Goal: Task Accomplishment & Management: Use online tool/utility

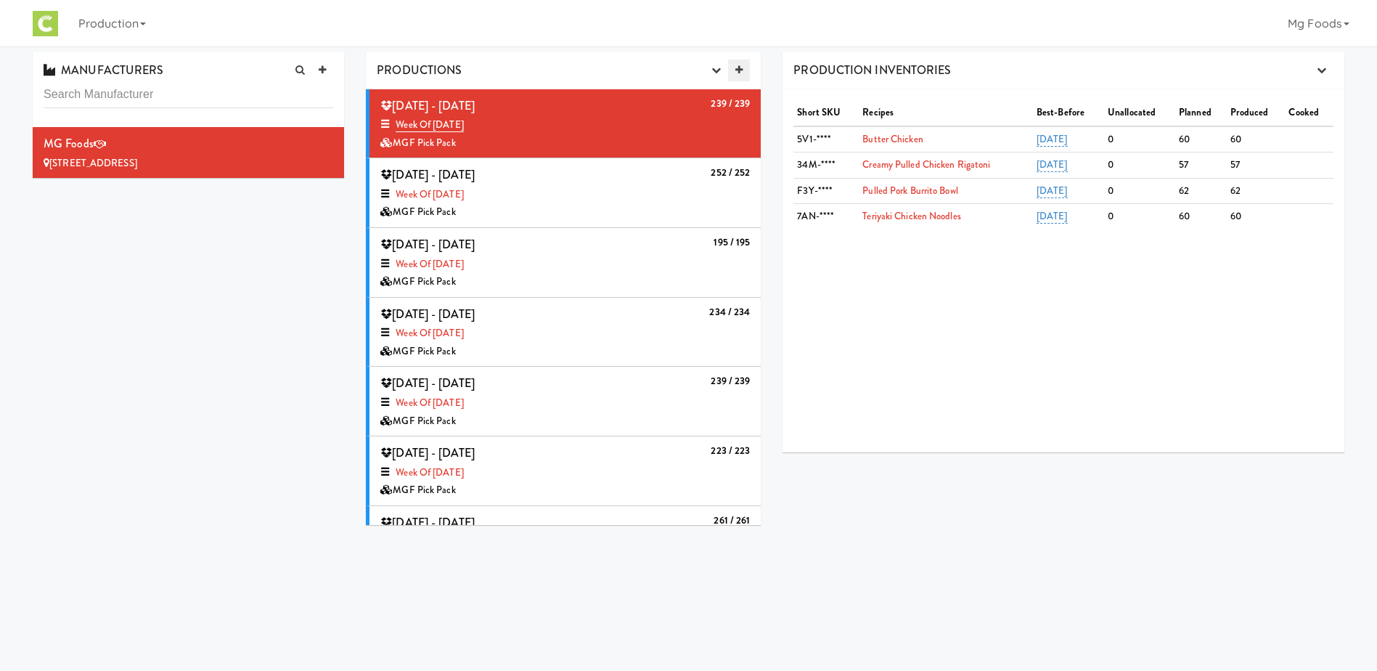
click at [740, 69] on icon at bounding box center [738, 69] width 7 height 9
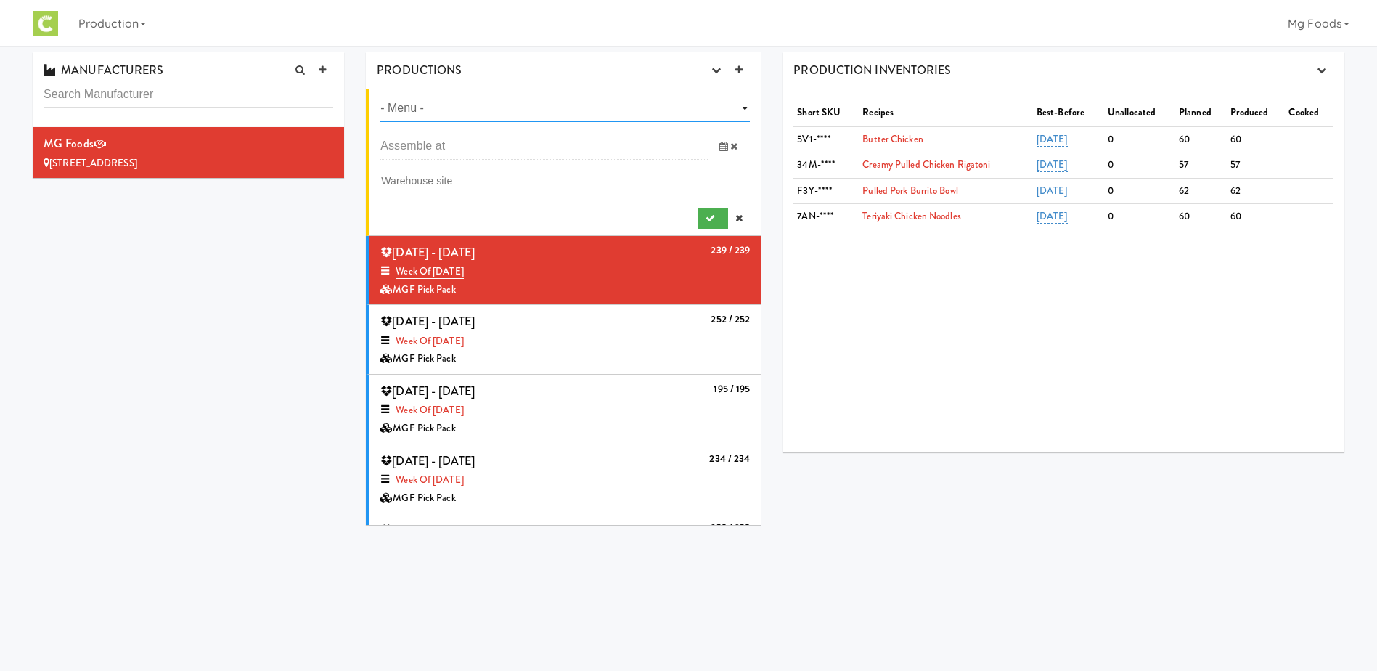
click at [462, 102] on select "- Menu - Week of Octocber 27th, 2025 Week of [DATE] Week of [DATE] Week of [DAT…" at bounding box center [564, 108] width 369 height 27
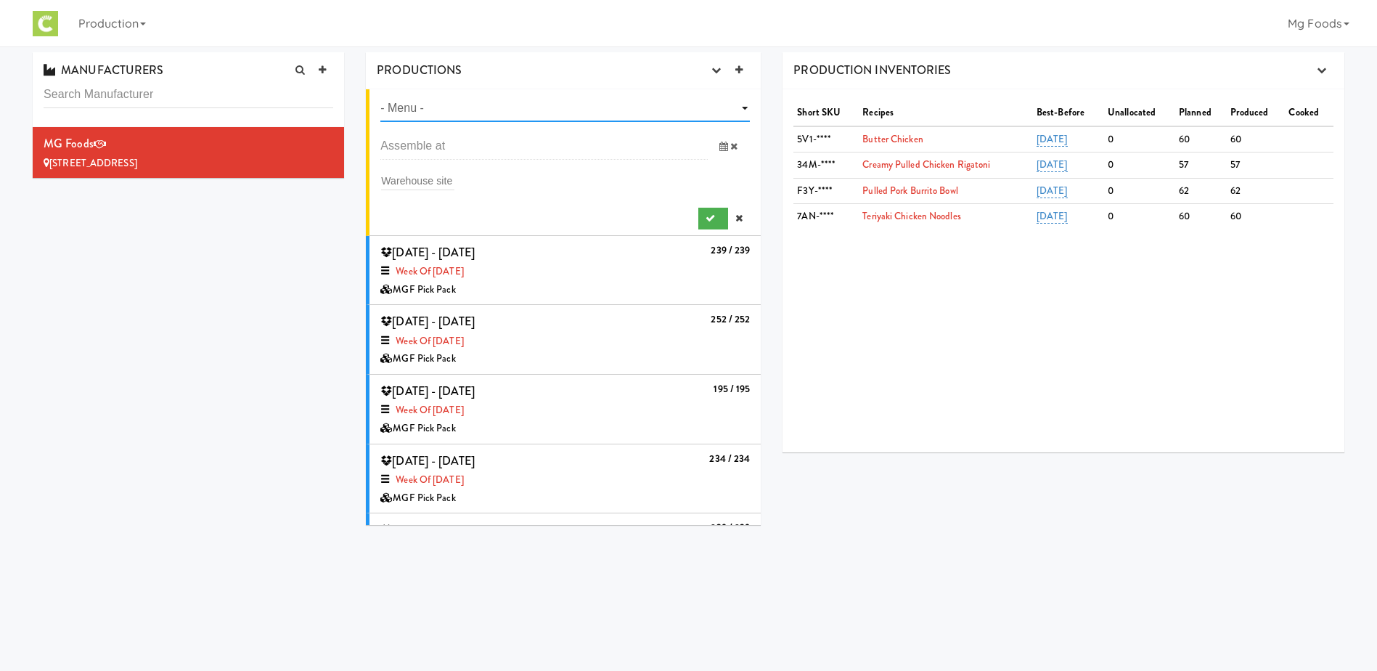
select select "number:1469"
click at [380, 95] on select "- Menu - Week of Octocber 27th, 2025 Week of [DATE] Week of [DATE] Week of [DAT…" at bounding box center [564, 108] width 369 height 27
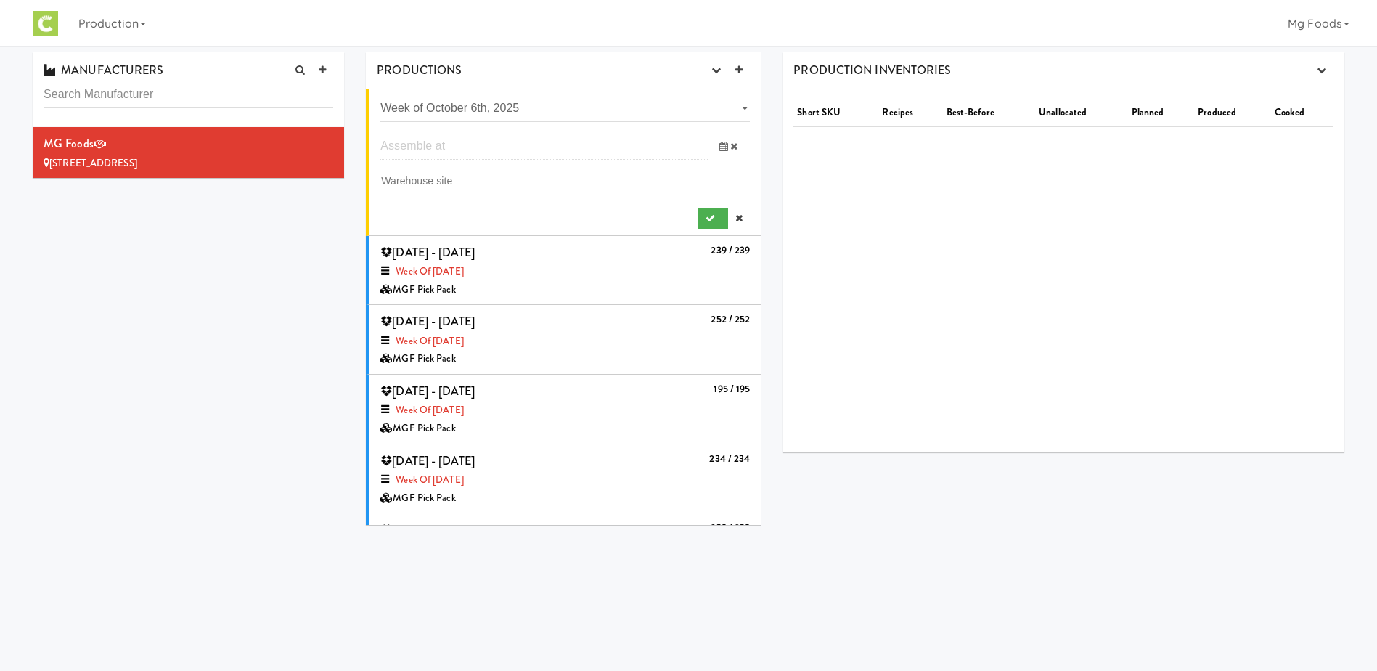
click at [418, 149] on input "text" at bounding box center [543, 146] width 327 height 27
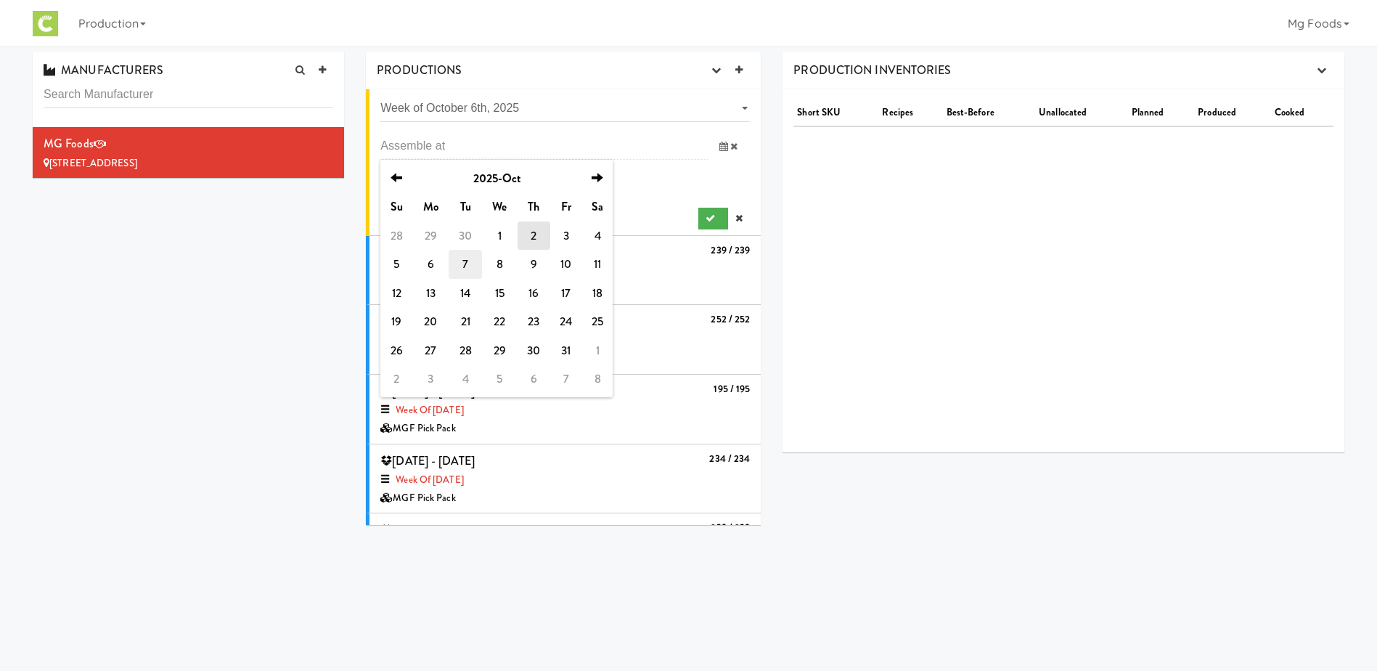
click at [467, 258] on td "7" at bounding box center [465, 264] width 33 height 29
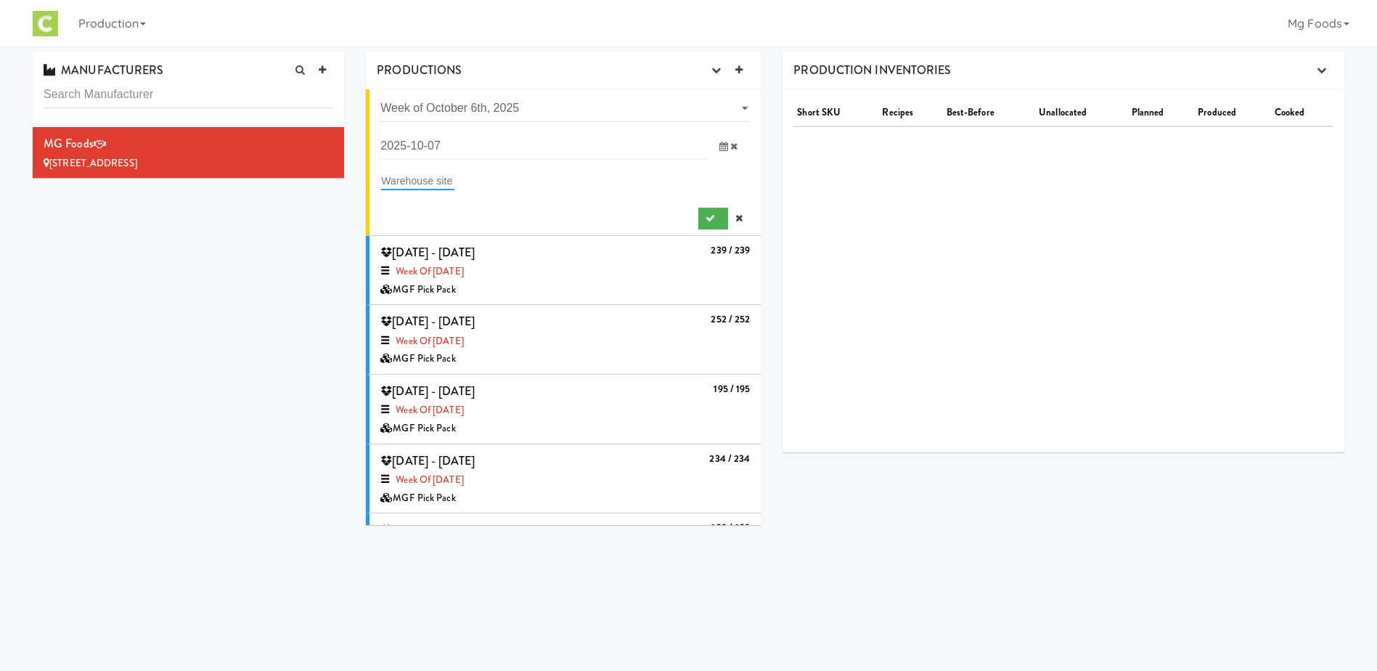
click at [423, 173] on input "text" at bounding box center [417, 180] width 73 height 19
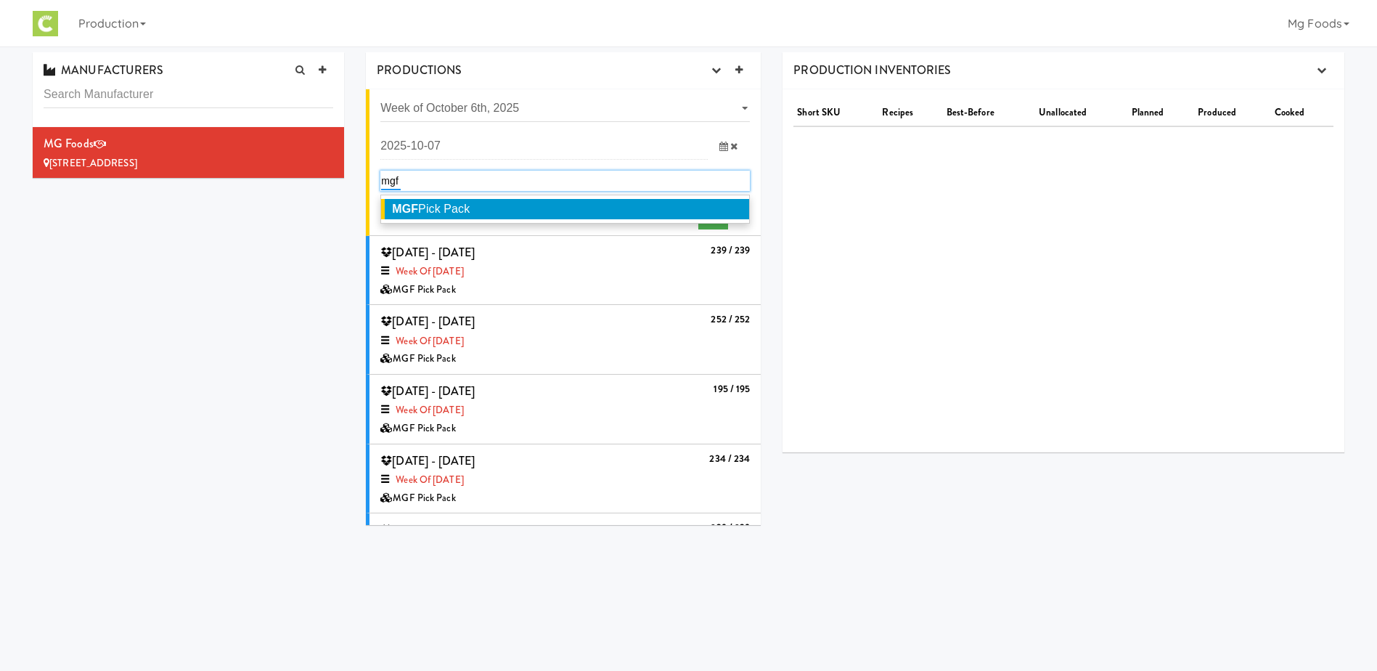
type input "mgf"
click at [470, 207] on span "MGF Pick Pack" at bounding box center [431, 208] width 78 height 12
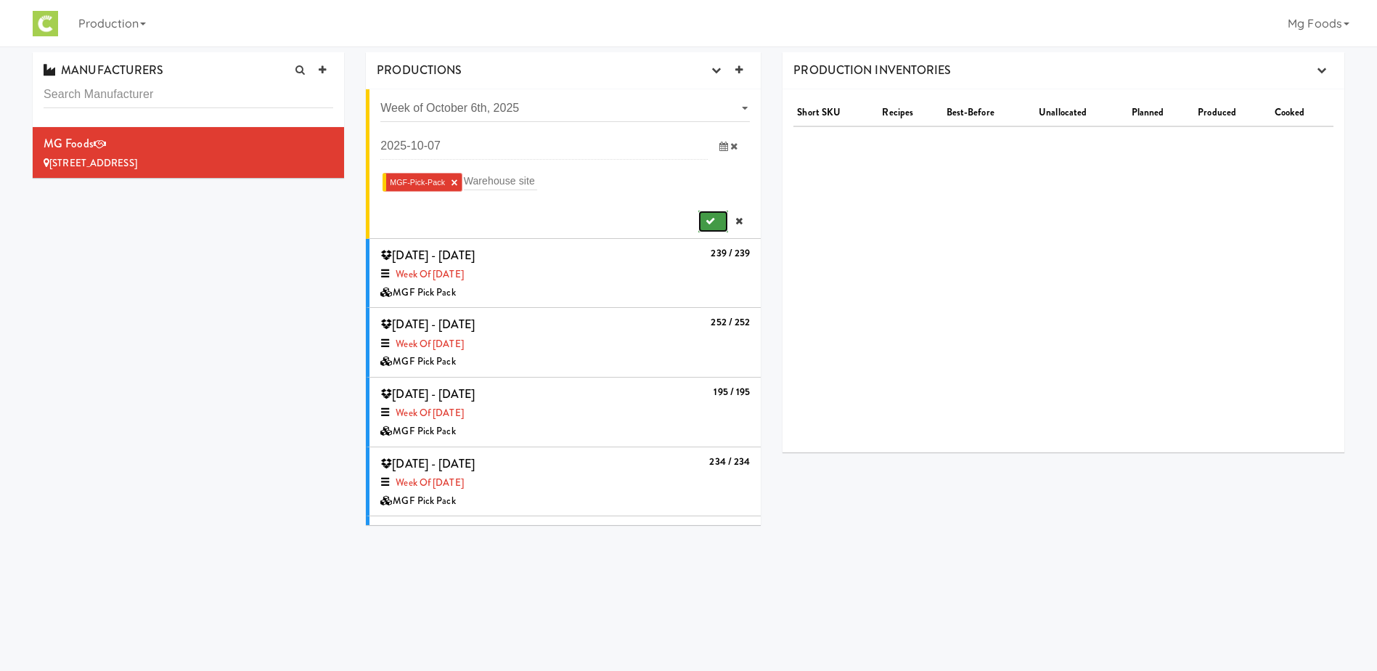
click at [705, 218] on icon "submit" at bounding box center [709, 220] width 9 height 9
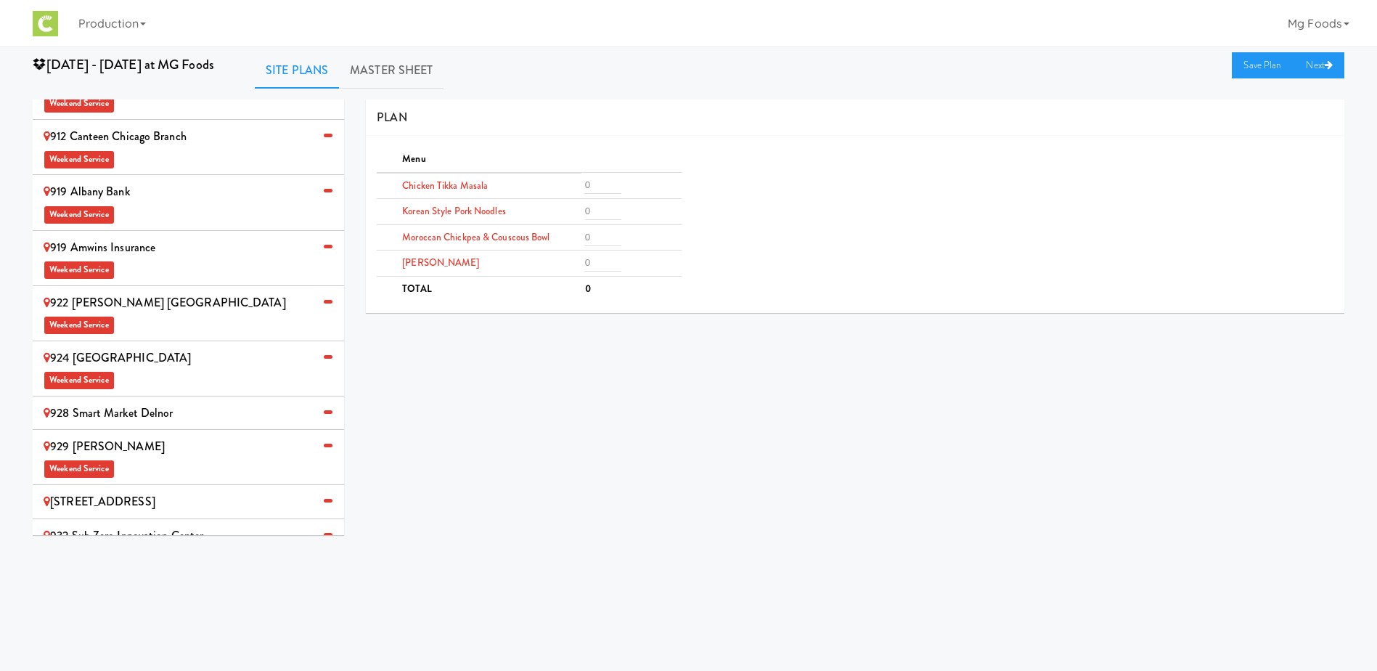
scroll to position [840, 0]
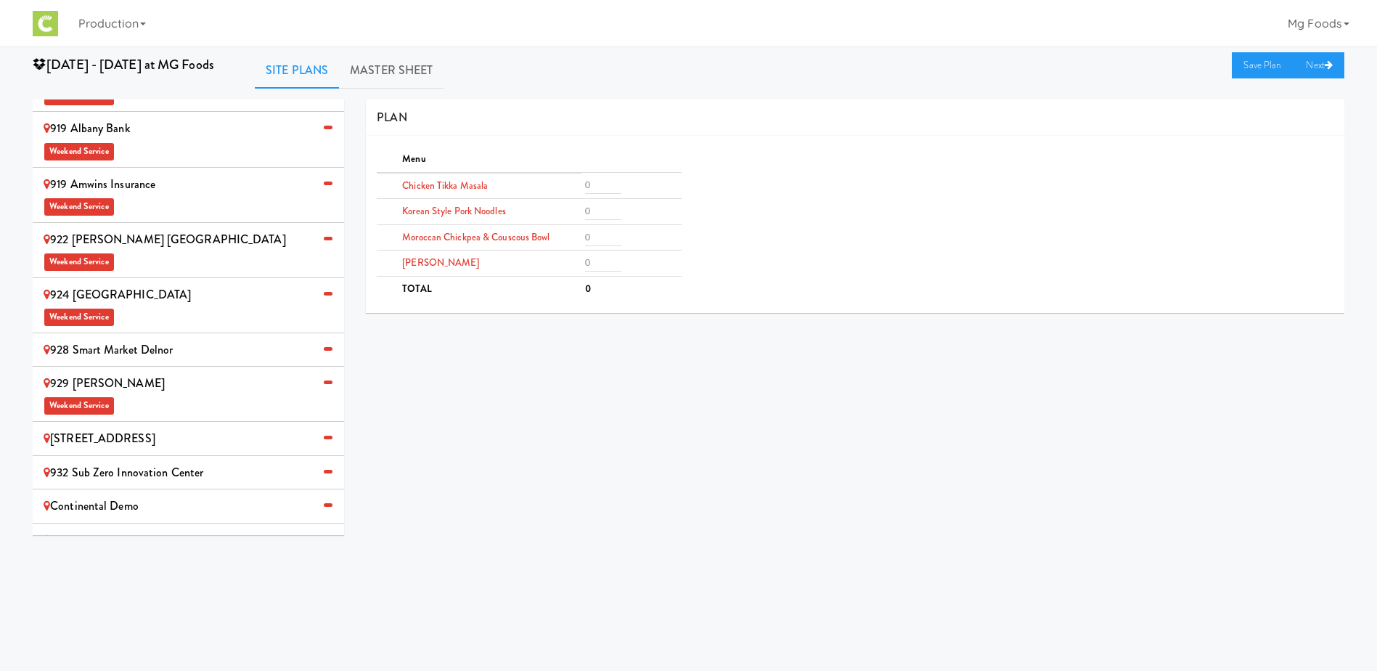
click at [176, 550] on span "Weekend Service" at bounding box center [189, 561] width 290 height 22
click at [601, 187] on input "number" at bounding box center [603, 184] width 36 height 17
type input "2"
click at [600, 207] on input "number" at bounding box center [603, 210] width 36 height 17
type input "2"
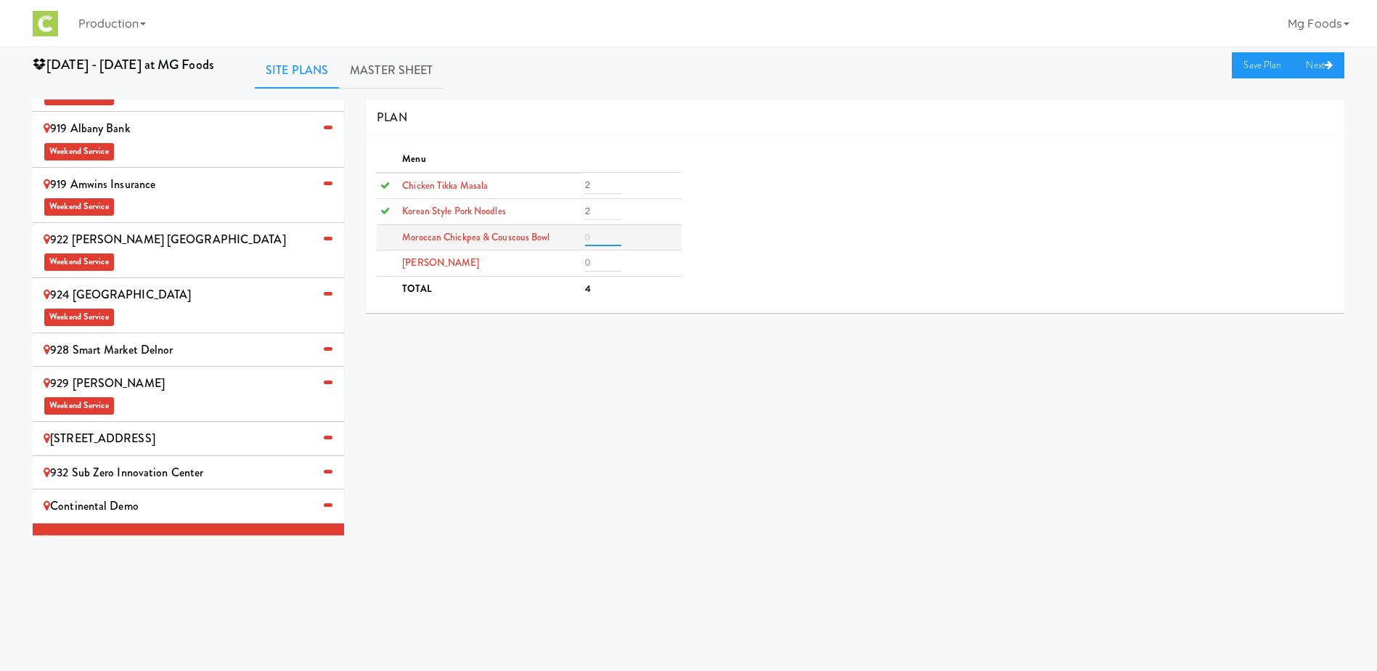
click at [594, 237] on input "number" at bounding box center [603, 237] width 36 height 17
type input "2"
click at [594, 264] on input "number" at bounding box center [603, 262] width 36 height 17
type input "2"
click at [1261, 57] on link "Save Plan" at bounding box center [1263, 65] width 62 height 26
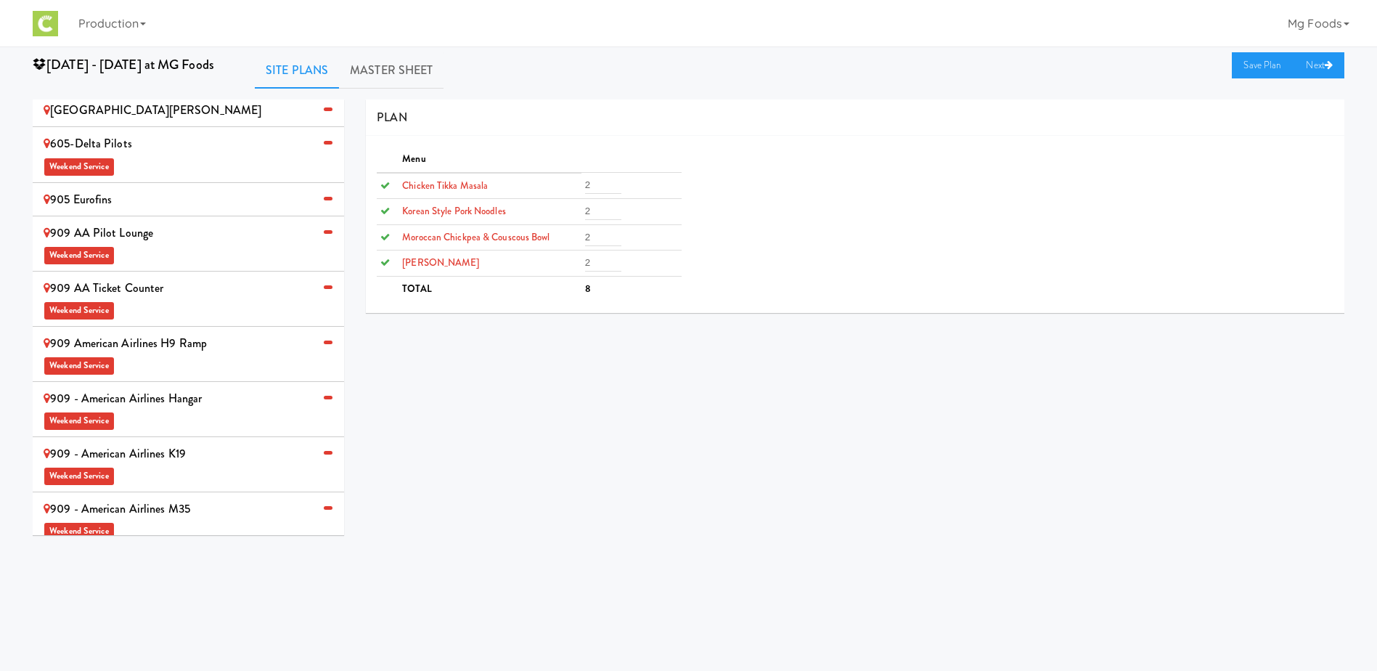
scroll to position [187, 0]
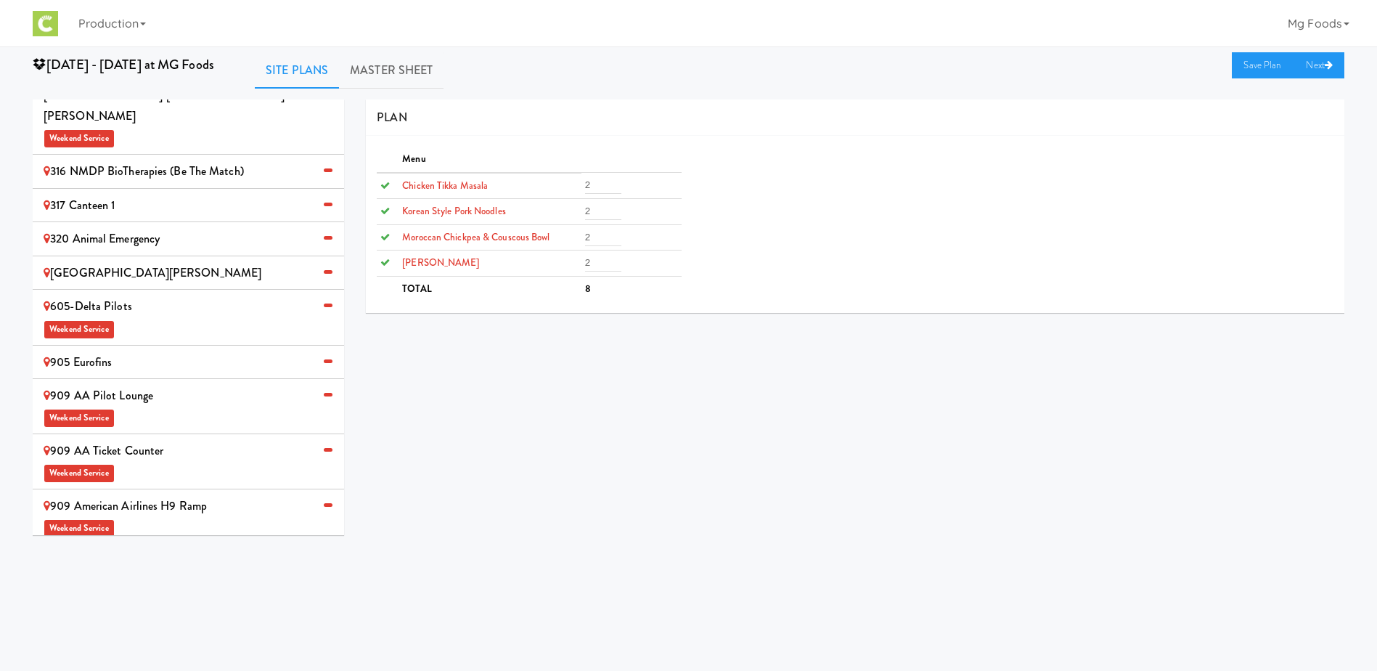
click at [146, 351] on div "905 Eurofins" at bounding box center [189, 362] width 290 height 22
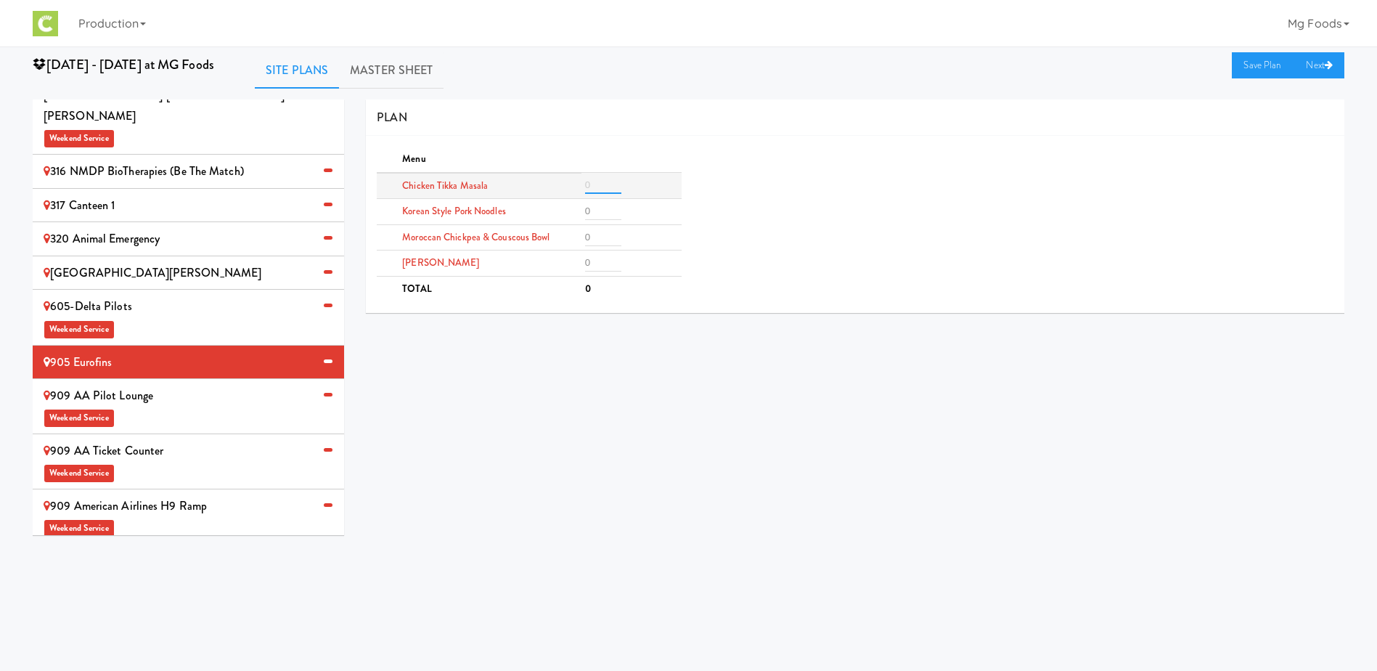
click at [599, 179] on input "number" at bounding box center [603, 184] width 36 height 17
type input "5"
click at [596, 262] on input "number" at bounding box center [603, 262] width 36 height 17
type input "4"
type input "3"
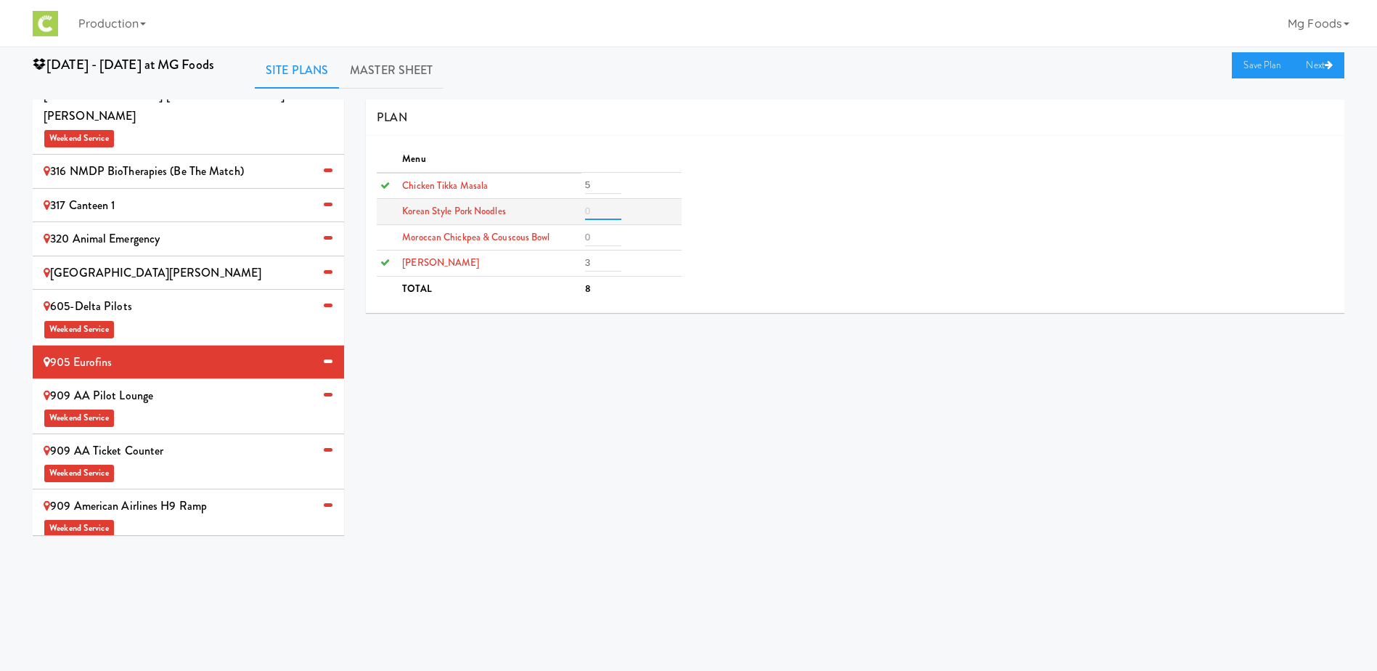
click at [597, 210] on input "number" at bounding box center [603, 210] width 36 height 17
type input "3"
click at [598, 238] on input "number" at bounding box center [603, 237] width 36 height 17
type input "1"
click at [1261, 69] on link "Save Plan" at bounding box center [1263, 65] width 62 height 26
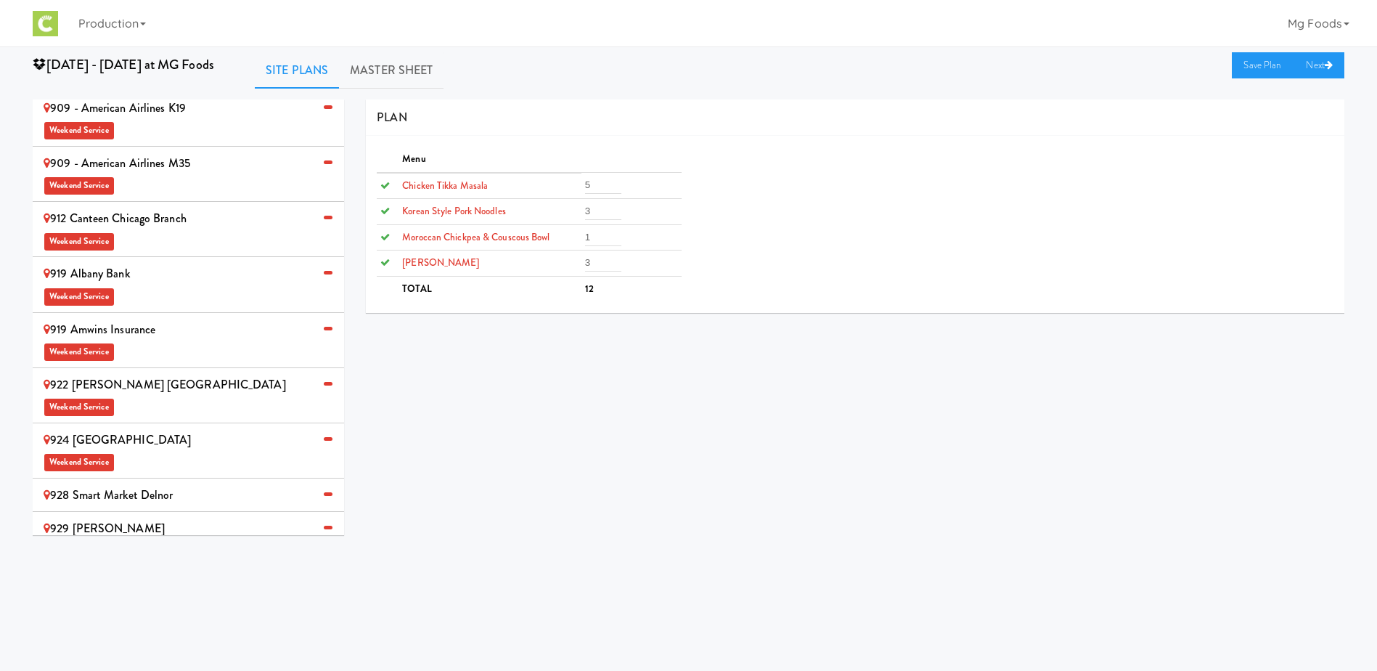
scroll to position [767, 0]
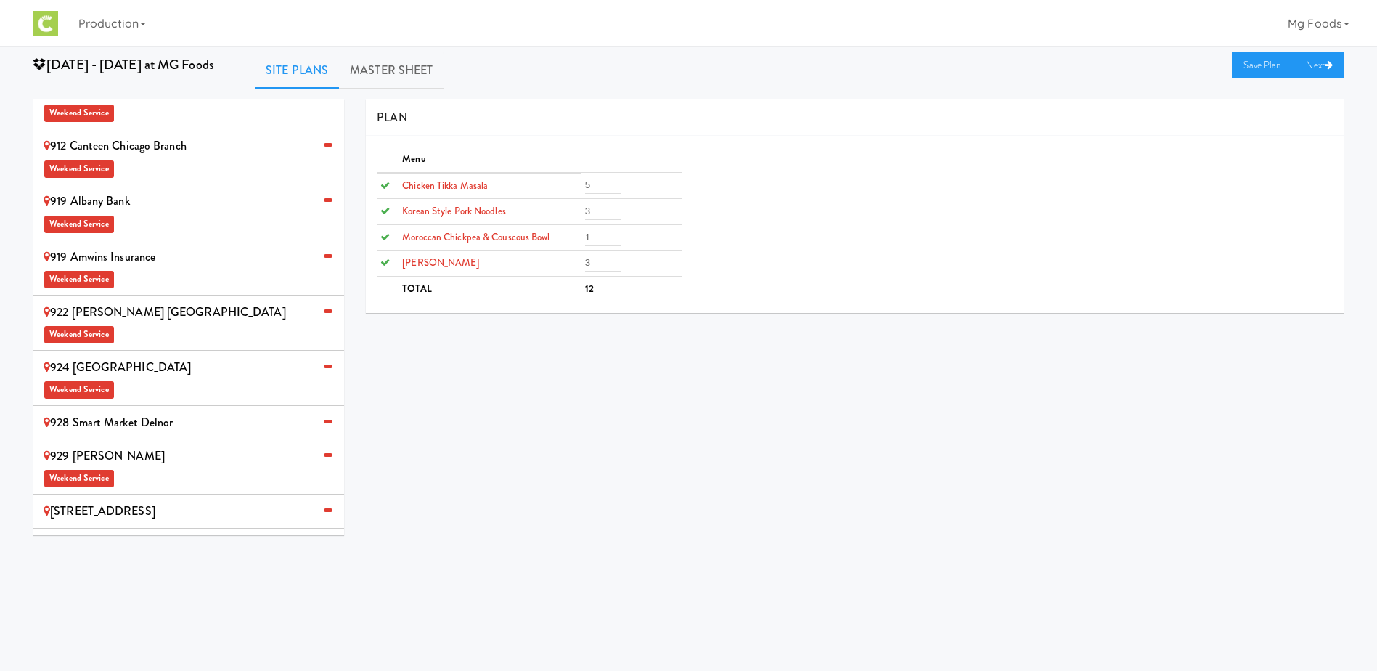
click at [184, 500] on div "[STREET_ADDRESS]" at bounding box center [189, 511] width 290 height 22
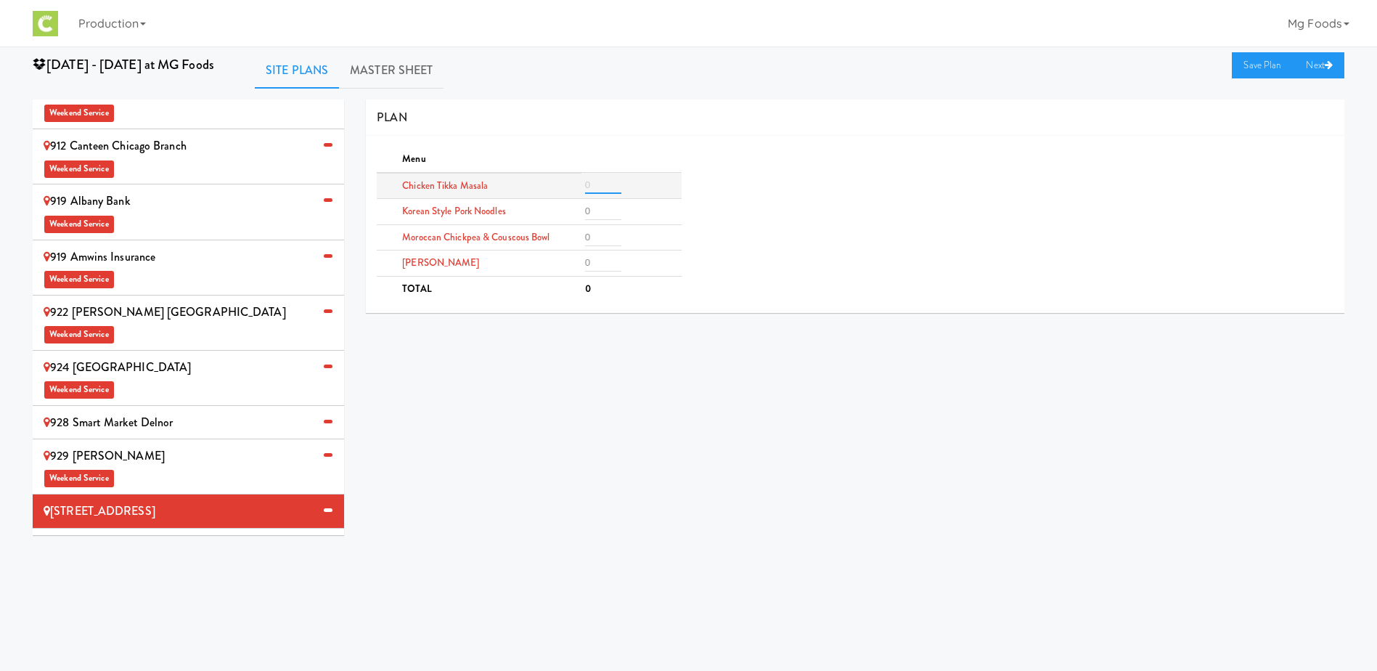
click at [603, 190] on input "number" at bounding box center [603, 184] width 36 height 17
type input "4"
click at [602, 264] on input "number" at bounding box center [603, 262] width 36 height 17
type input "4"
click at [600, 204] on input "number" at bounding box center [603, 210] width 36 height 17
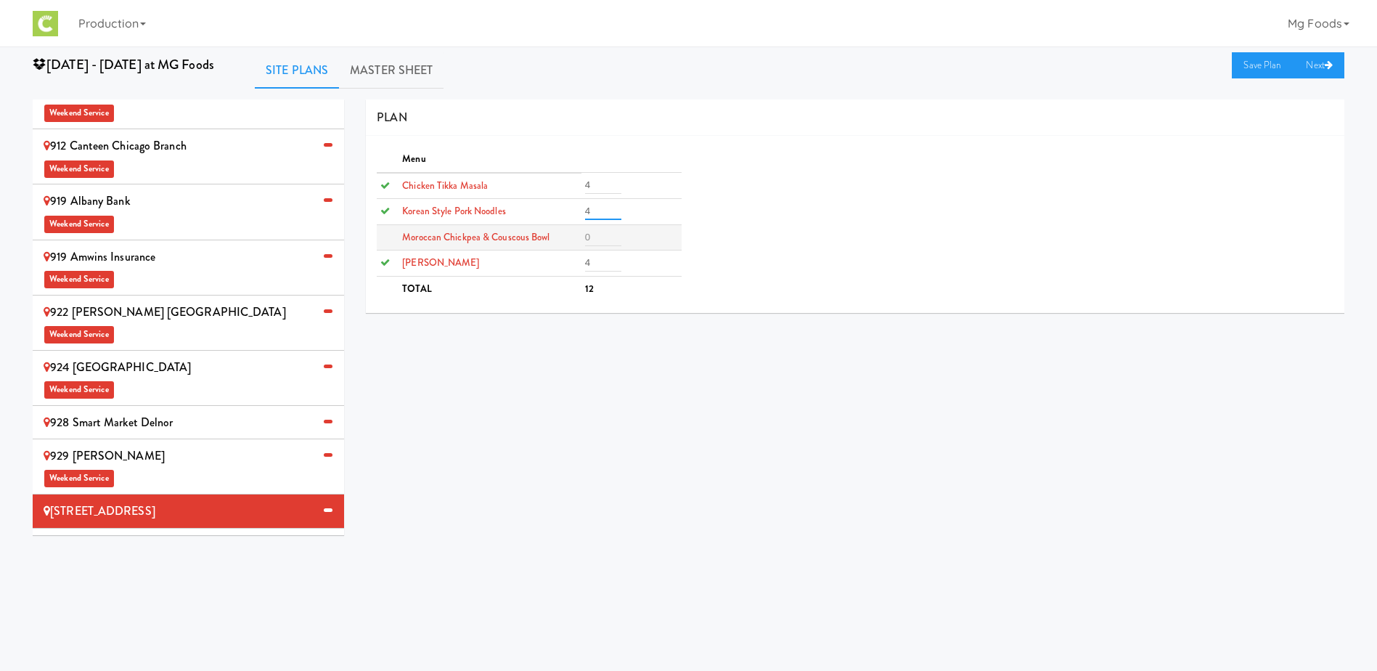
type input "4"
click at [601, 237] on input "number" at bounding box center [603, 237] width 36 height 17
type input "2"
type input "1"
click at [1251, 60] on link "Save Plan" at bounding box center [1263, 65] width 62 height 26
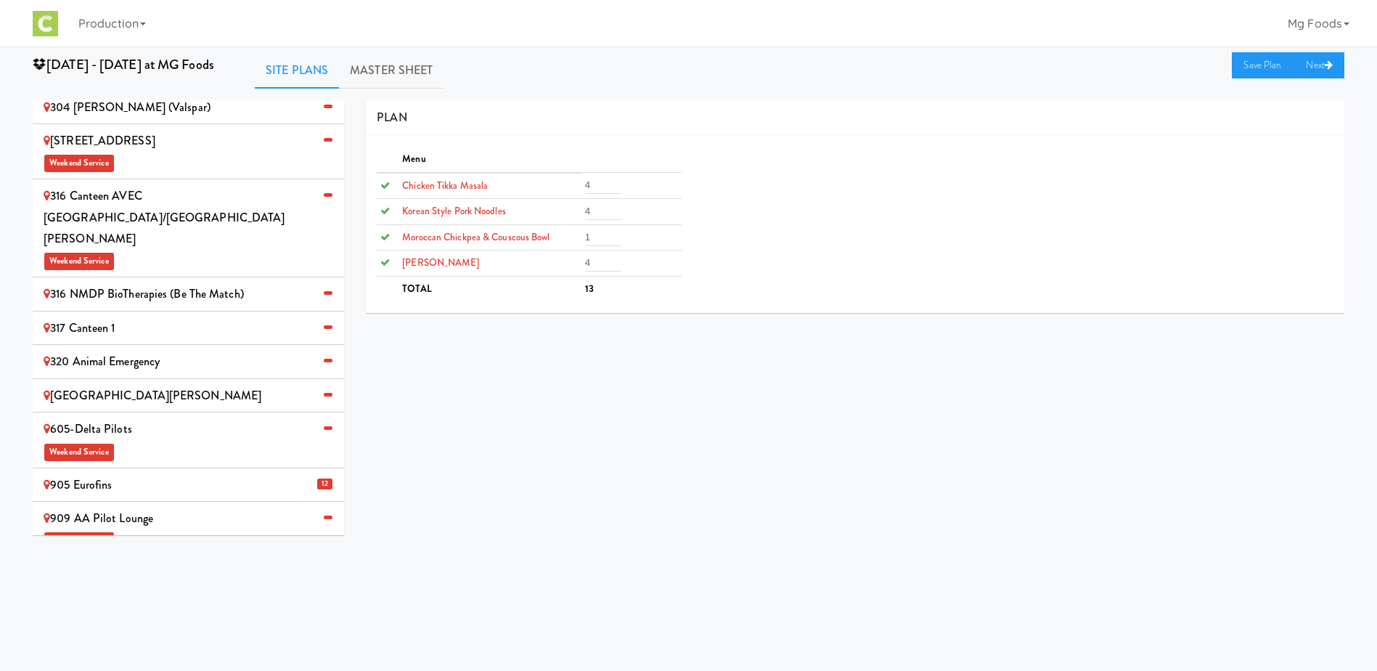
scroll to position [0, 0]
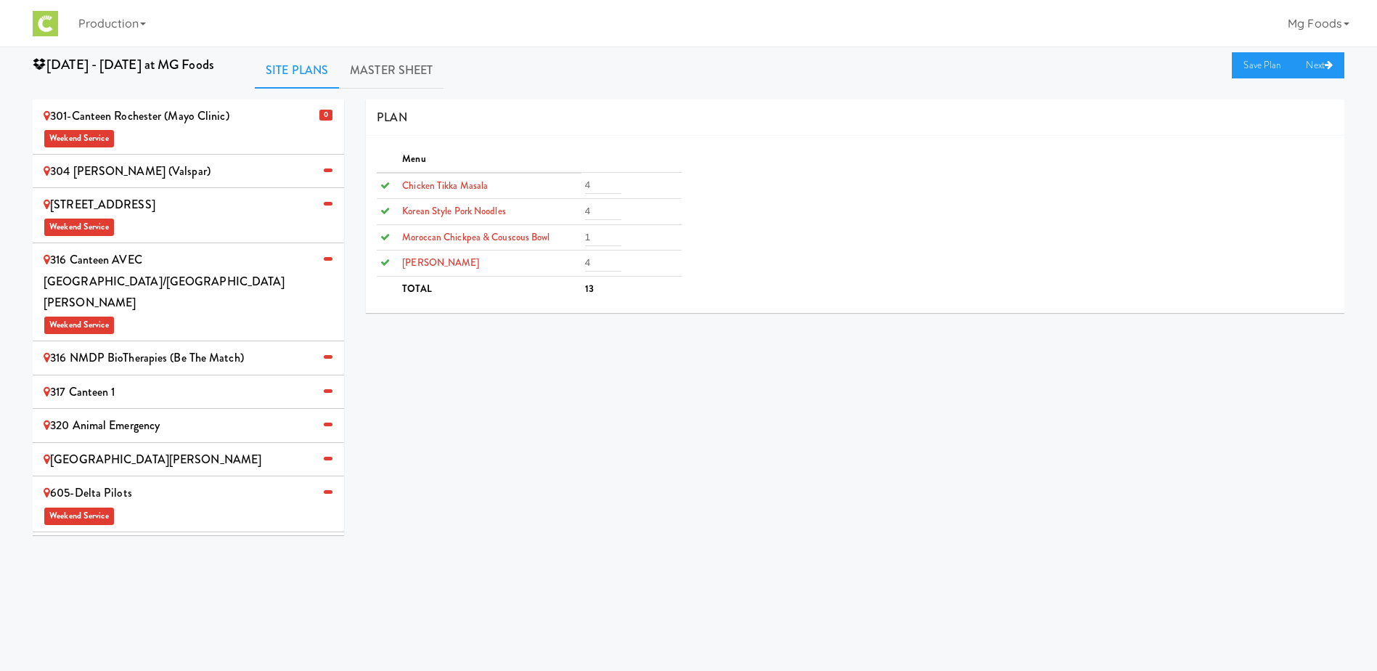
click at [157, 170] on div "304 [PERSON_NAME] (Valspar)" at bounding box center [189, 171] width 290 height 22
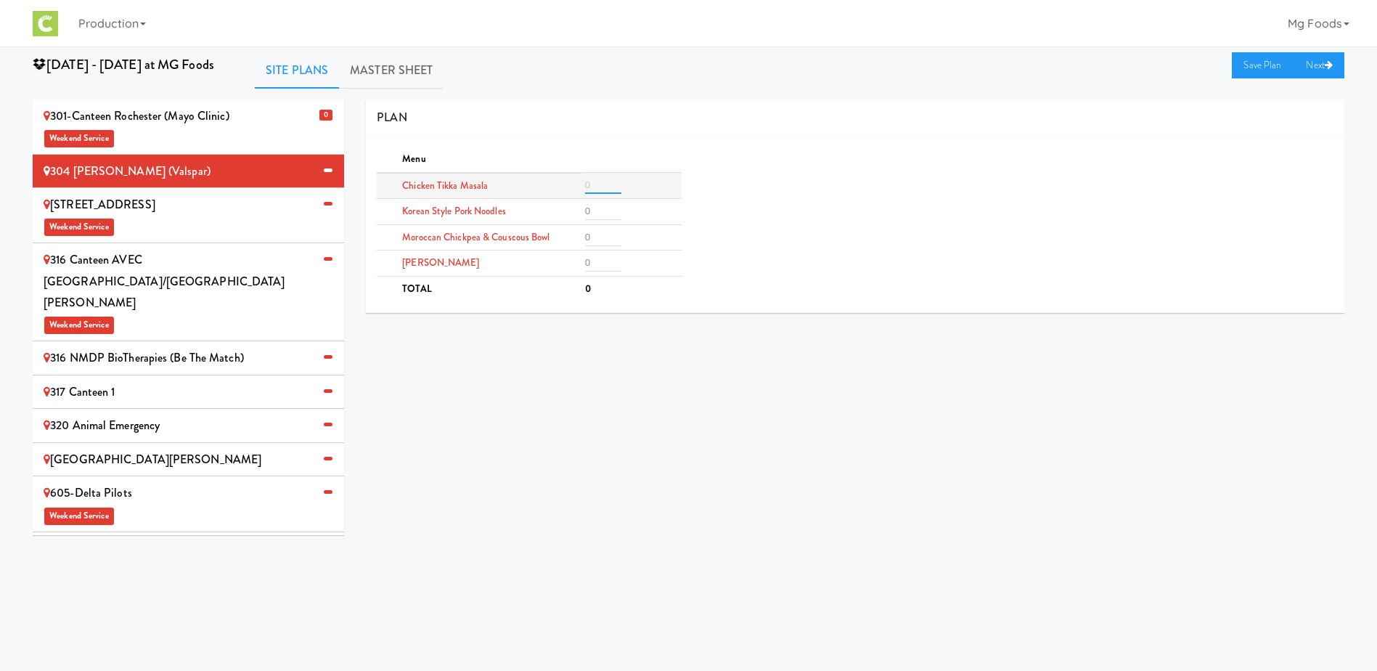
click at [599, 182] on input "number" at bounding box center [603, 184] width 36 height 17
type input "3"
click at [588, 212] on input "number" at bounding box center [603, 210] width 36 height 17
type input "3"
click at [594, 237] on input "number" at bounding box center [603, 237] width 36 height 17
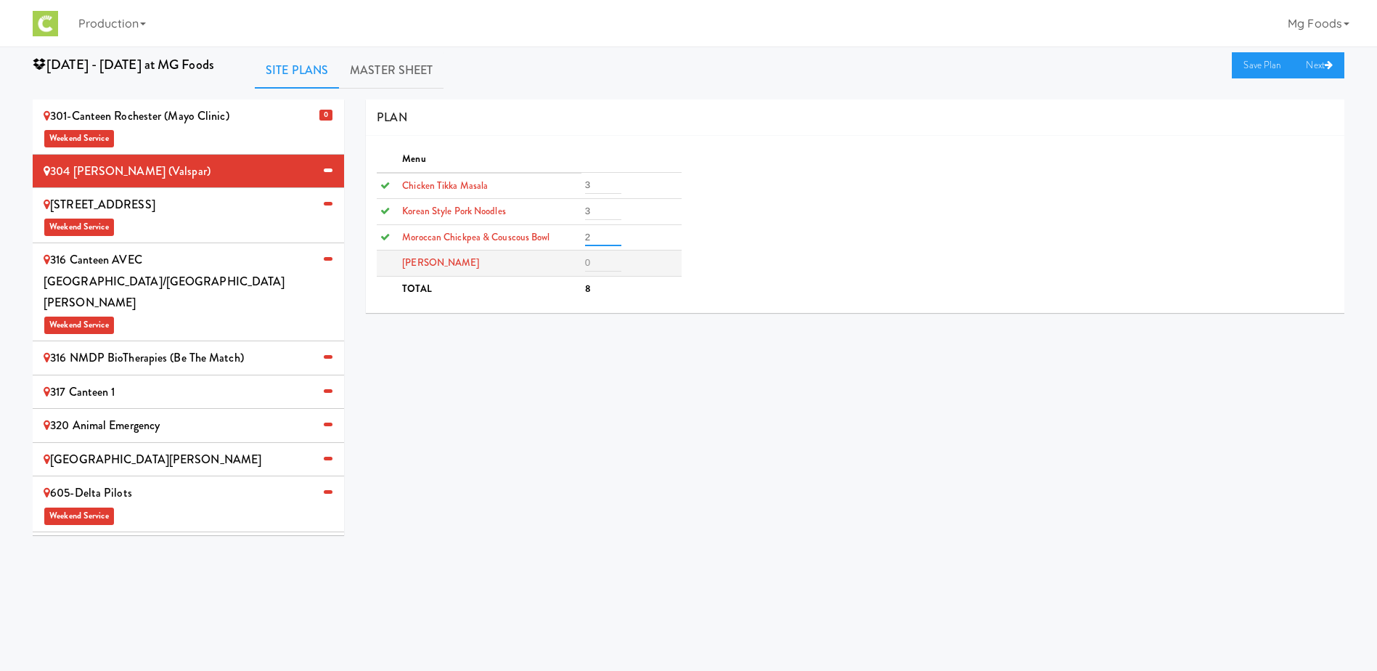
type input "2"
click at [597, 268] on input "number" at bounding box center [603, 262] width 36 height 17
type input "2"
click at [1245, 67] on link "Save Plan" at bounding box center [1263, 65] width 62 height 26
click at [179, 205] on div "309 Northridge Nook Weekend Service" at bounding box center [189, 215] width 290 height 43
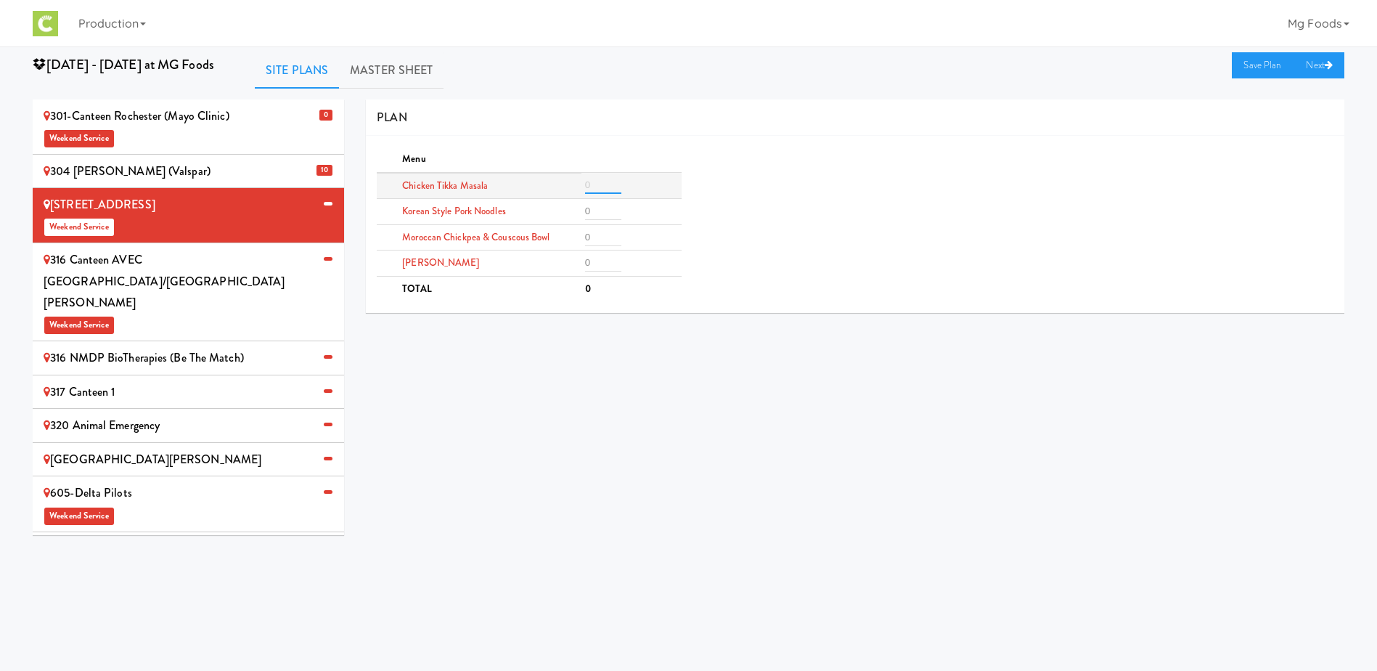
click at [592, 182] on input "number" at bounding box center [603, 184] width 36 height 17
type input "2"
click at [604, 234] on input "number" at bounding box center [603, 237] width 36 height 17
type input "2"
click at [604, 261] on input "number" at bounding box center [603, 262] width 36 height 17
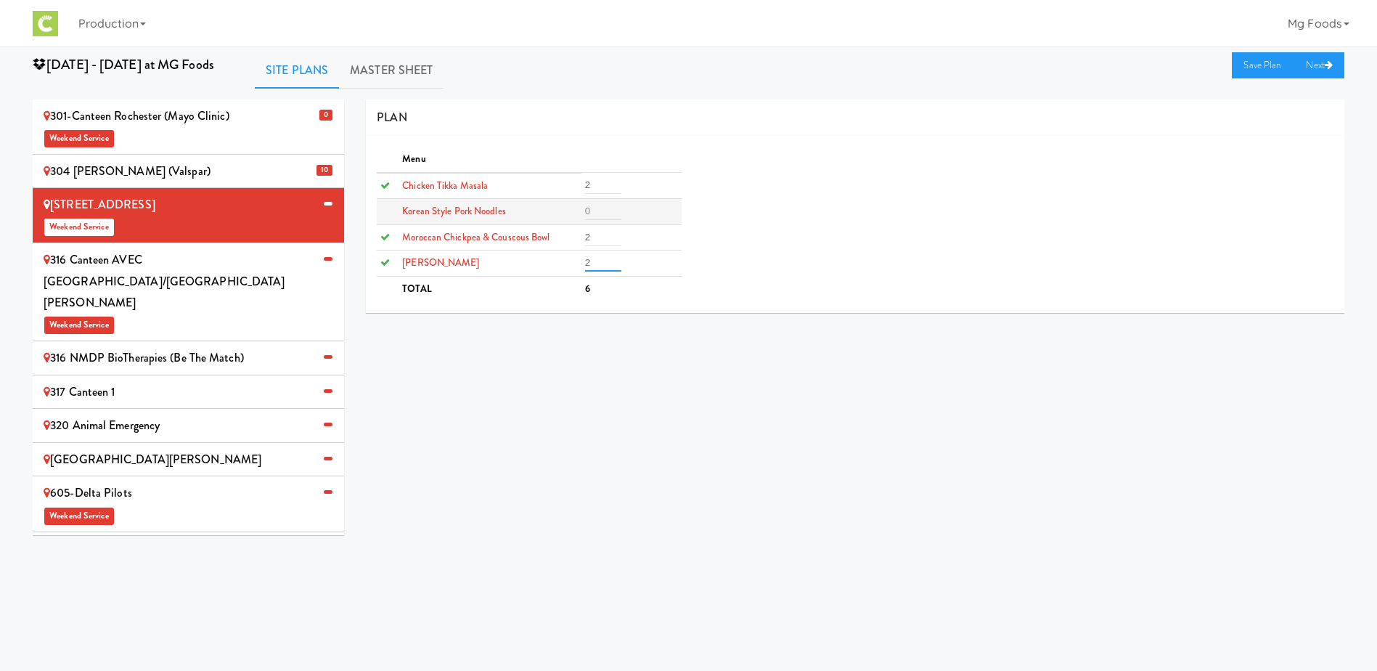
type input "2"
click at [597, 202] on input "number" at bounding box center [603, 210] width 36 height 17
type input "2"
click at [1256, 64] on link "Save Plan" at bounding box center [1263, 65] width 62 height 26
click at [212, 314] on span "Weekend Service" at bounding box center [189, 325] width 290 height 22
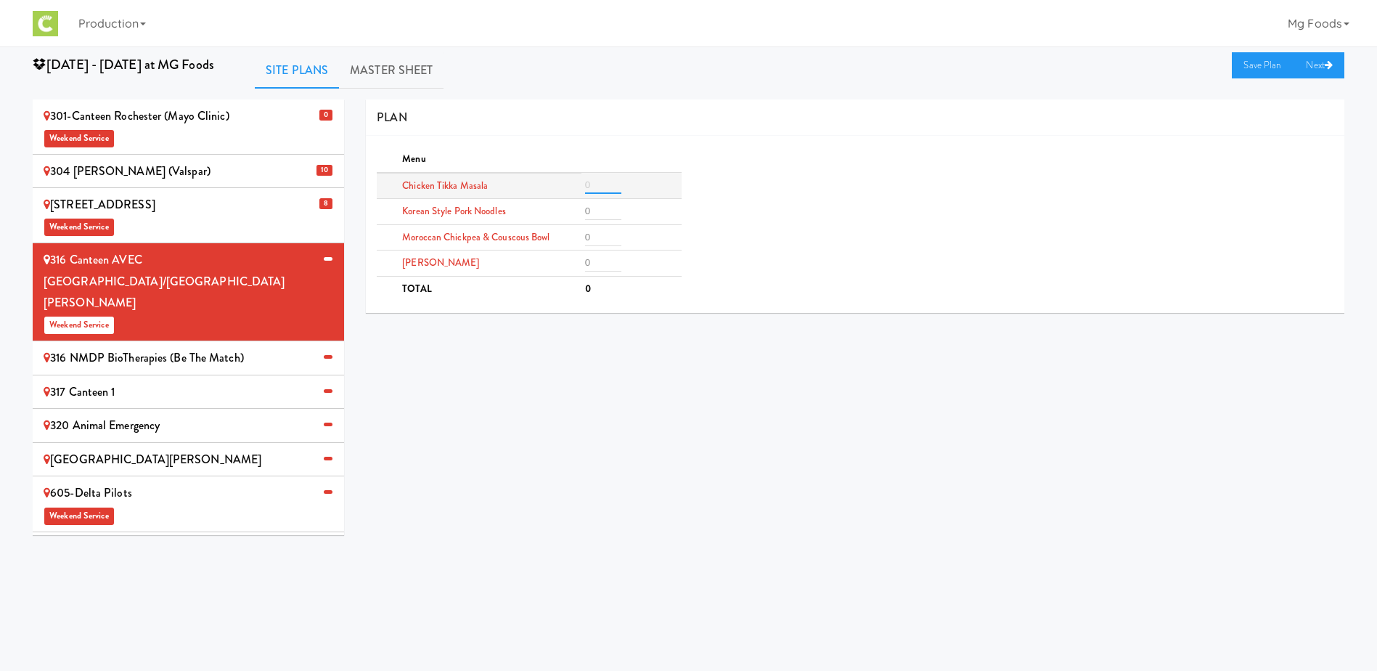
click at [602, 185] on input "number" at bounding box center [603, 184] width 36 height 17
type input "4"
click at [594, 240] on input "number" at bounding box center [603, 237] width 36 height 17
type input "2"
click at [599, 261] on input "number" at bounding box center [603, 262] width 36 height 17
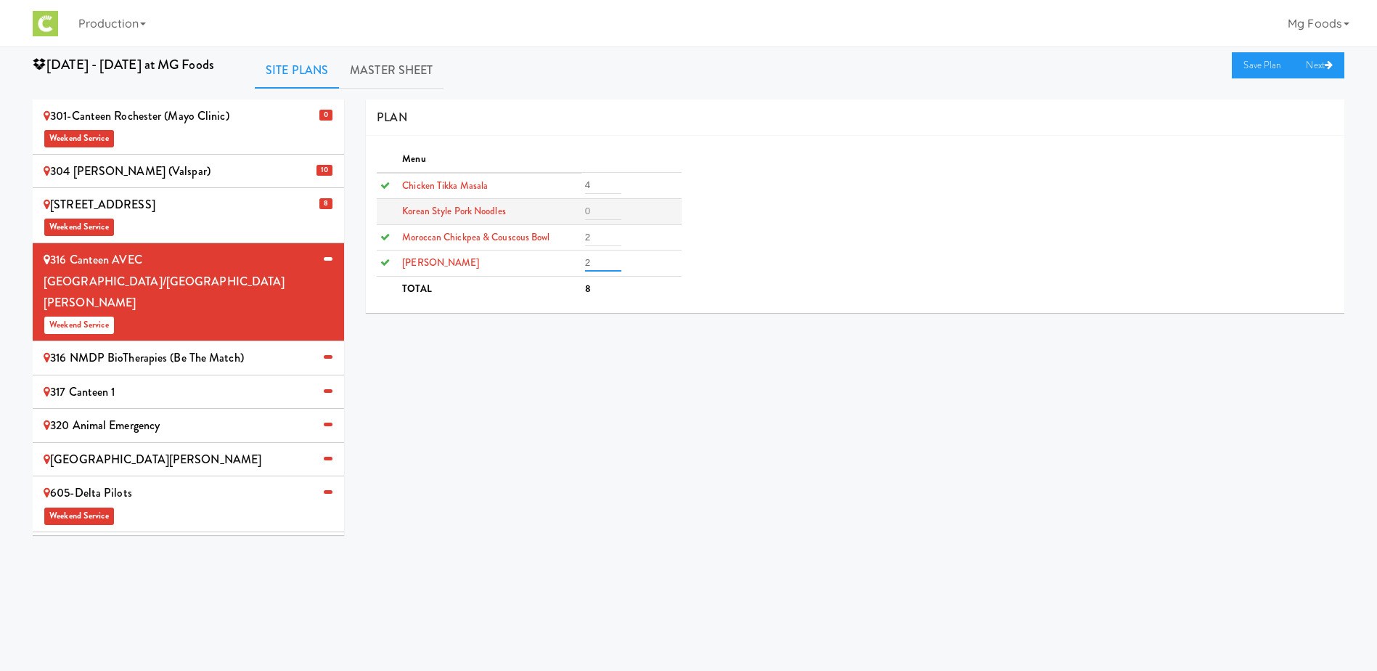
type input "2"
click at [595, 210] on input "number" at bounding box center [603, 210] width 36 height 17
type input "2"
click at [1251, 61] on link "Save Plan" at bounding box center [1263, 65] width 62 height 26
click at [136, 347] on div "316 NMDP BioTherapies (Be the match)" at bounding box center [189, 358] width 290 height 22
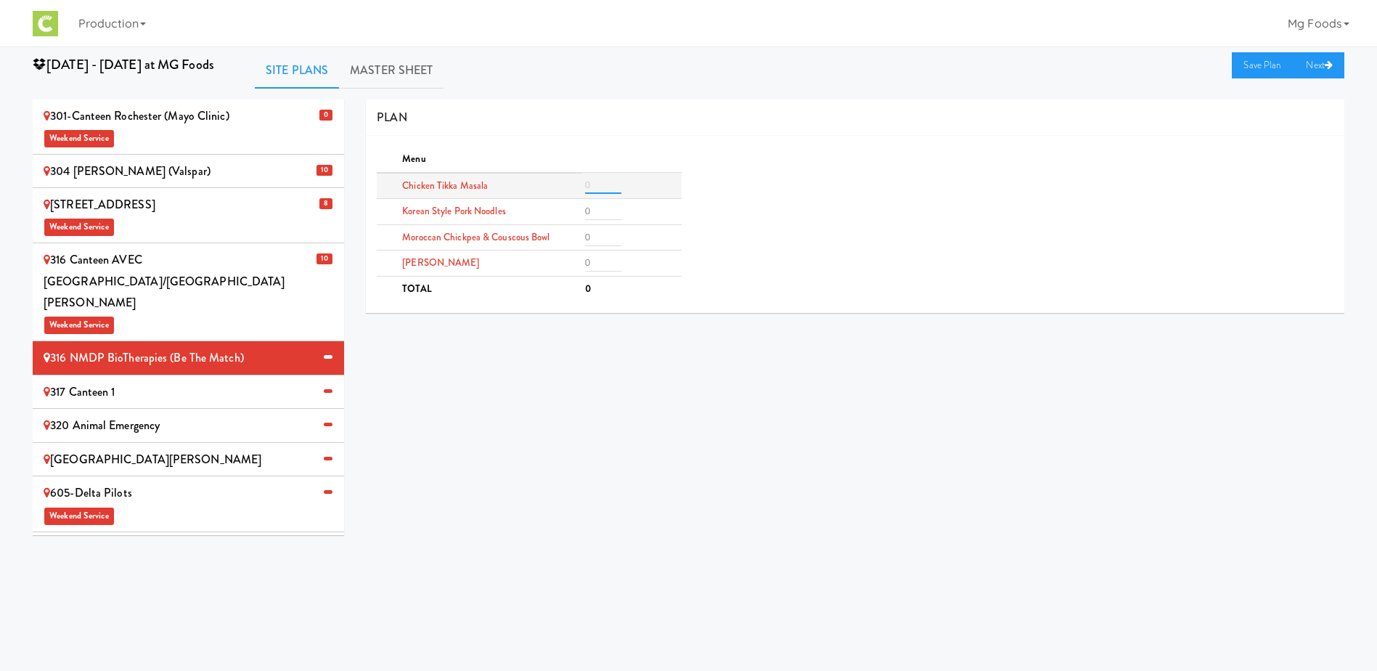
click at [601, 180] on input "number" at bounding box center [603, 184] width 36 height 17
type input "3"
click at [601, 266] on input "number" at bounding box center [603, 262] width 36 height 17
type input "3"
click at [606, 206] on input "number" at bounding box center [603, 210] width 36 height 17
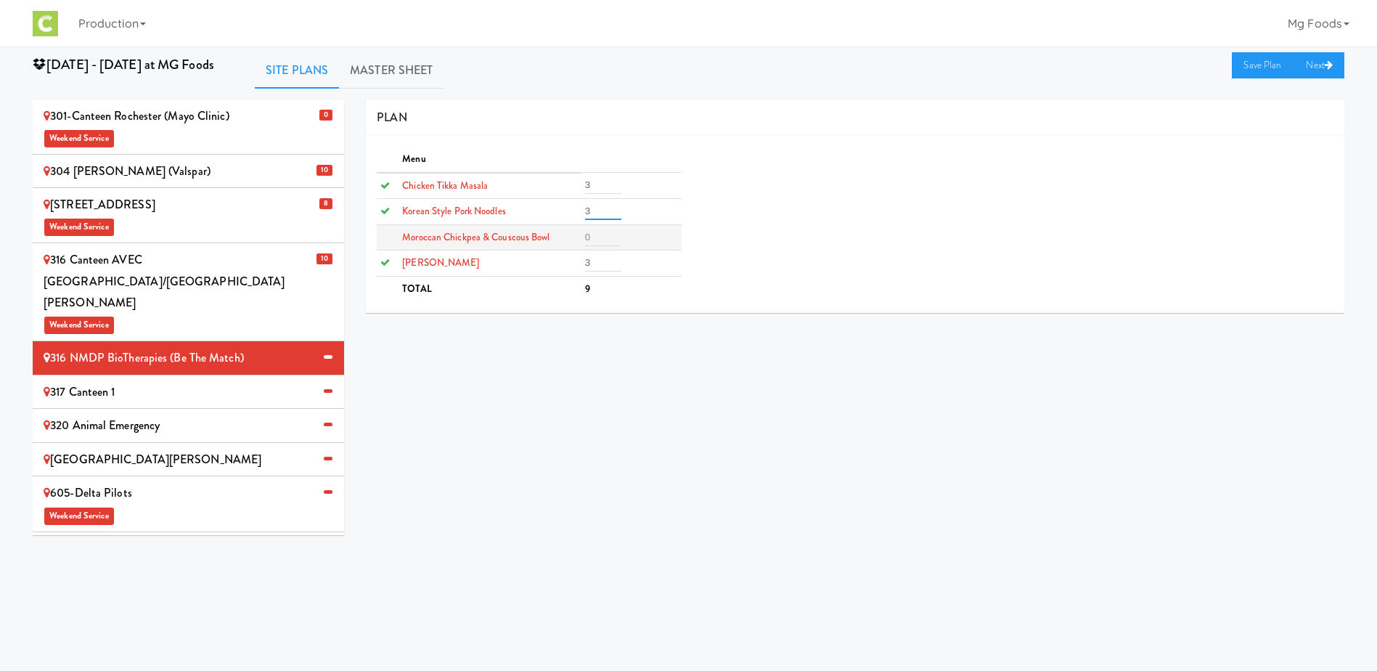
type input "3"
click at [607, 243] on input "number" at bounding box center [603, 237] width 36 height 17
type input "1"
click at [1258, 63] on link "Save Plan" at bounding box center [1263, 65] width 62 height 26
click at [163, 381] on div "317 Canteen 1" at bounding box center [189, 392] width 290 height 22
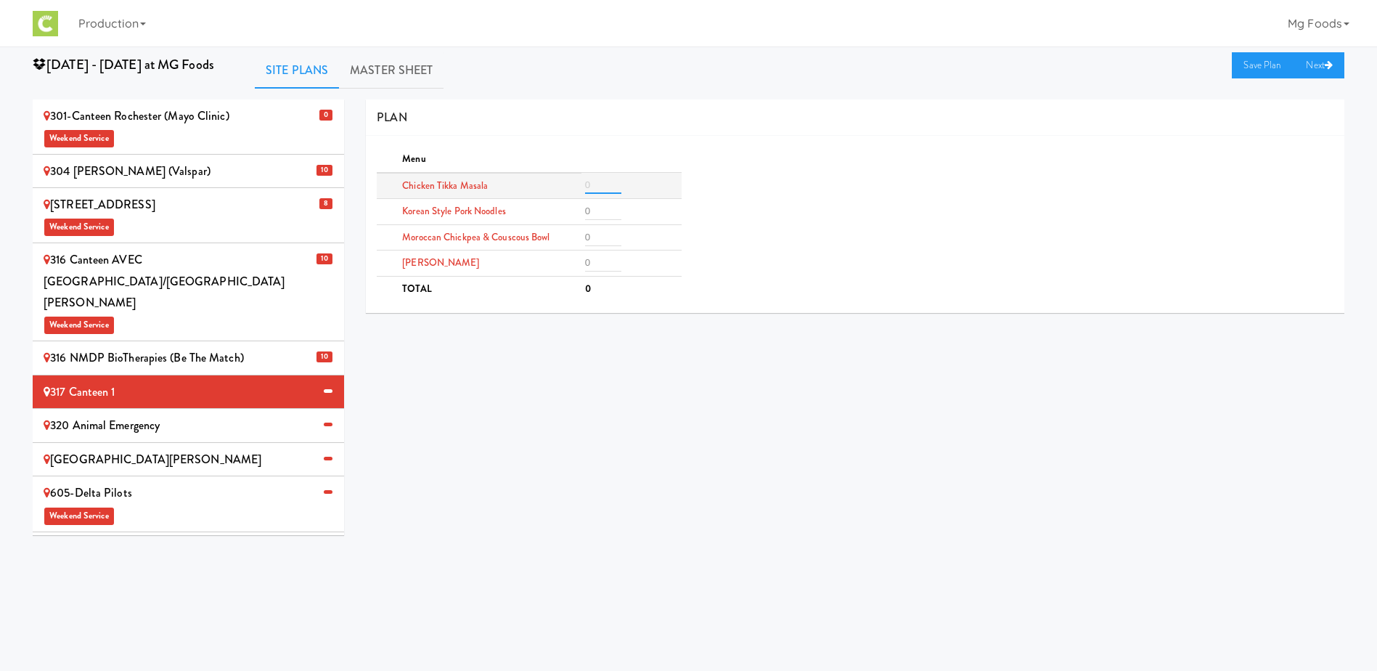
click at [594, 184] on input "number" at bounding box center [603, 184] width 36 height 17
type input "8"
click at [598, 264] on input "number" at bounding box center [603, 262] width 36 height 17
type input "8"
click at [600, 213] on input "number" at bounding box center [603, 210] width 36 height 17
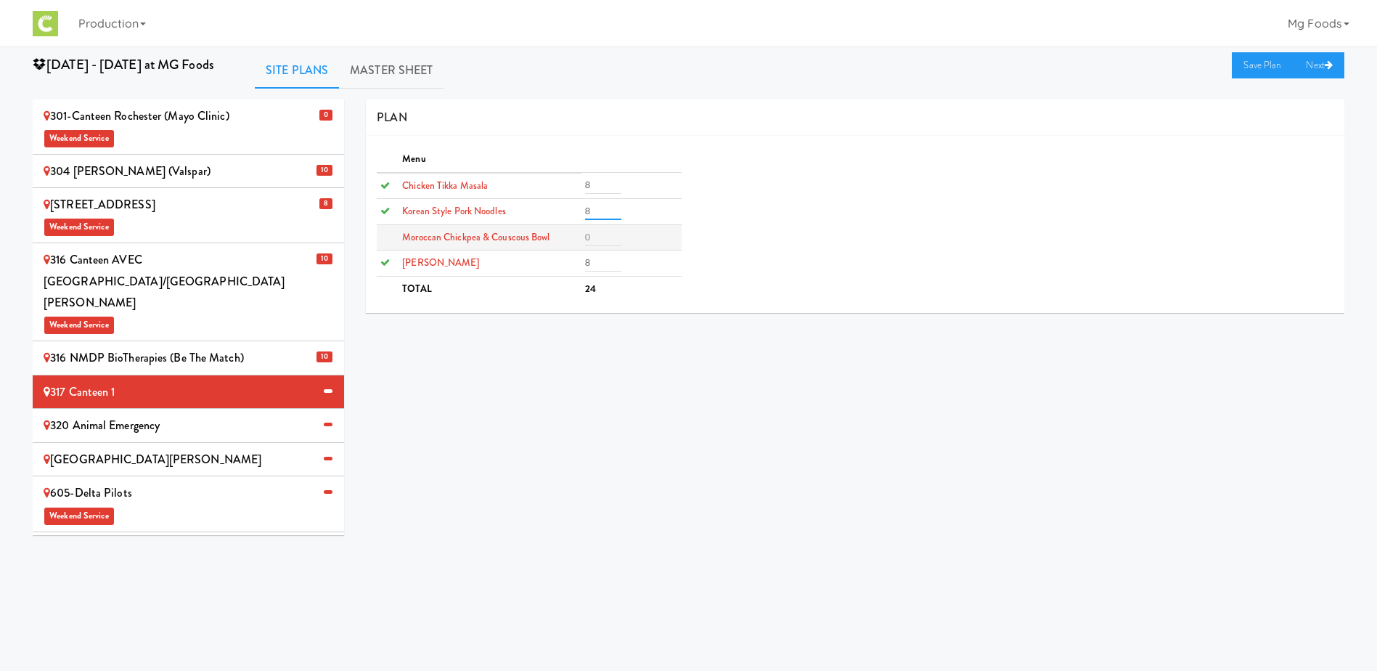
type input "8"
click at [599, 232] on input "number" at bounding box center [603, 237] width 36 height 17
type input "4"
click at [1243, 68] on link "Save Plan" at bounding box center [1263, 65] width 62 height 26
click at [167, 414] on div "320 Animal Emergency" at bounding box center [189, 425] width 290 height 22
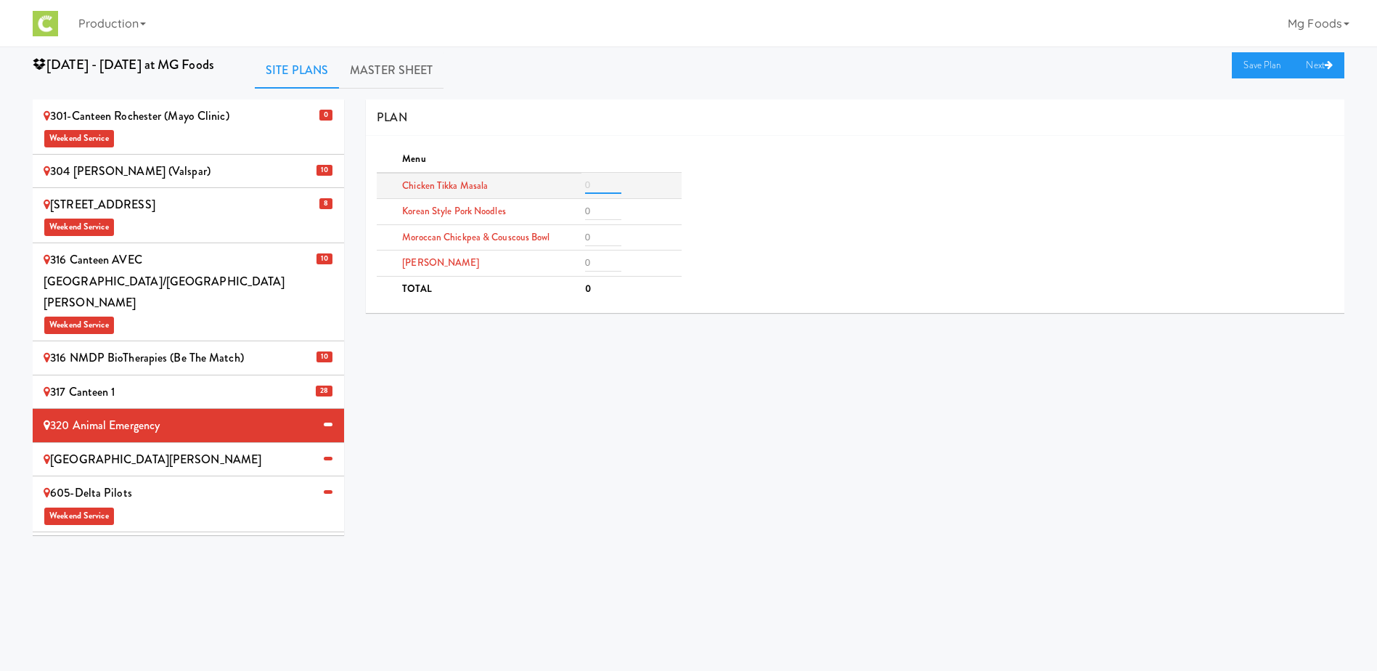
click at [602, 189] on input "number" at bounding box center [603, 184] width 36 height 17
type input "3"
click at [589, 239] on input "number" at bounding box center [603, 237] width 36 height 17
type input "3"
click at [601, 256] on input "number" at bounding box center [603, 262] width 36 height 17
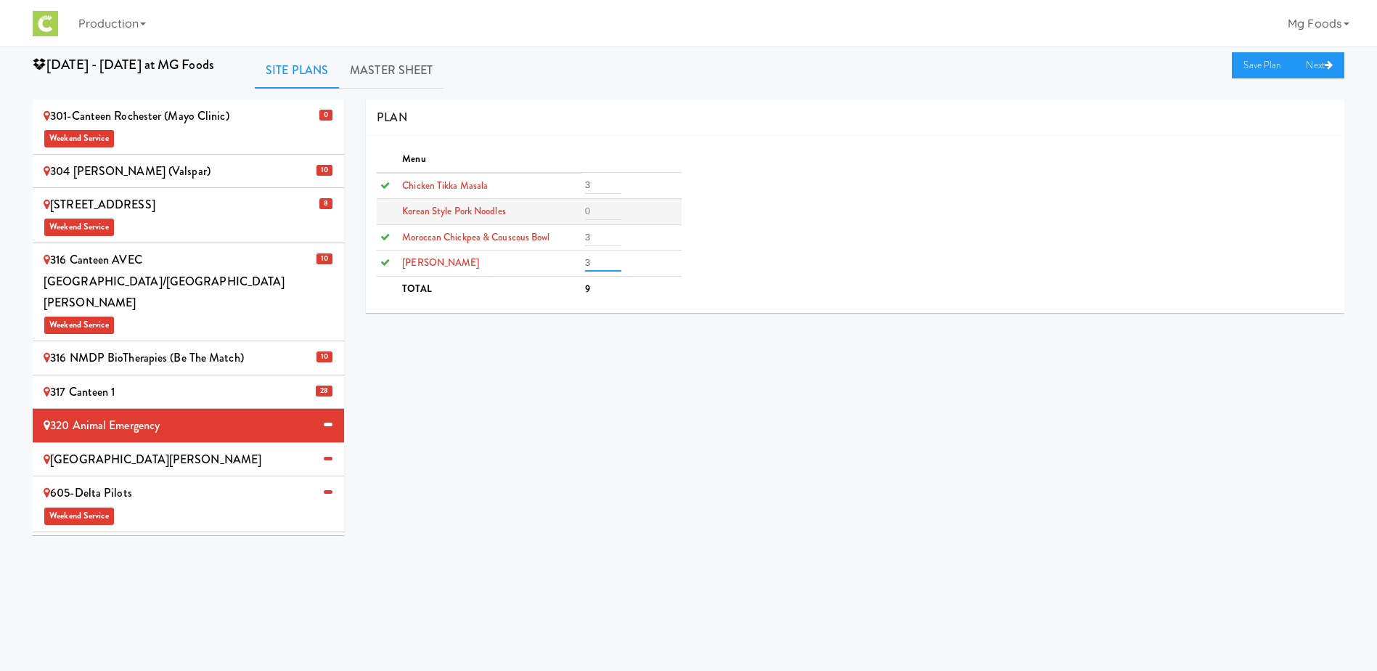
type input "3"
click at [595, 207] on input "number" at bounding box center [603, 210] width 36 height 17
type input "3"
click at [1244, 65] on link "Save Plan" at bounding box center [1263, 65] width 62 height 26
click at [193, 449] on div "[GEOGRAPHIC_DATA][PERSON_NAME]" at bounding box center [189, 460] width 290 height 22
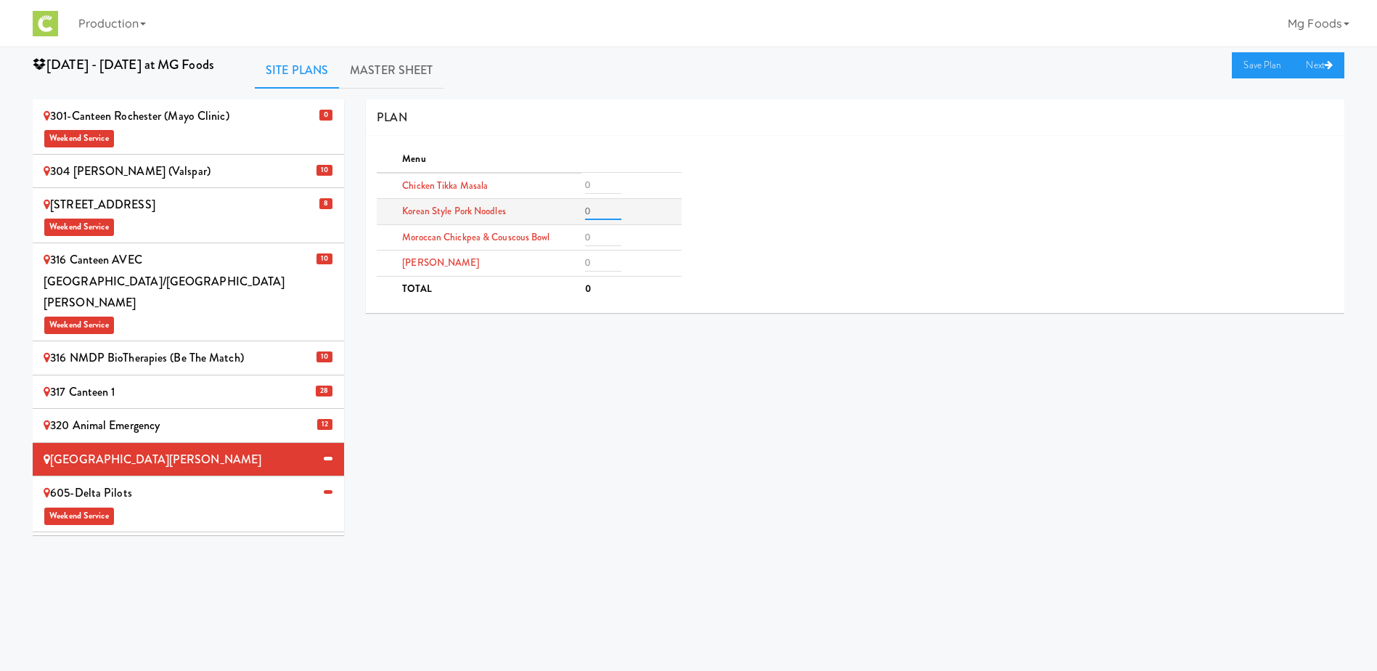
drag, startPoint x: 613, startPoint y: 212, endPoint x: 605, endPoint y: 212, distance: 8.0
click at [611, 212] on input "0" at bounding box center [603, 210] width 36 height 17
click at [605, 212] on input "0" at bounding box center [603, 210] width 36 height 17
drag, startPoint x: 605, startPoint y: 212, endPoint x: 560, endPoint y: 209, distance: 44.4
click at [562, 210] on tr "Korean Style Pork Noodles 03" at bounding box center [529, 212] width 304 height 26
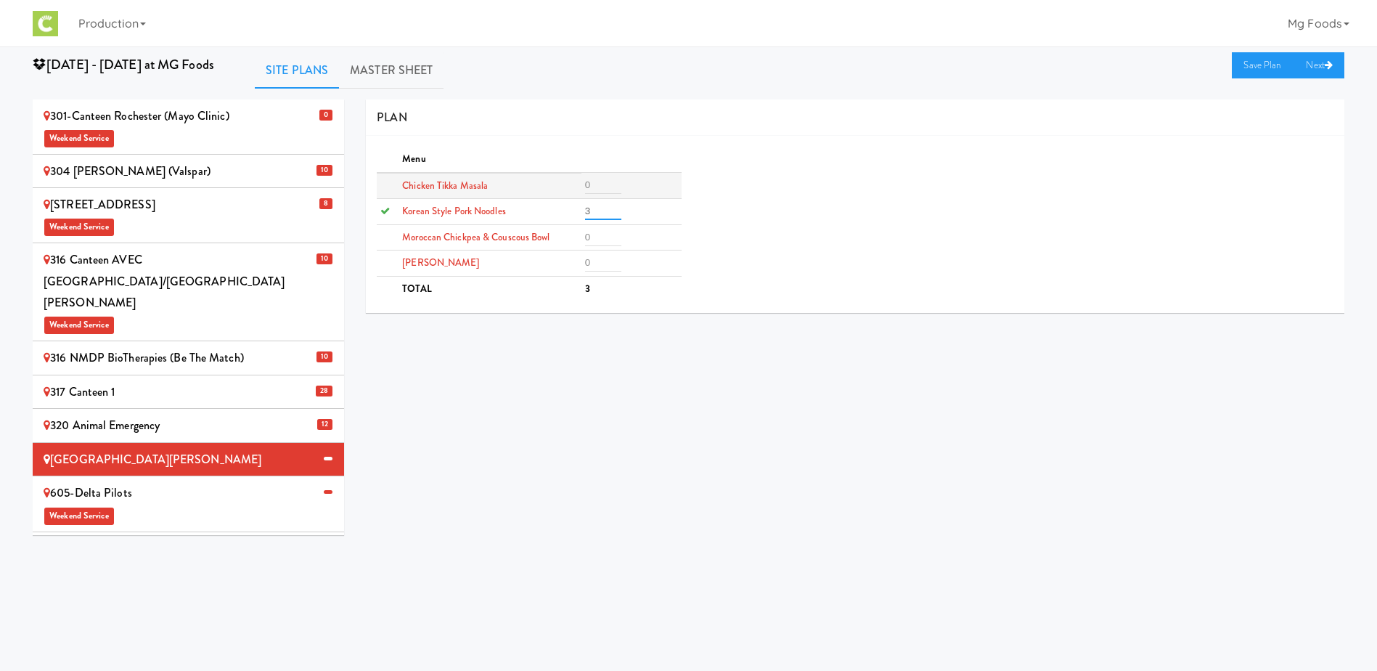
type input "3"
click at [608, 186] on input "number" at bounding box center [603, 184] width 36 height 17
type input "2"
click at [597, 258] on input "number" at bounding box center [603, 262] width 36 height 17
type input "2"
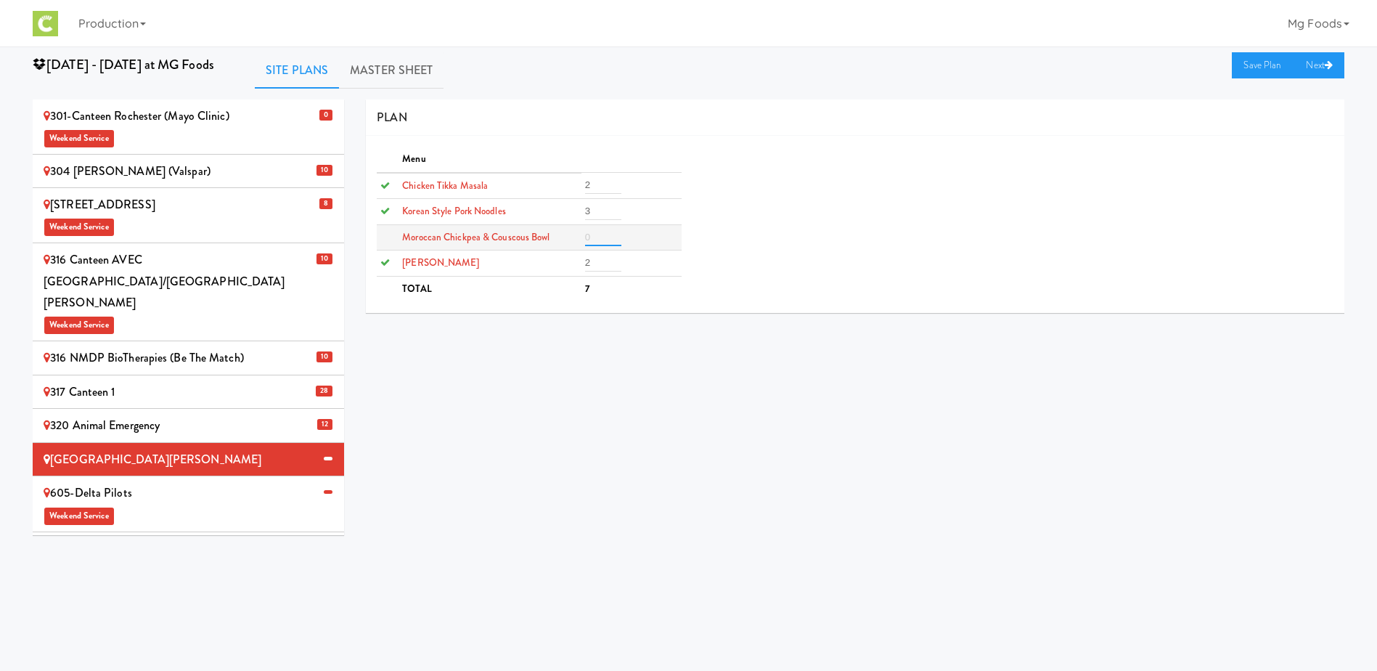
click at [597, 233] on input "number" at bounding box center [603, 237] width 36 height 17
type input "1"
click at [1253, 65] on link "Save Plan" at bounding box center [1263, 65] width 62 height 26
click at [176, 504] on span "Weekend Service" at bounding box center [189, 515] width 290 height 22
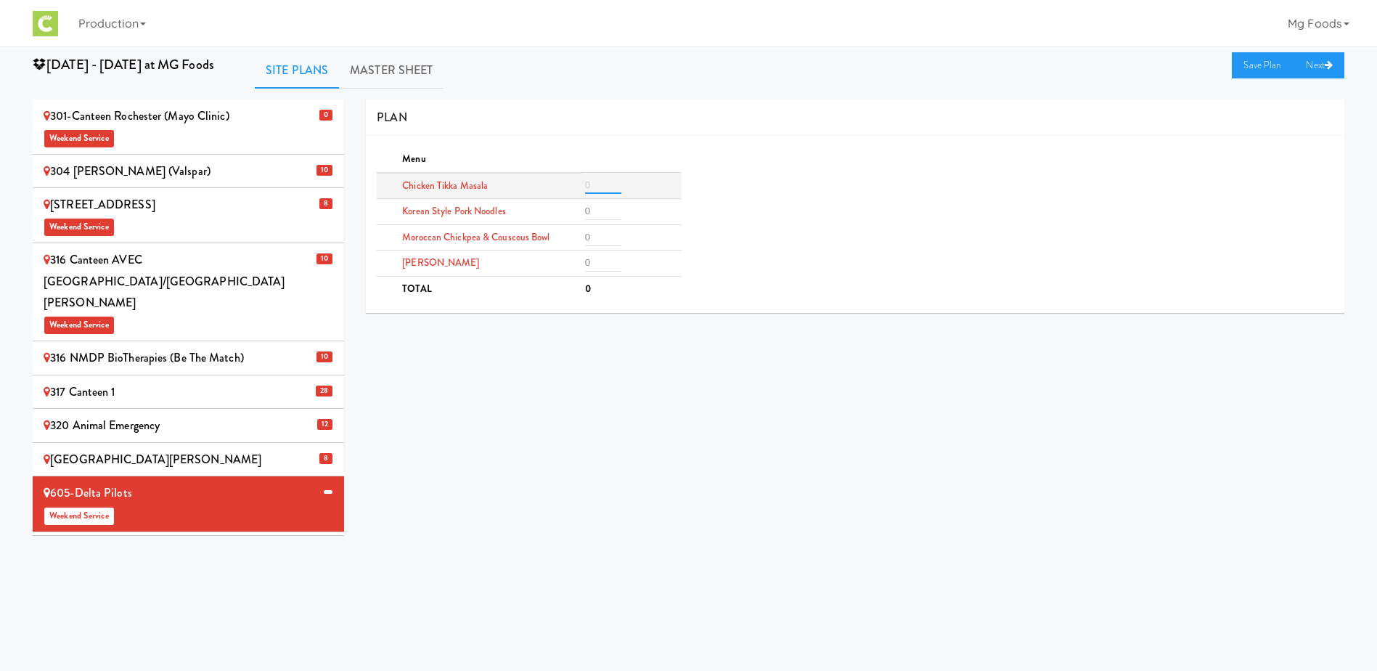
click at [594, 186] on input "number" at bounding box center [603, 184] width 36 height 17
type input "2"
click at [600, 231] on input "number" at bounding box center [603, 237] width 36 height 17
type input "2"
click at [596, 261] on input "number" at bounding box center [603, 262] width 36 height 17
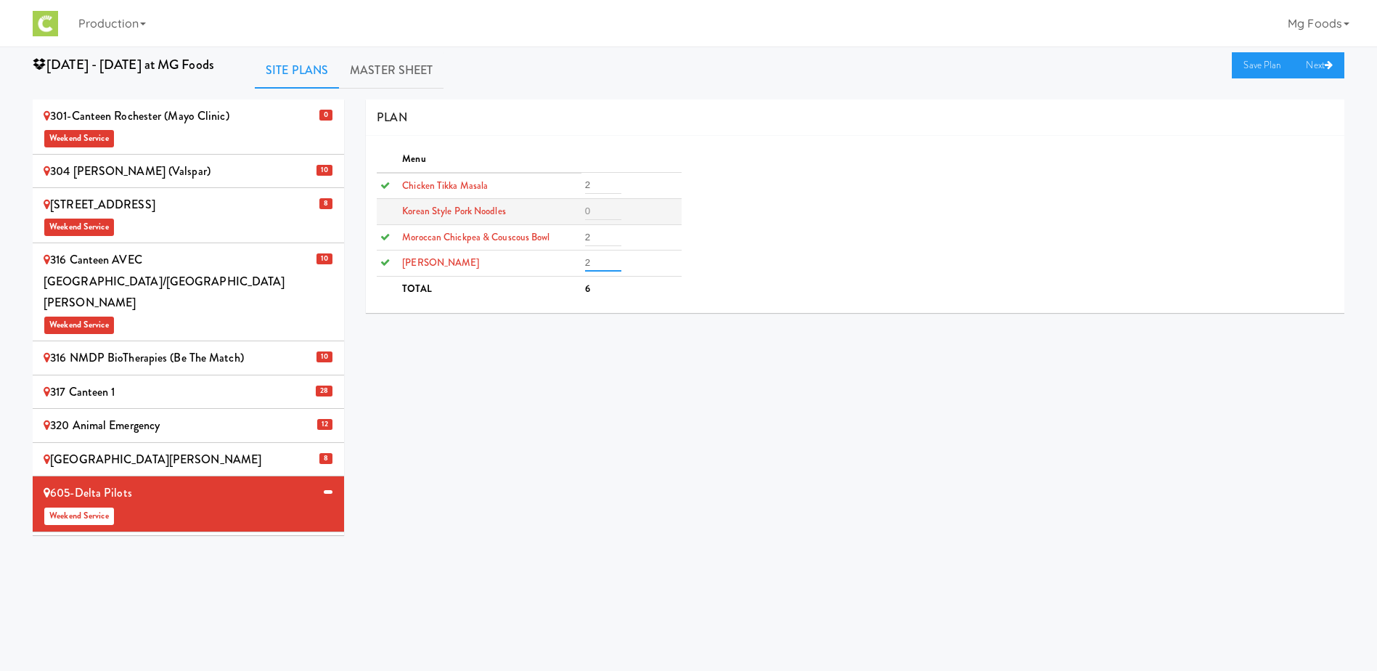
type input "2"
click at [597, 213] on input "number" at bounding box center [603, 210] width 36 height 17
type input "2"
click at [1266, 60] on link "Save Plan" at bounding box center [1263, 65] width 62 height 26
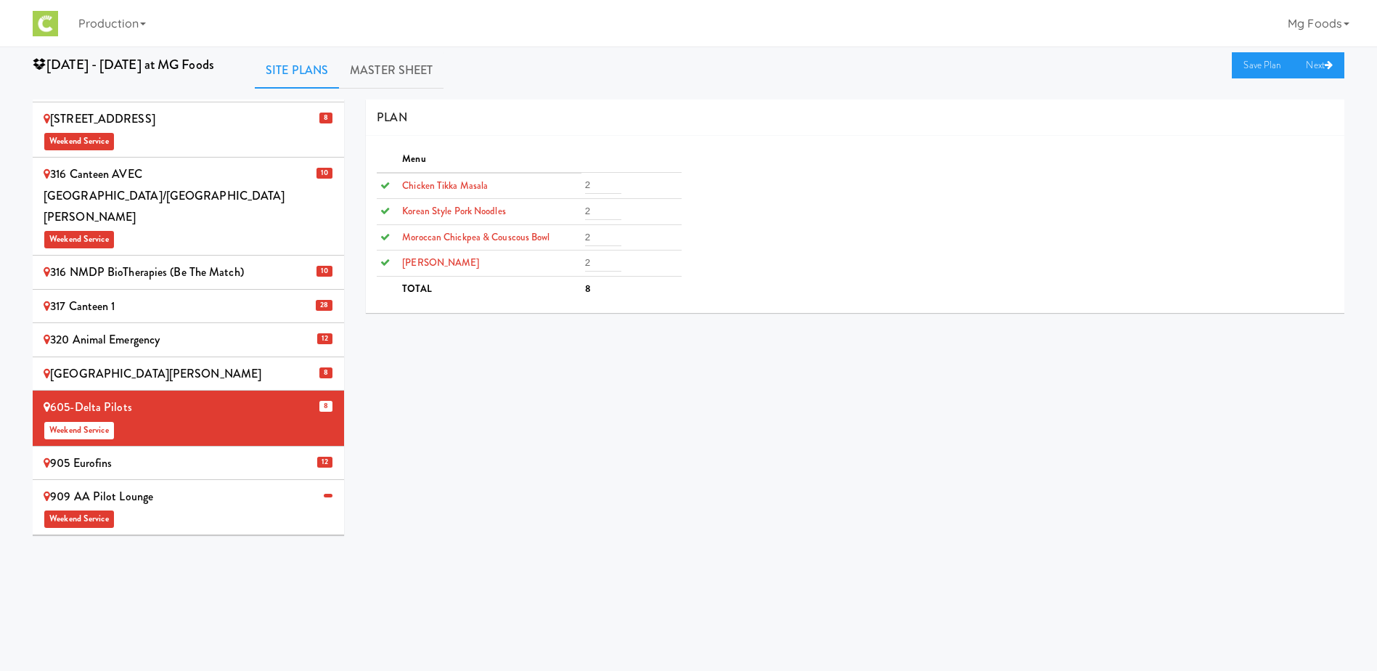
scroll to position [290, 0]
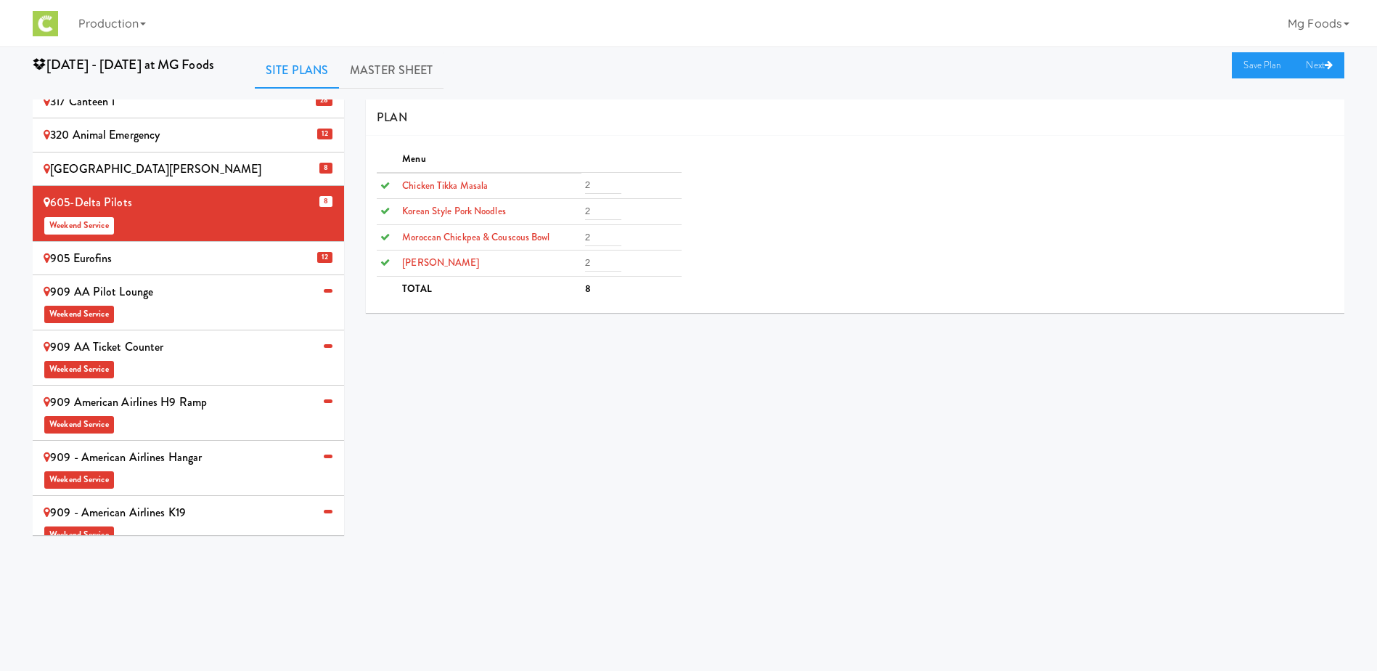
click at [168, 336] on div "909 AA Ticket Counter Weekend Service" at bounding box center [189, 357] width 290 height 43
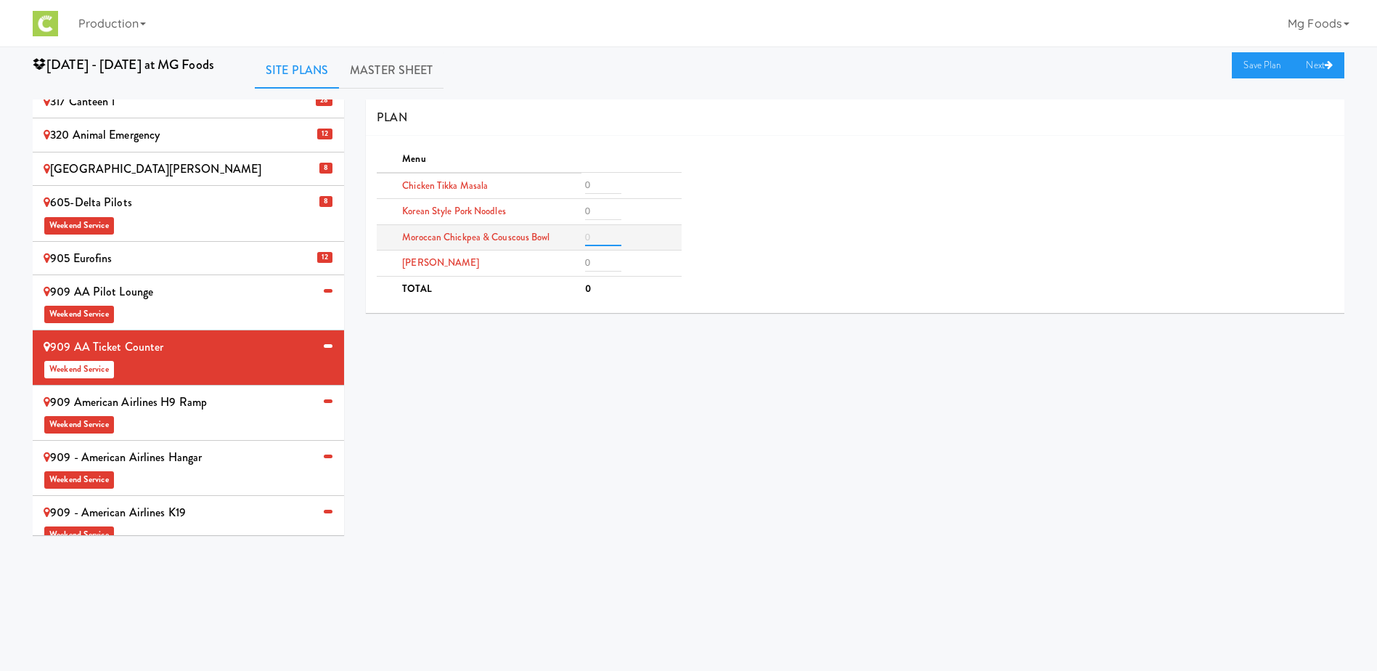
click at [596, 245] on input "number" at bounding box center [603, 237] width 36 height 17
type input "1"
click at [599, 261] on input "number" at bounding box center [603, 262] width 36 height 17
type input "1"
click at [605, 213] on input "number" at bounding box center [603, 210] width 36 height 17
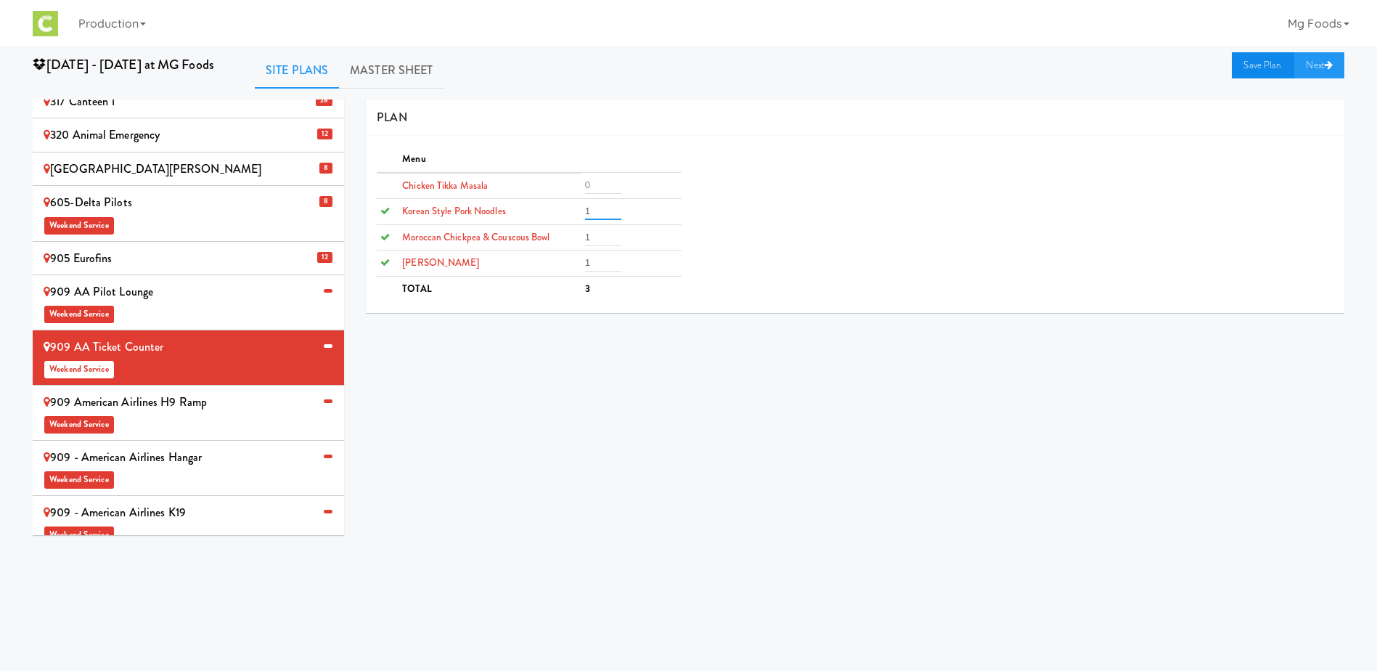
type input "1"
click at [1258, 62] on link "Save Plan" at bounding box center [1263, 65] width 62 height 26
click at [200, 391] on div "909 American Airlines H9 Ramp Weekend Service" at bounding box center [189, 412] width 290 height 43
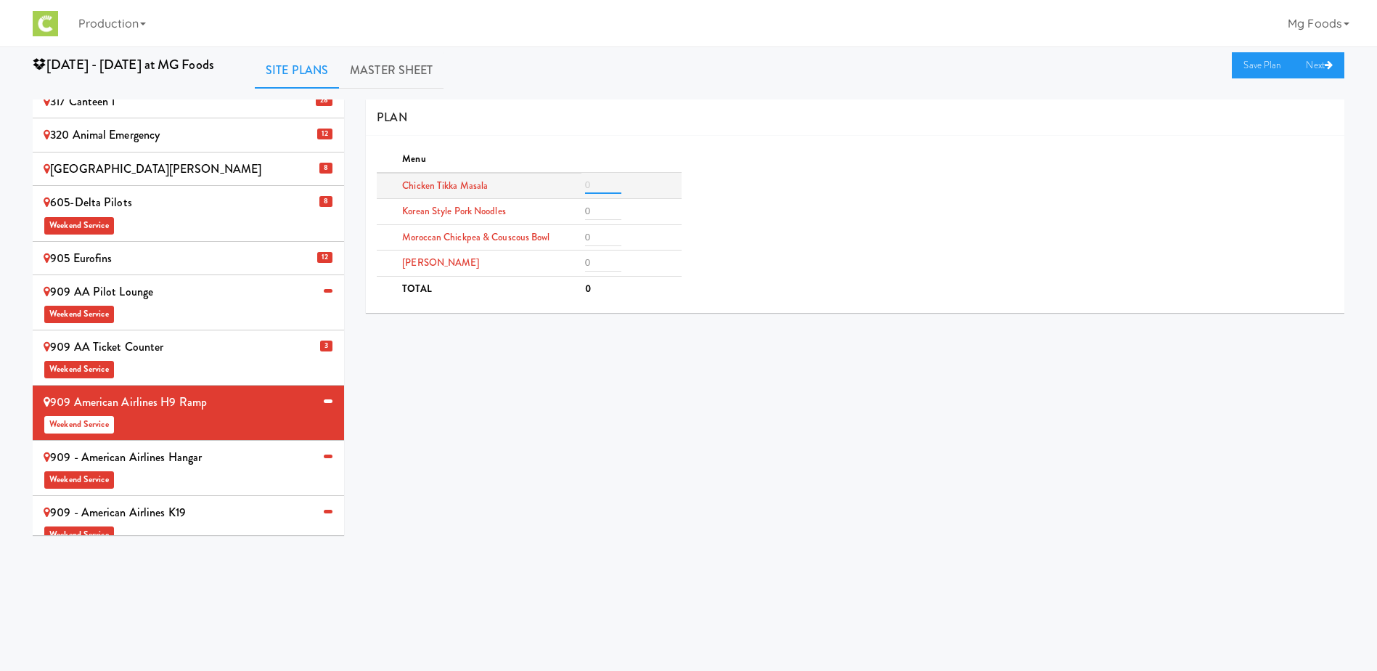
click at [592, 180] on input "number" at bounding box center [603, 184] width 36 height 17
type input "2"
click at [589, 234] on input "number" at bounding box center [603, 237] width 36 height 17
type input "2"
click at [595, 257] on input "number" at bounding box center [603, 262] width 36 height 17
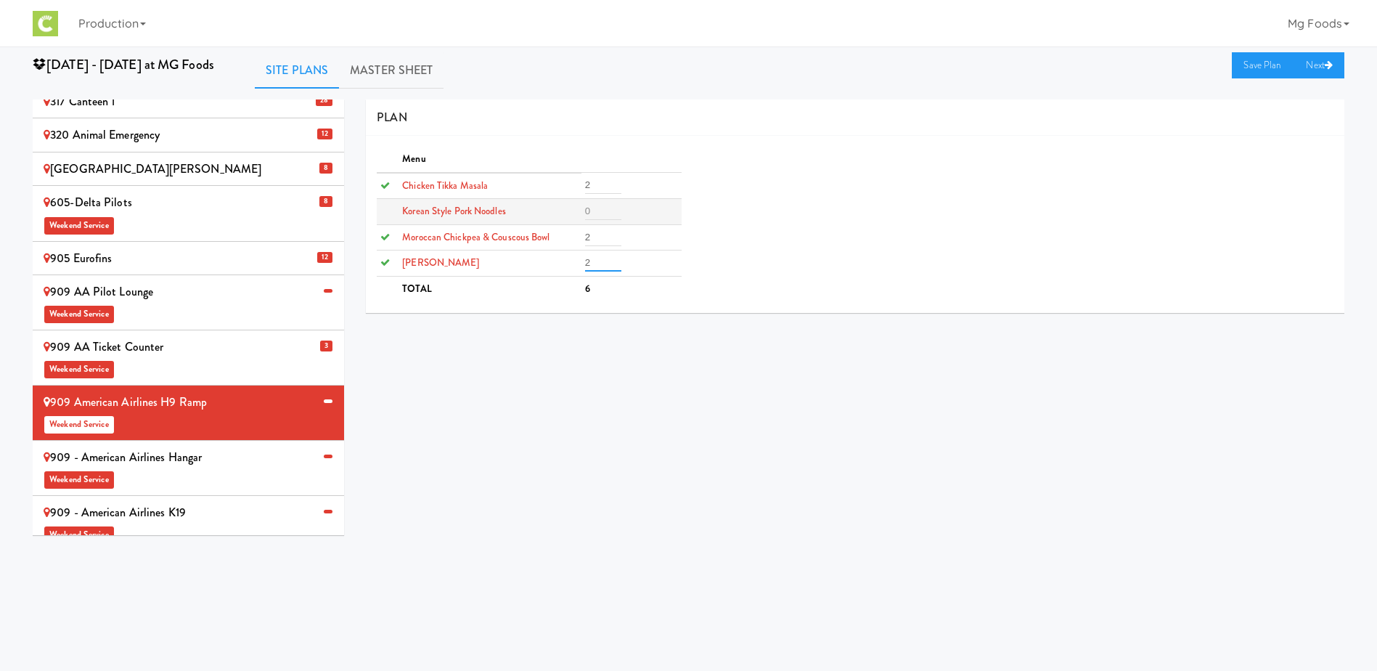
type input "2"
click at [599, 208] on input "number" at bounding box center [603, 210] width 36 height 17
type input "2"
click at [1255, 62] on link "Save Plan" at bounding box center [1263, 65] width 62 height 26
click at [189, 446] on div "909 - American Airlines Hangar Weekend Service" at bounding box center [189, 467] width 290 height 43
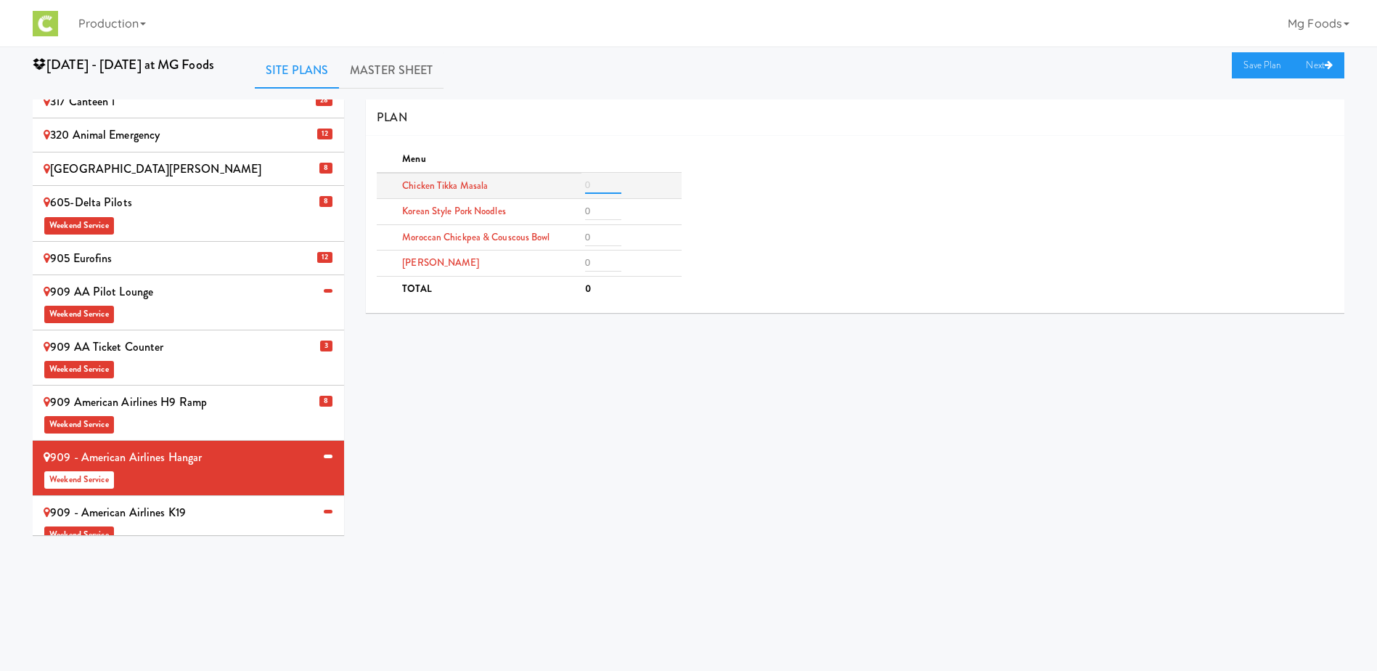
click at [605, 180] on input "number" at bounding box center [603, 184] width 36 height 17
type input "3"
click at [599, 238] on input "number" at bounding box center [603, 237] width 36 height 17
type input "3"
click at [604, 261] on input "number" at bounding box center [603, 262] width 36 height 17
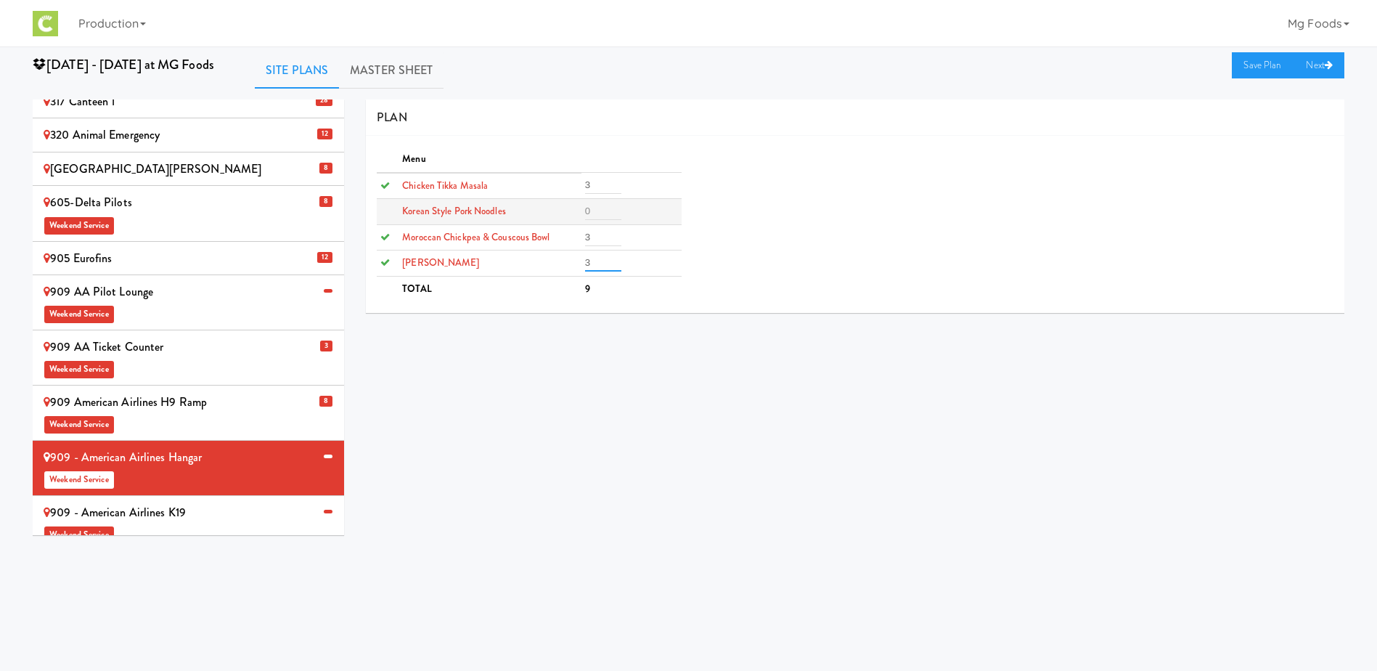
type input "3"
click at [597, 207] on input "number" at bounding box center [603, 210] width 36 height 17
type input "3"
click at [1261, 62] on link "Save Plan" at bounding box center [1263, 65] width 62 height 26
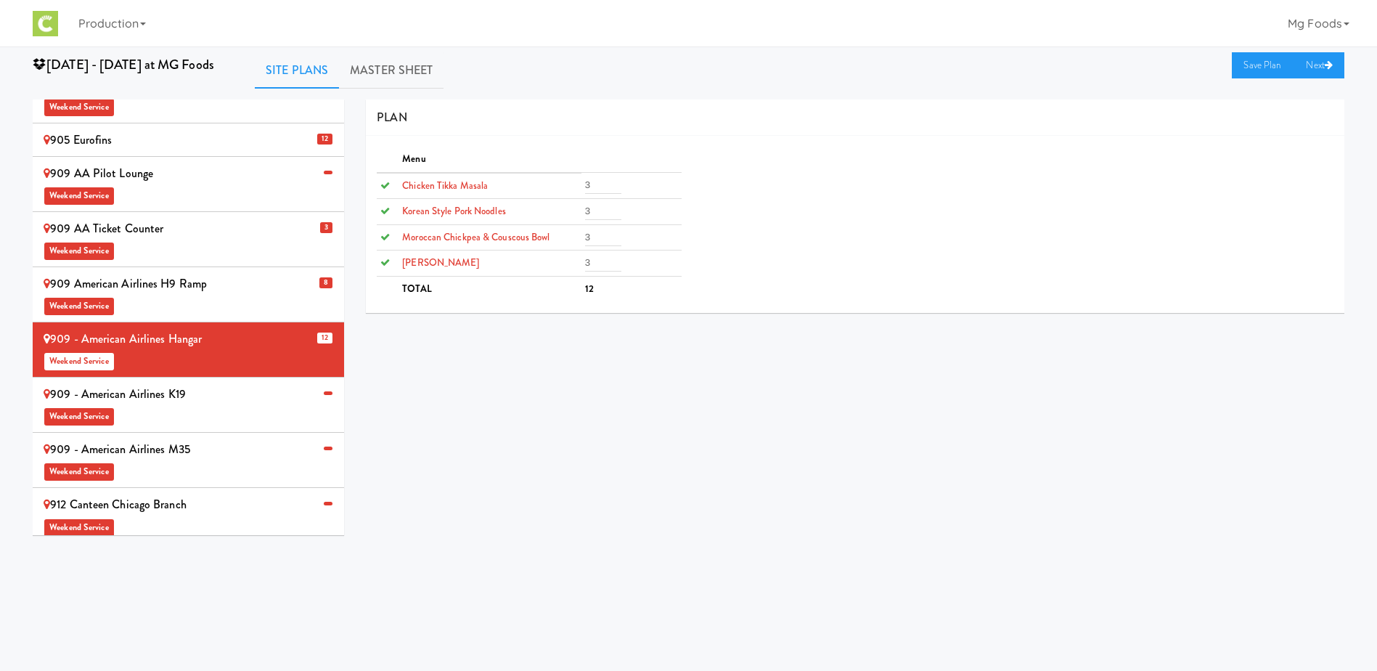
scroll to position [435, 0]
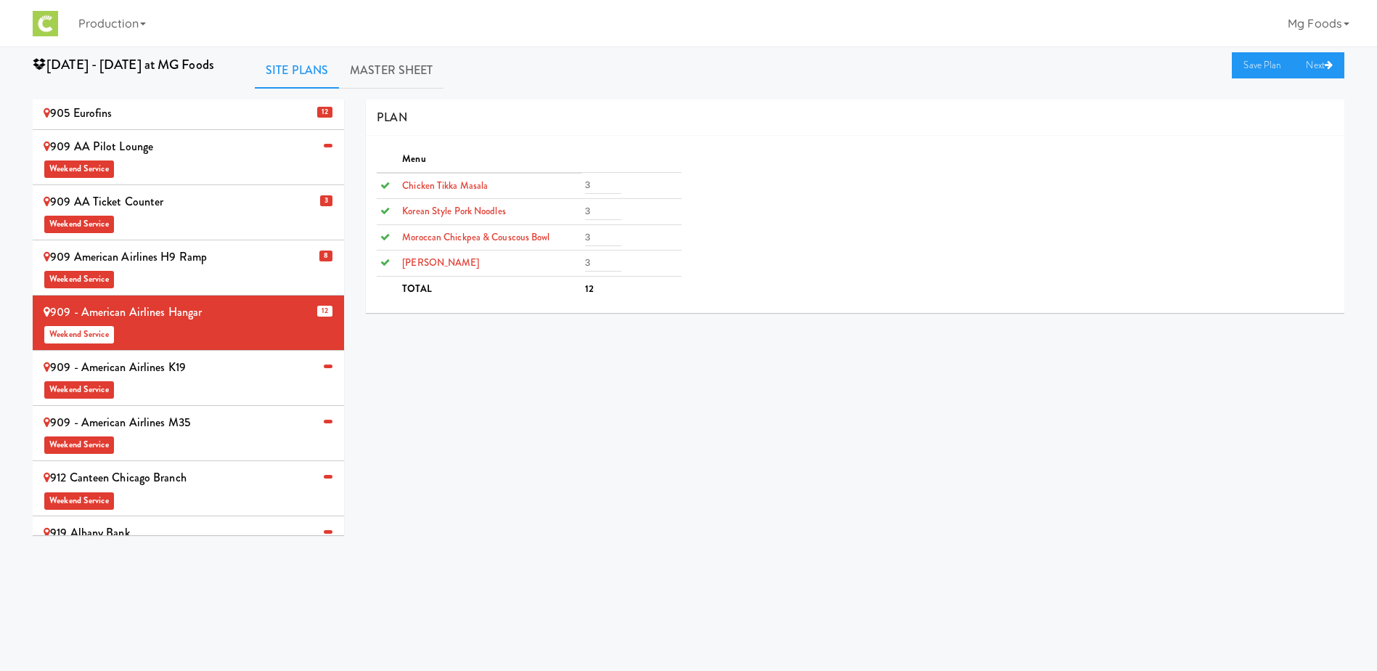
click at [223, 356] on div "909 - American Airlines K19 Weekend Service" at bounding box center [189, 377] width 290 height 43
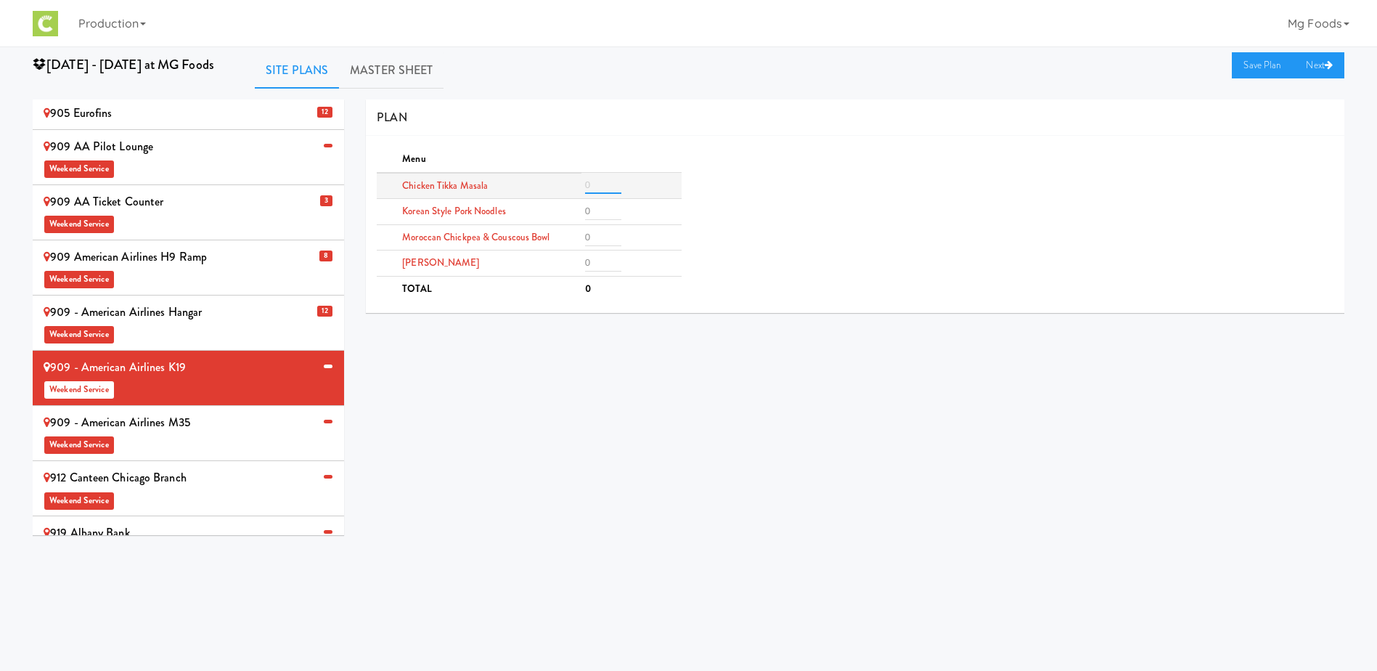
click at [607, 188] on input "number" at bounding box center [603, 184] width 36 height 17
type input "2"
click at [602, 236] on input "number" at bounding box center [603, 237] width 36 height 17
type input "2"
click at [597, 263] on input "number" at bounding box center [603, 262] width 36 height 17
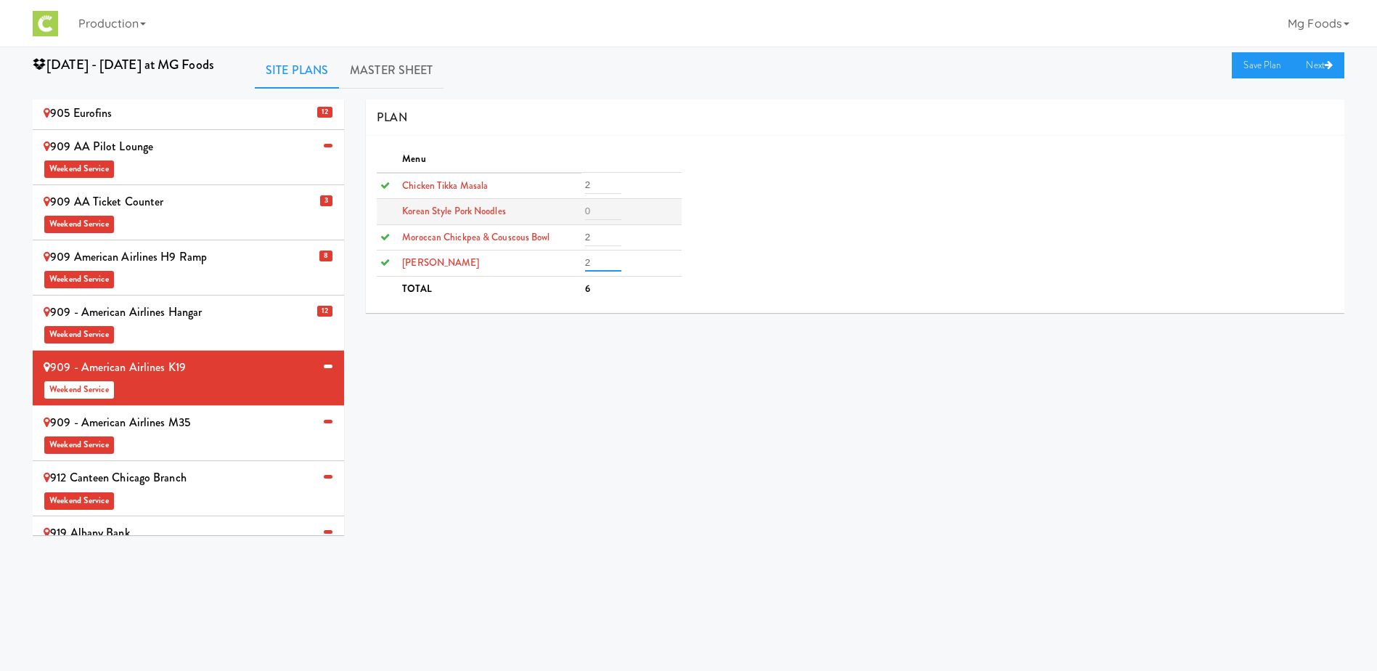
type input "2"
click at [598, 205] on input "number" at bounding box center [603, 210] width 36 height 17
type input "2"
click at [1253, 65] on link "Save Plan" at bounding box center [1263, 65] width 62 height 26
click at [169, 157] on span "Weekend Service" at bounding box center [189, 168] width 290 height 22
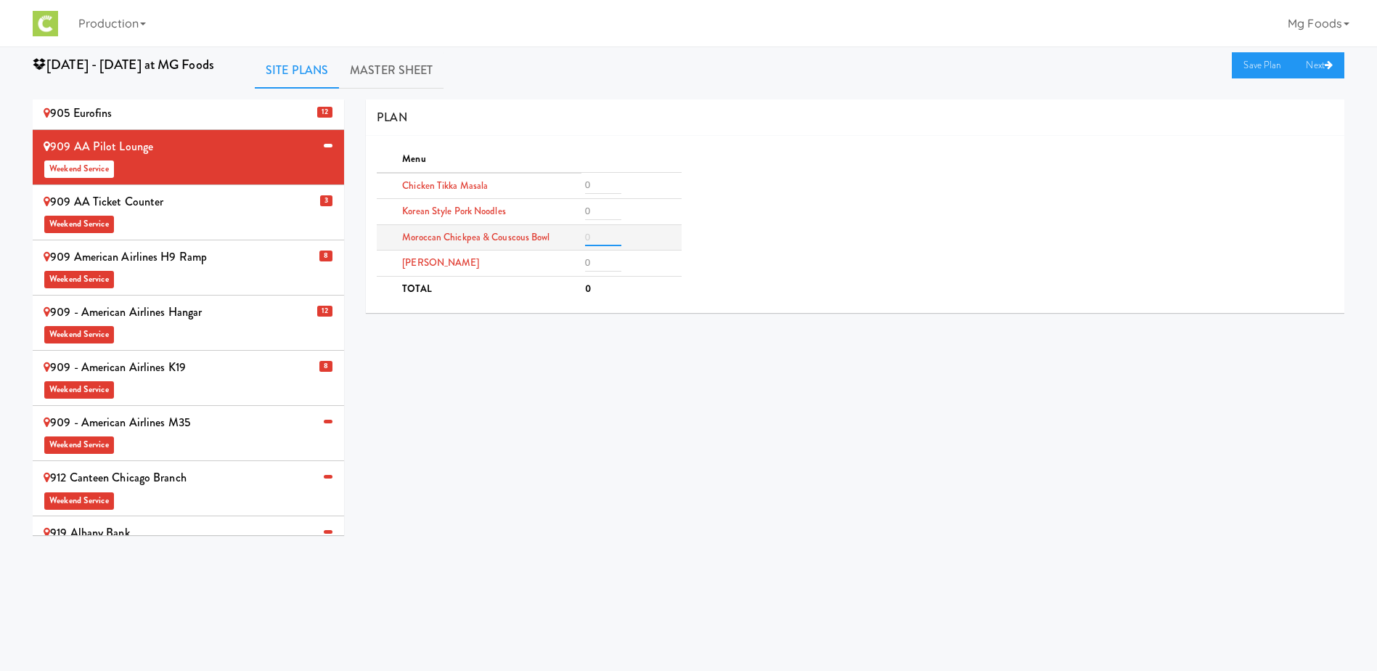
click at [605, 240] on input "number" at bounding box center [603, 237] width 36 height 17
type input "2"
click at [594, 270] on input "number" at bounding box center [603, 262] width 36 height 17
type input "2"
click at [607, 213] on input "number" at bounding box center [603, 210] width 36 height 17
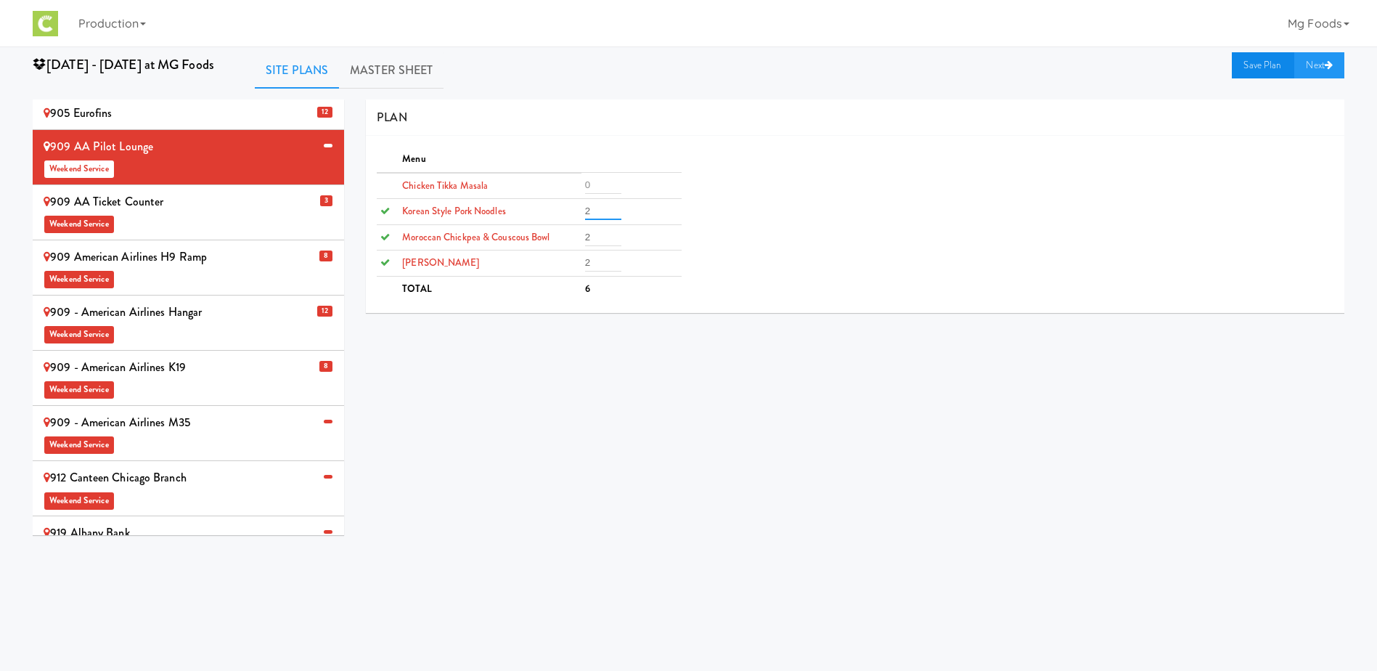
type input "2"
click at [1249, 59] on link "Save Plan" at bounding box center [1263, 65] width 62 height 26
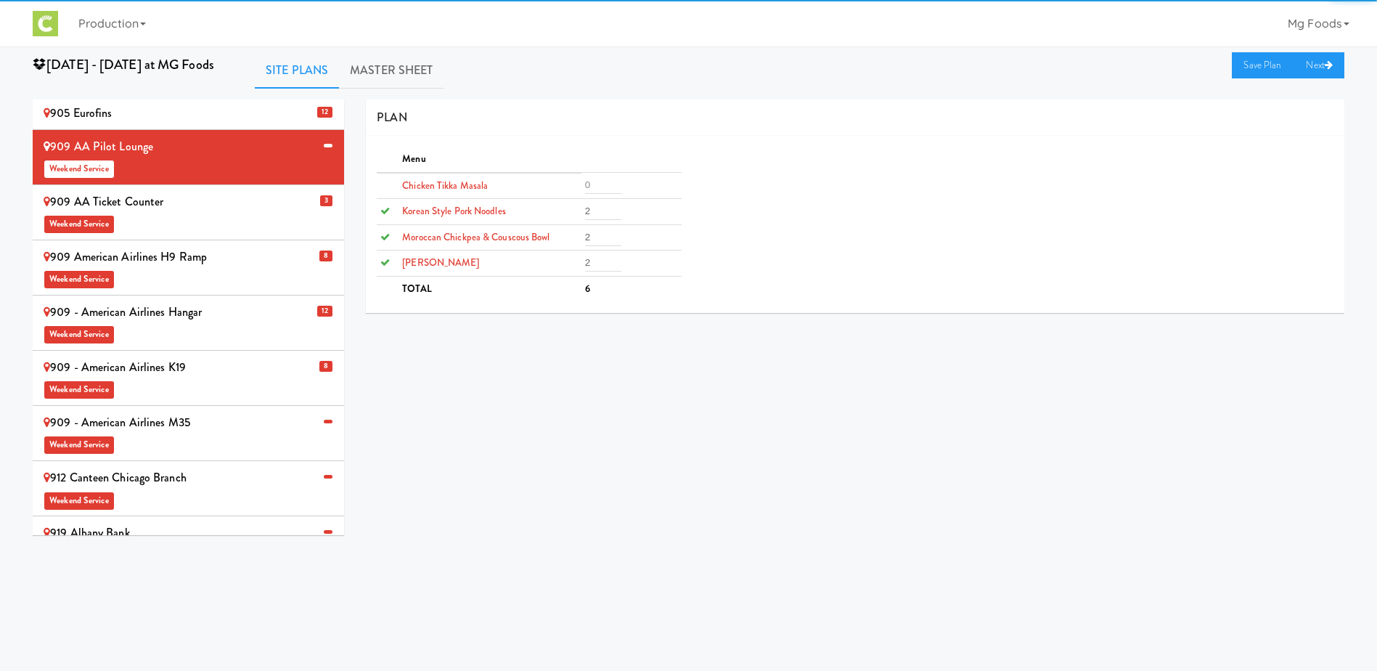
scroll to position [432, 0]
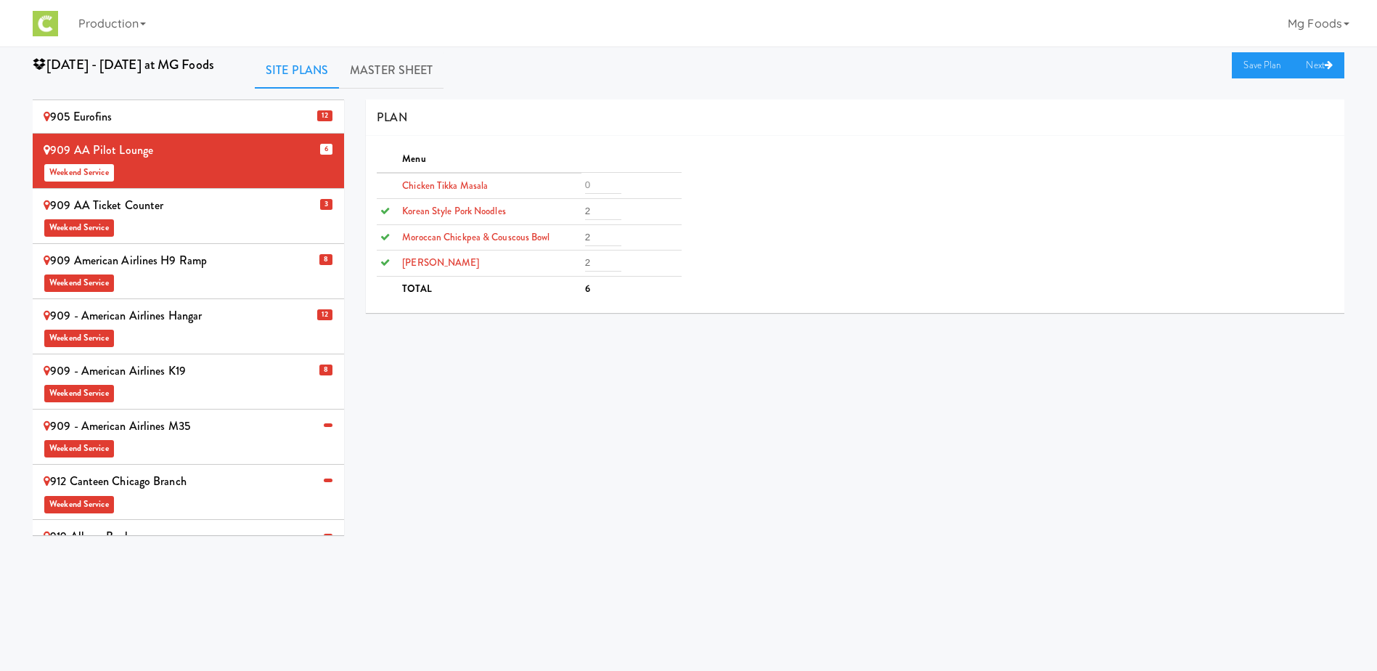
click at [200, 415] on div "909 - American Airlines M35 Weekend Service" at bounding box center [189, 436] width 290 height 43
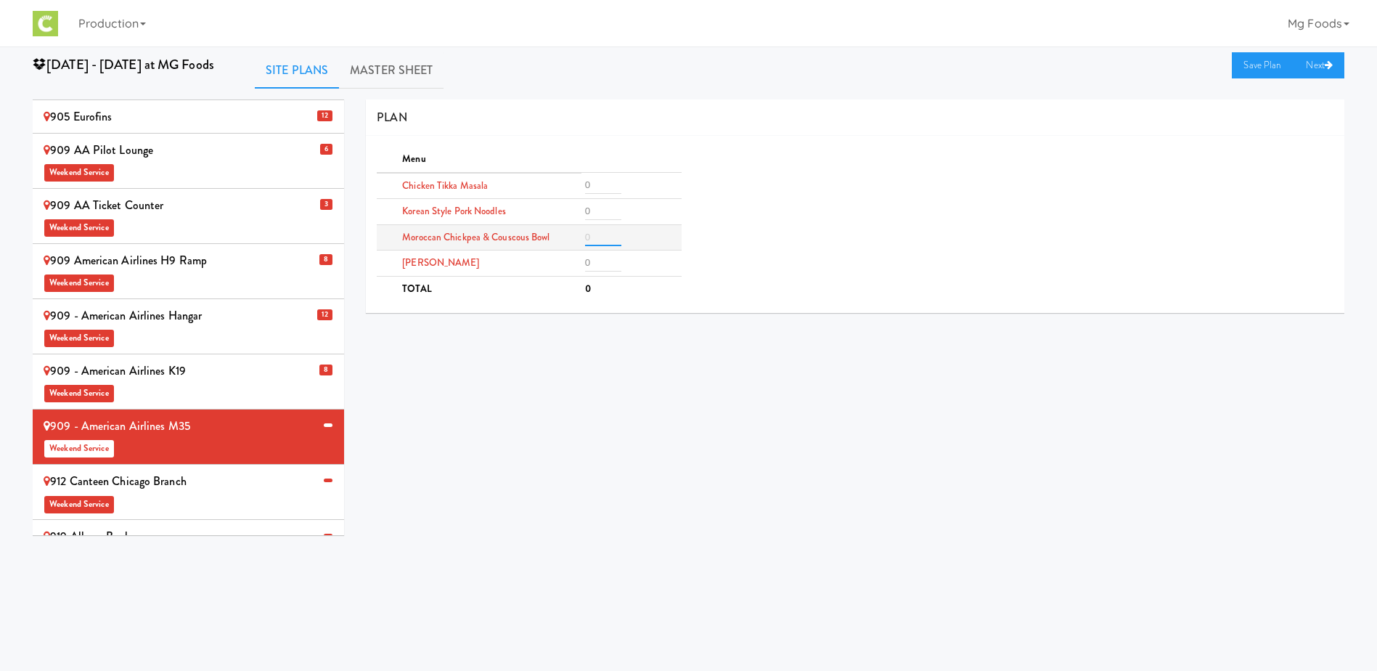
click at [601, 234] on input "number" at bounding box center [603, 237] width 36 height 17
type input "2"
click at [602, 264] on input "number" at bounding box center [603, 262] width 36 height 17
type input "1"
click at [593, 208] on input "number" at bounding box center [603, 210] width 36 height 17
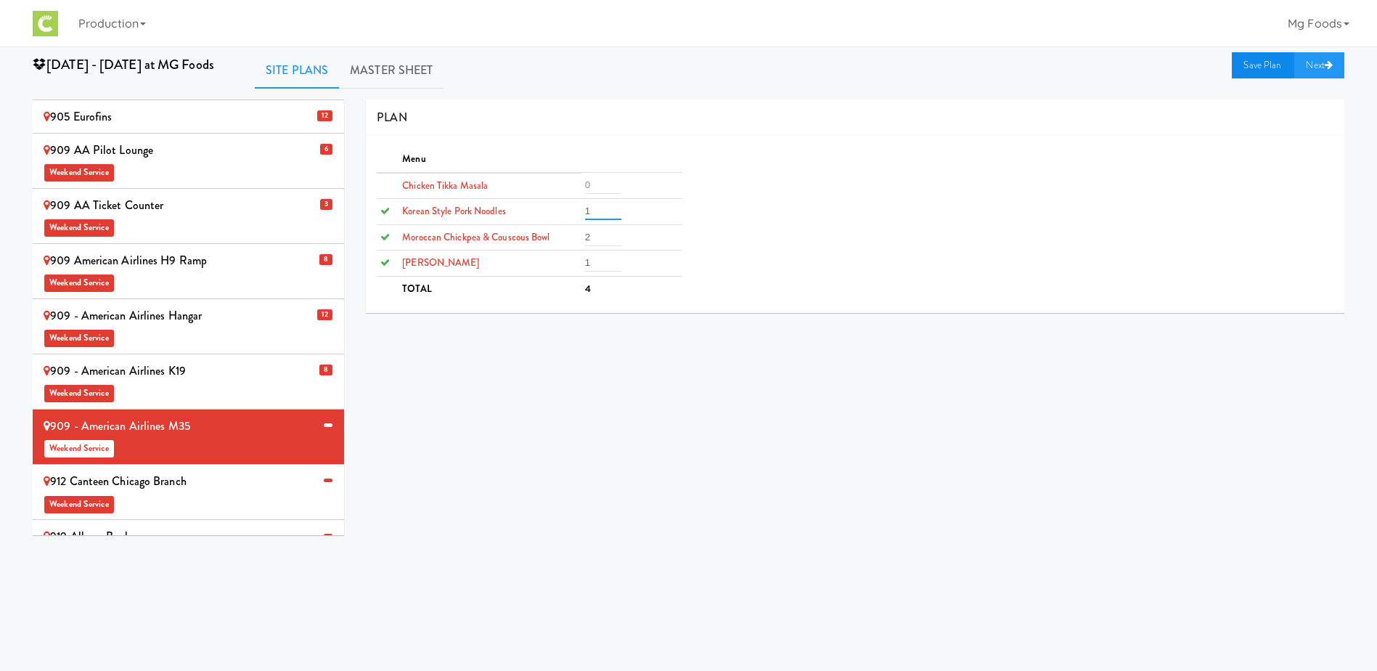
type input "1"
click at [1266, 61] on link "Save Plan" at bounding box center [1263, 65] width 62 height 26
click at [223, 470] on div "912 Canteen Chicago Branch Weekend Service" at bounding box center [189, 491] width 290 height 43
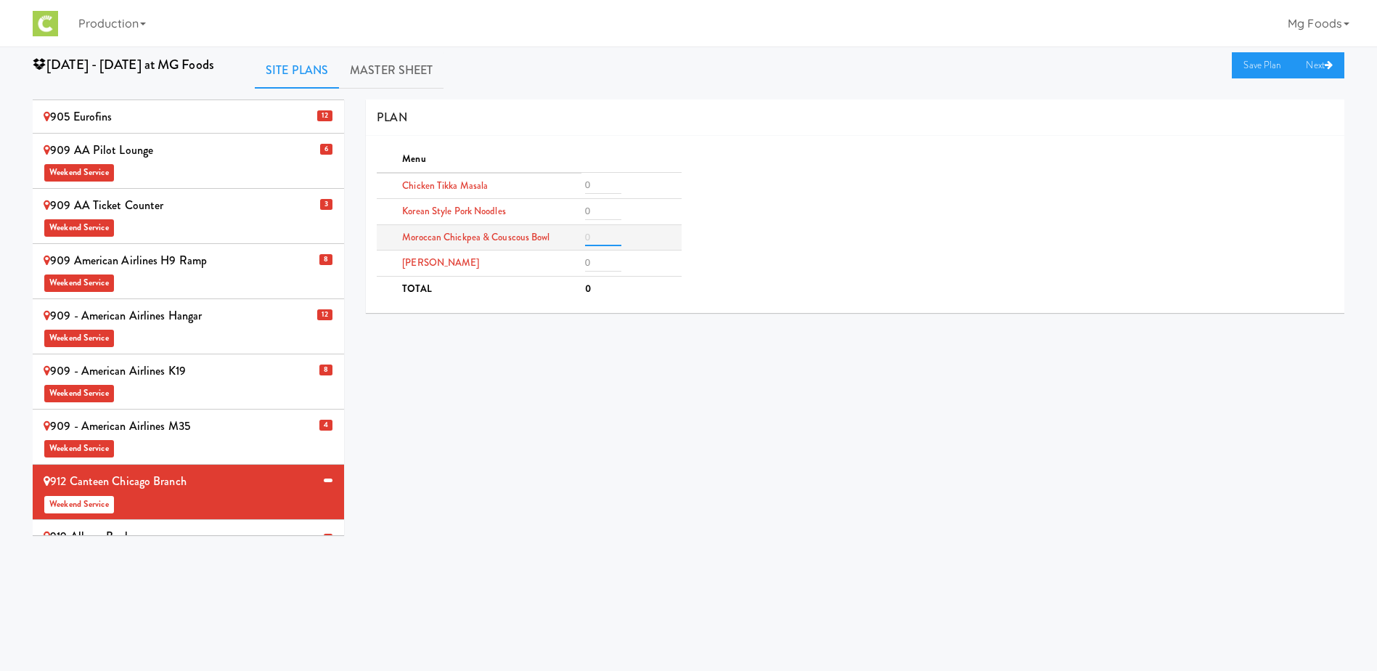
click at [597, 234] on input "number" at bounding box center [603, 237] width 36 height 17
type input "1"
click at [600, 255] on input "number" at bounding box center [603, 262] width 36 height 17
type input "1"
click at [598, 209] on input "number" at bounding box center [603, 210] width 36 height 17
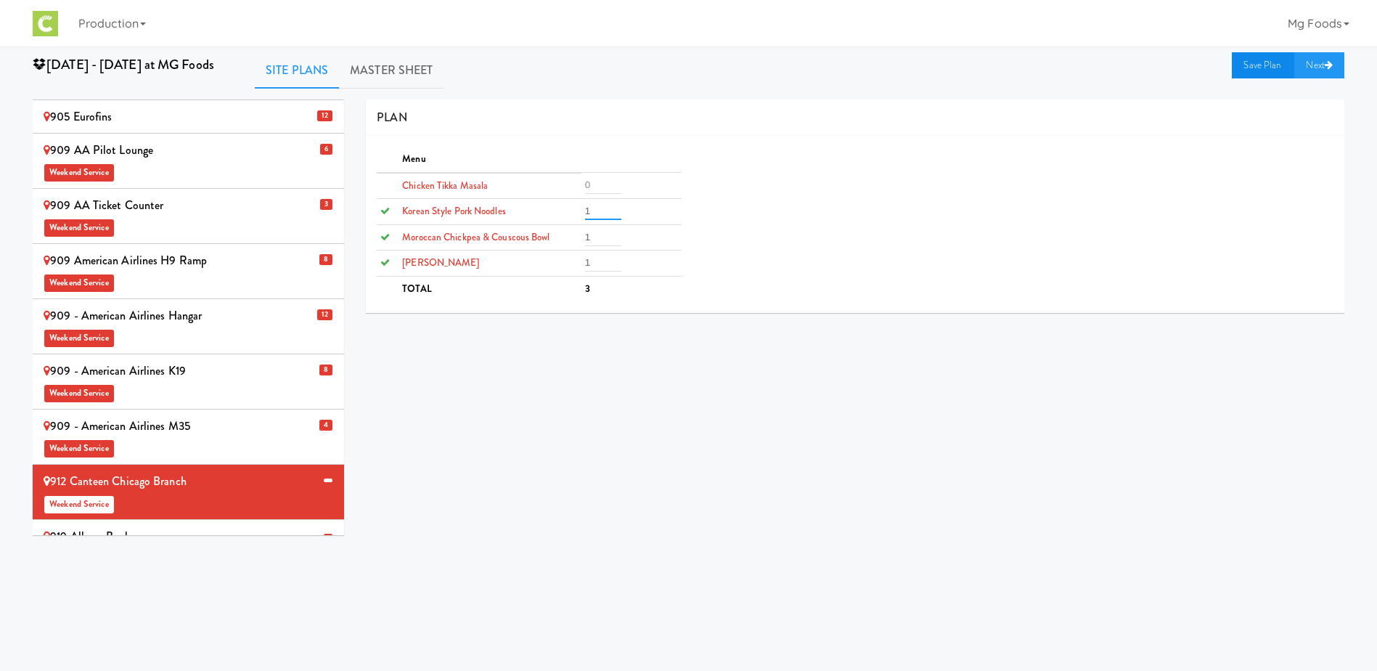
type input "1"
click at [1237, 69] on link "Save Plan" at bounding box center [1263, 65] width 62 height 26
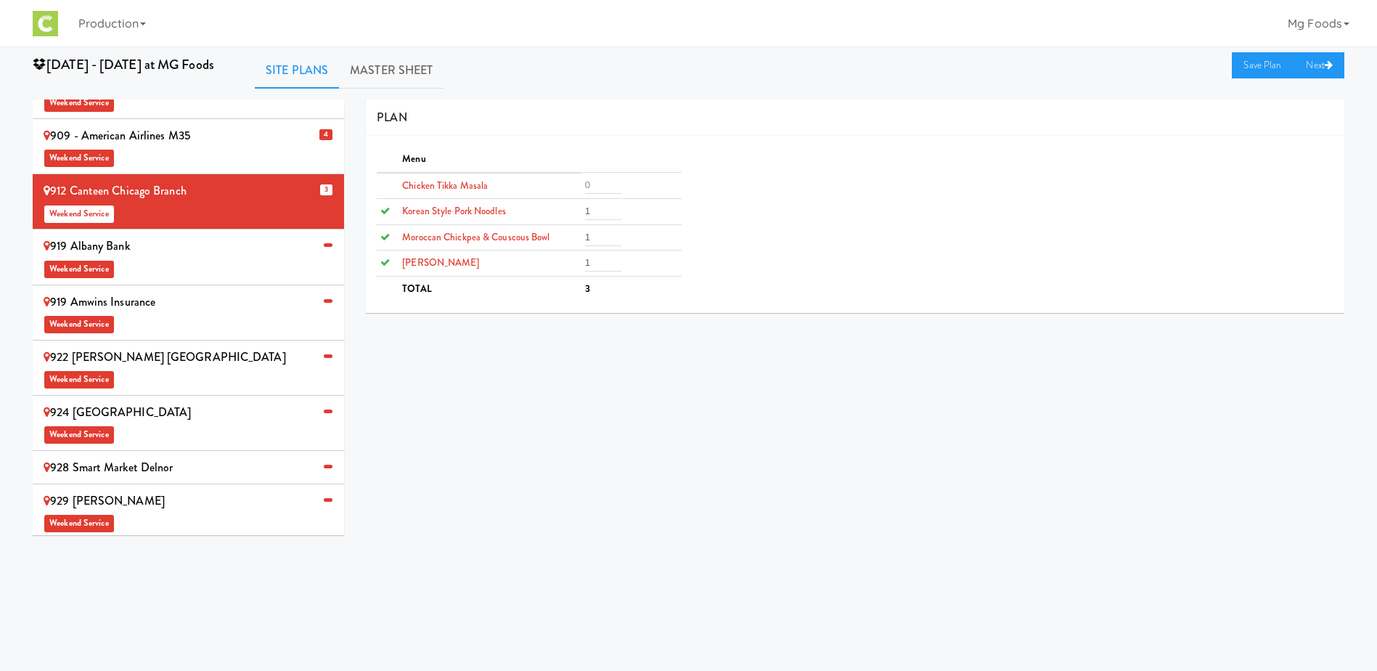
click at [180, 367] on span "Weekend Service" at bounding box center [189, 378] width 290 height 22
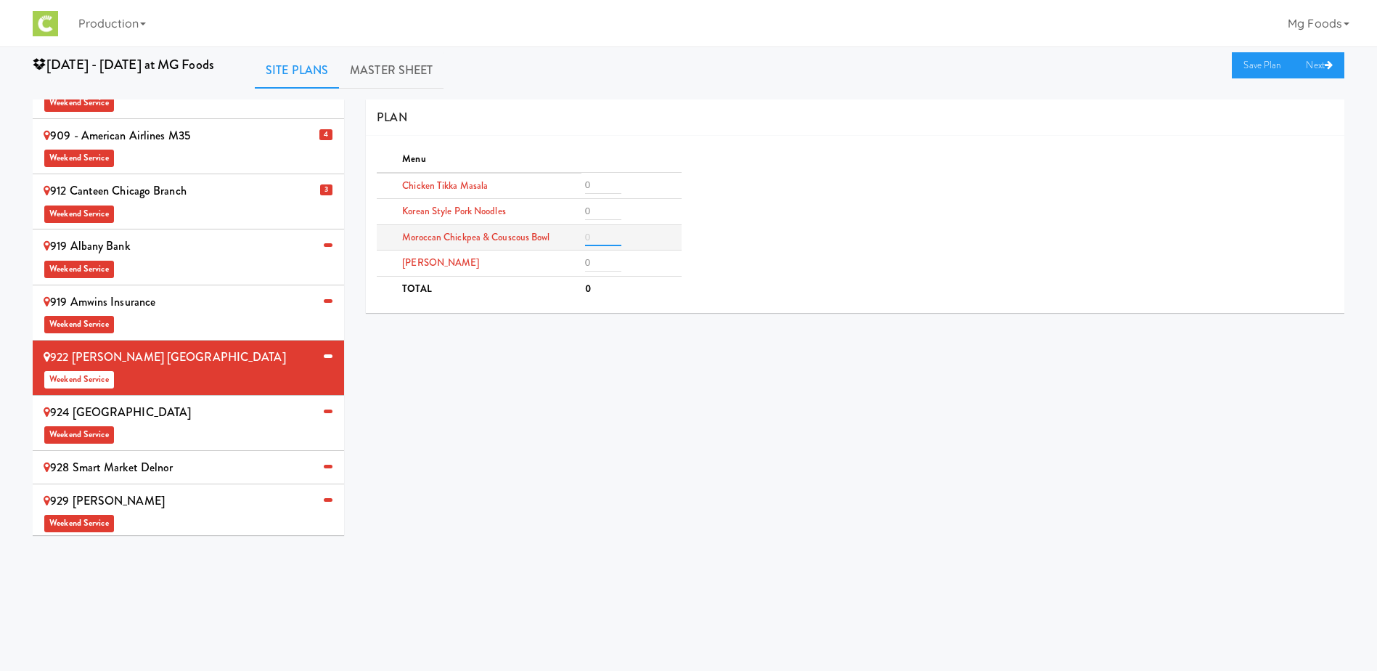
click at [600, 238] on input "number" at bounding box center [603, 237] width 36 height 17
type input "3"
click at [602, 262] on input "number" at bounding box center [603, 262] width 36 height 17
type input "3"
click at [599, 209] on input "number" at bounding box center [603, 210] width 36 height 17
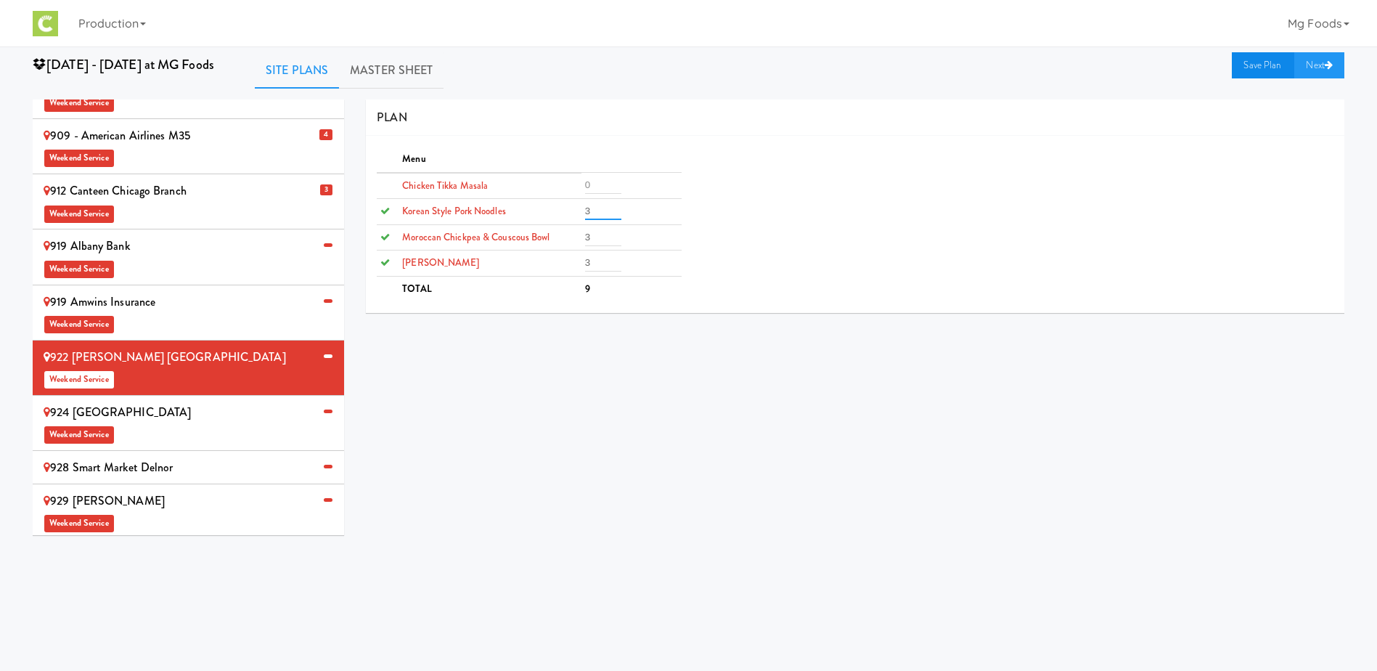
type input "3"
click at [1262, 63] on link "Save Plan" at bounding box center [1263, 65] width 62 height 26
click at [95, 457] on div "928 Smart Market Delnor" at bounding box center [189, 468] width 290 height 22
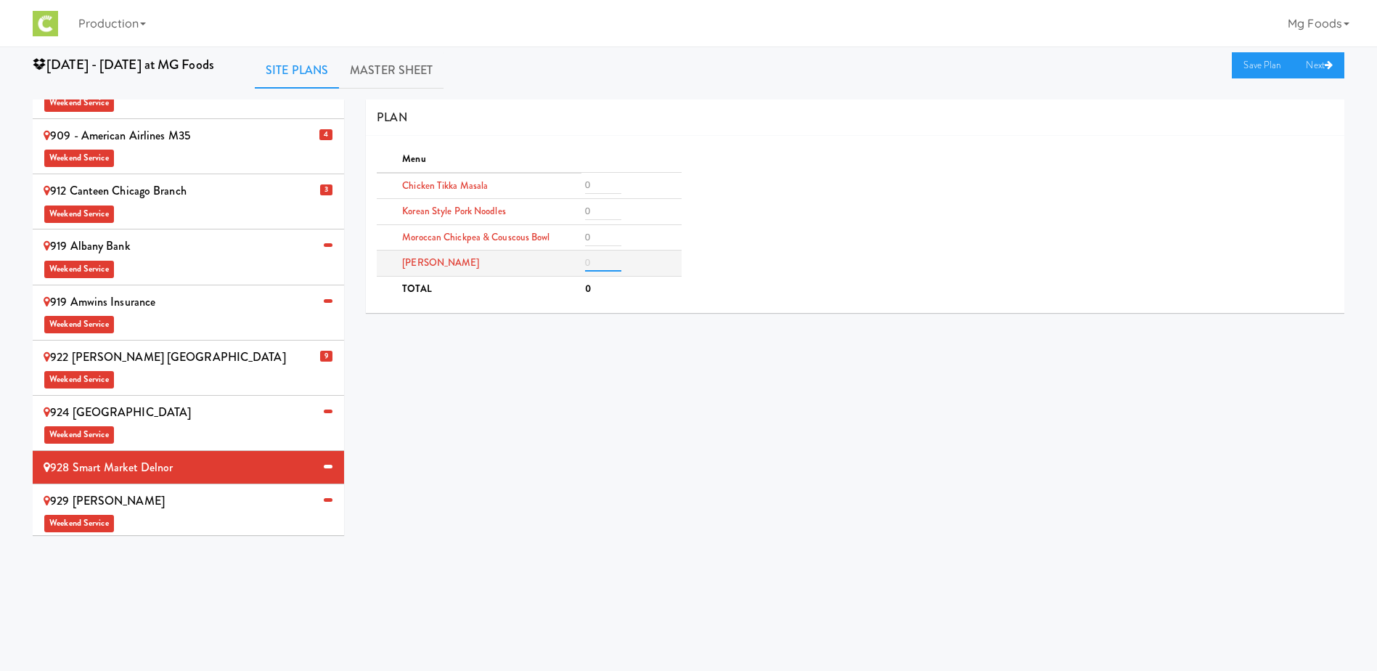
click at [597, 265] on input "number" at bounding box center [603, 262] width 36 height 17
type input "6"
click at [596, 184] on input "number" at bounding box center [603, 184] width 36 height 17
type input "4"
click at [611, 237] on input "1" at bounding box center [603, 237] width 36 height 17
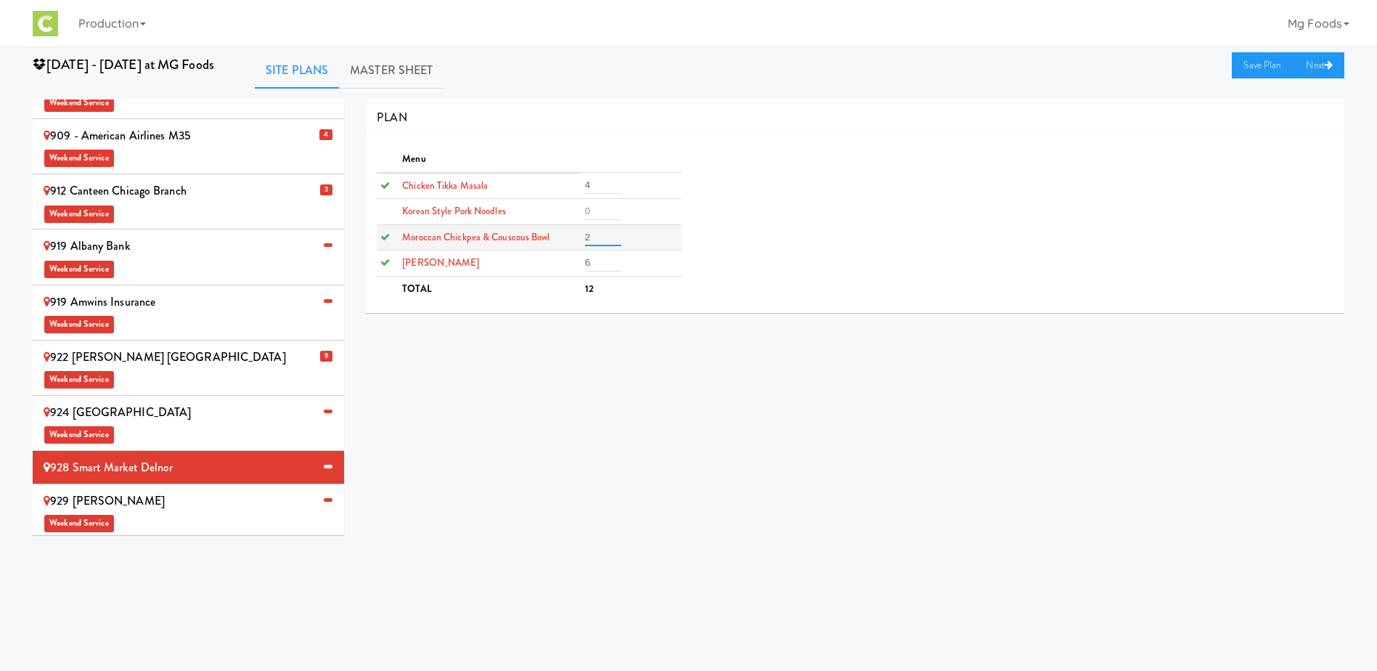
click at [613, 230] on input "2" at bounding box center [603, 237] width 36 height 17
click at [613, 232] on input "3" at bounding box center [603, 237] width 36 height 17
type input "4"
click at [613, 232] on input "4" at bounding box center [603, 237] width 36 height 17
click at [594, 209] on input "number" at bounding box center [603, 210] width 36 height 17
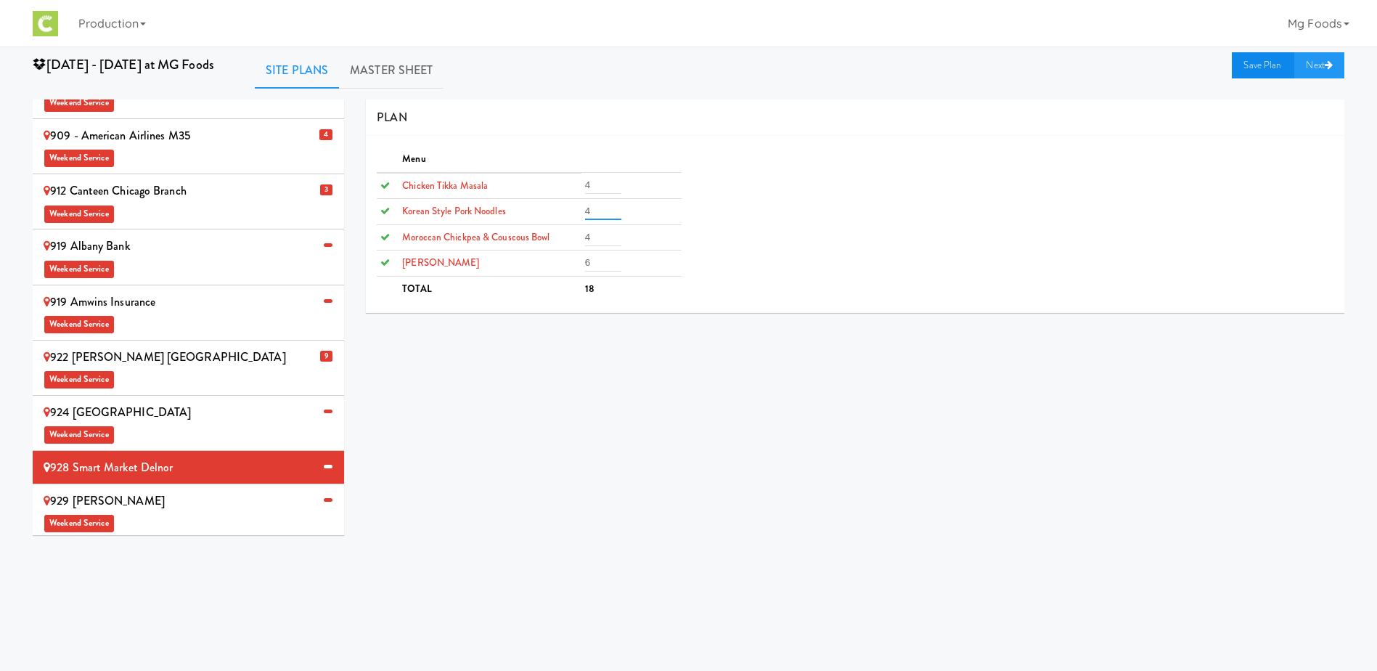
type input "4"
click at [1257, 69] on link "Save Plan" at bounding box center [1263, 65] width 62 height 26
click at [195, 401] on div "924 Midwestern University Weekend Service" at bounding box center [189, 422] width 290 height 43
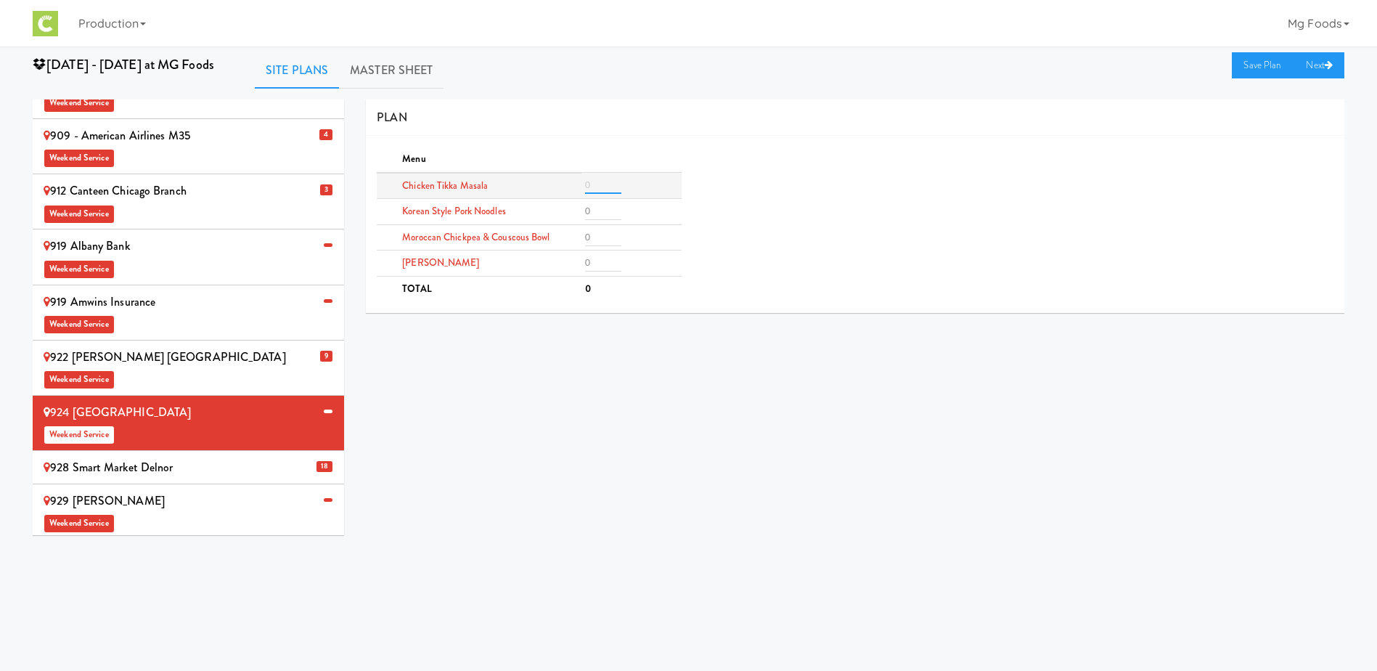
click at [603, 184] on input "number" at bounding box center [603, 184] width 36 height 17
type input "2"
click at [604, 237] on input "number" at bounding box center [603, 237] width 36 height 17
type input "2"
click at [605, 261] on input "number" at bounding box center [603, 262] width 36 height 17
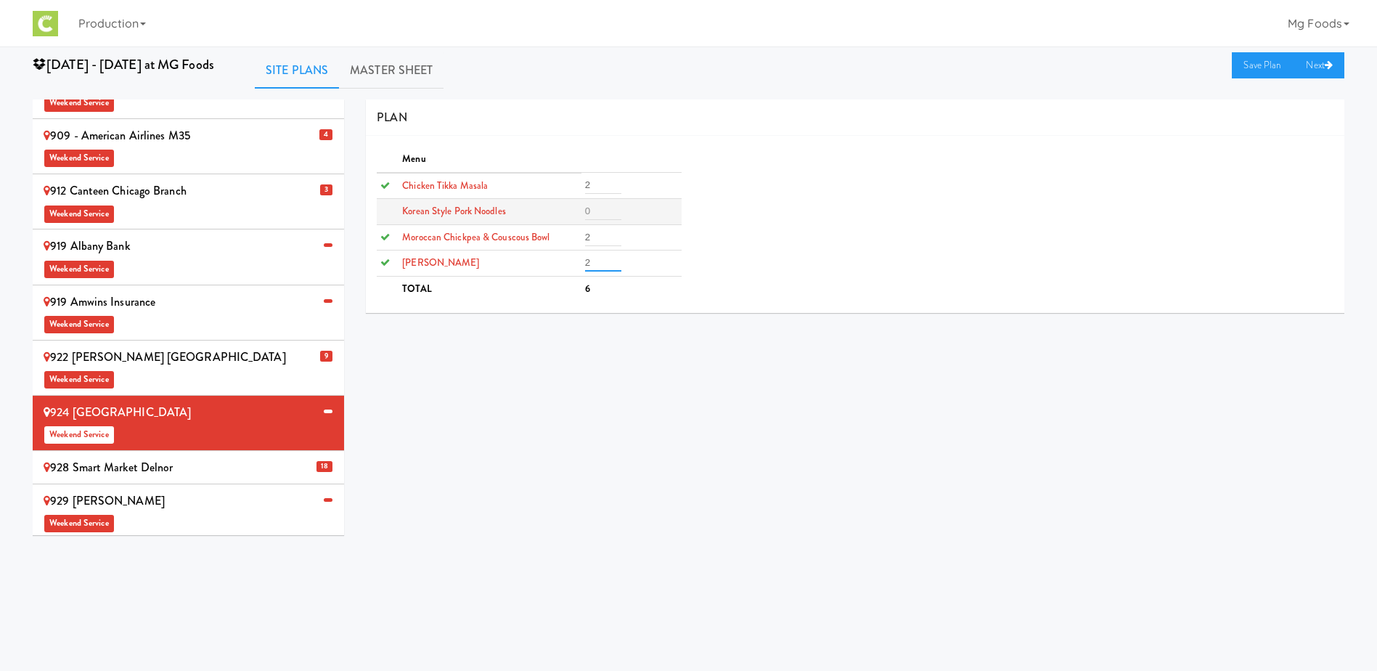
type input "2"
click at [599, 218] on input "number" at bounding box center [603, 210] width 36 height 17
type input "2"
click at [1260, 67] on link "Save Plan" at bounding box center [1263, 65] width 62 height 26
click at [180, 490] on div "929 Ikea Joliet Weekend Service" at bounding box center [189, 511] width 290 height 43
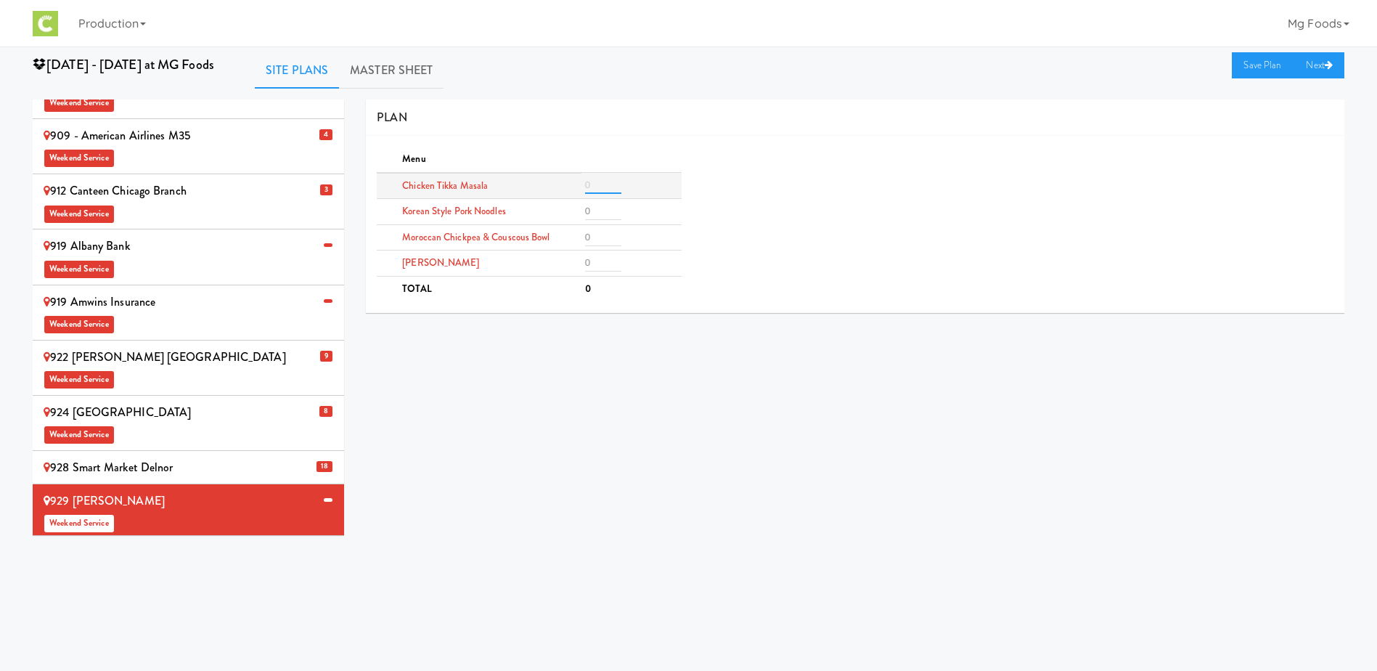
click at [596, 181] on input "number" at bounding box center [603, 184] width 36 height 17
type input "2"
click at [594, 232] on input "number" at bounding box center [603, 237] width 36 height 17
type input "2"
click at [593, 263] on input "number" at bounding box center [603, 262] width 36 height 17
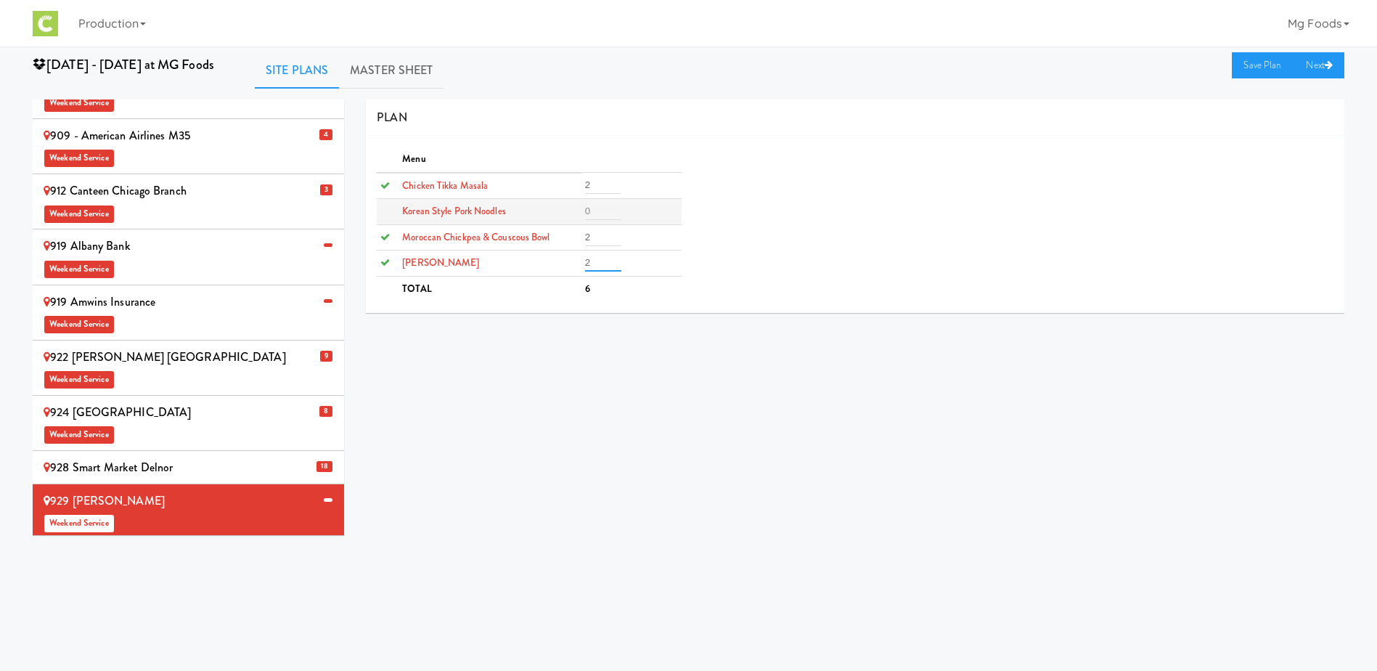
type input "2"
click at [602, 202] on input "number" at bounding box center [603, 210] width 36 height 17
type input "2"
click at [1257, 66] on link "Save Plan" at bounding box center [1263, 65] width 62 height 26
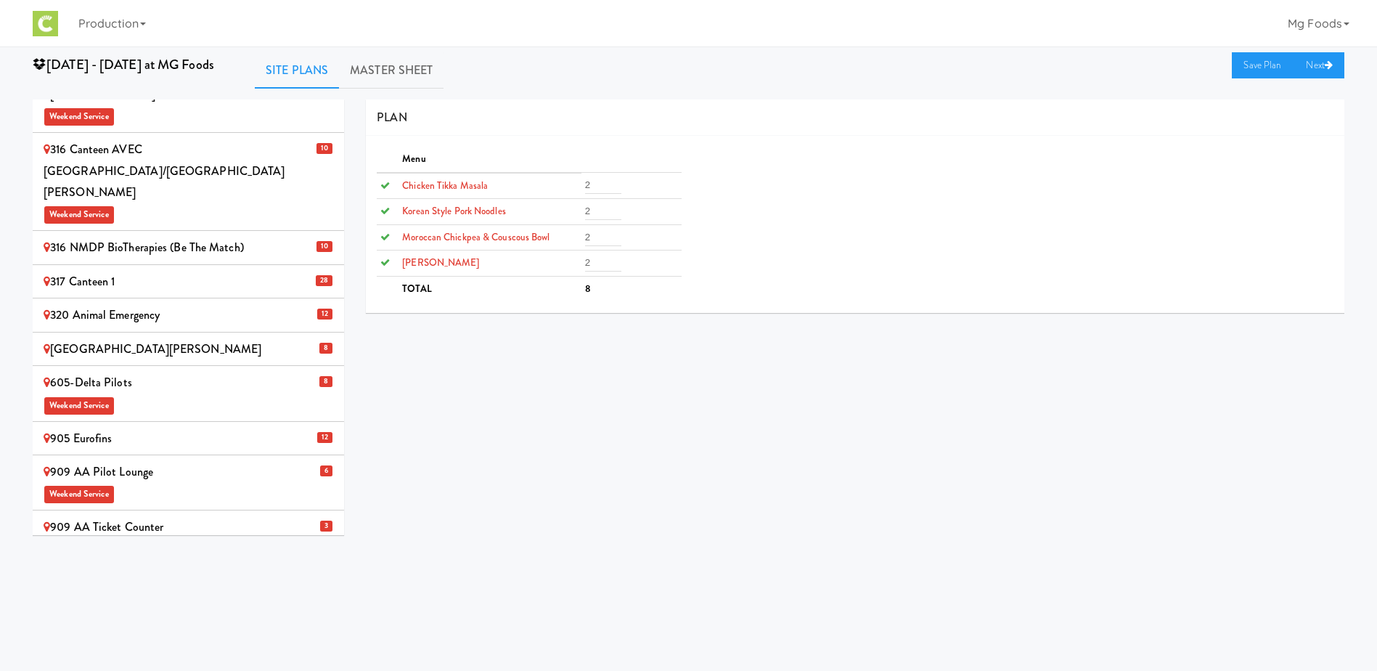
scroll to position [0, 0]
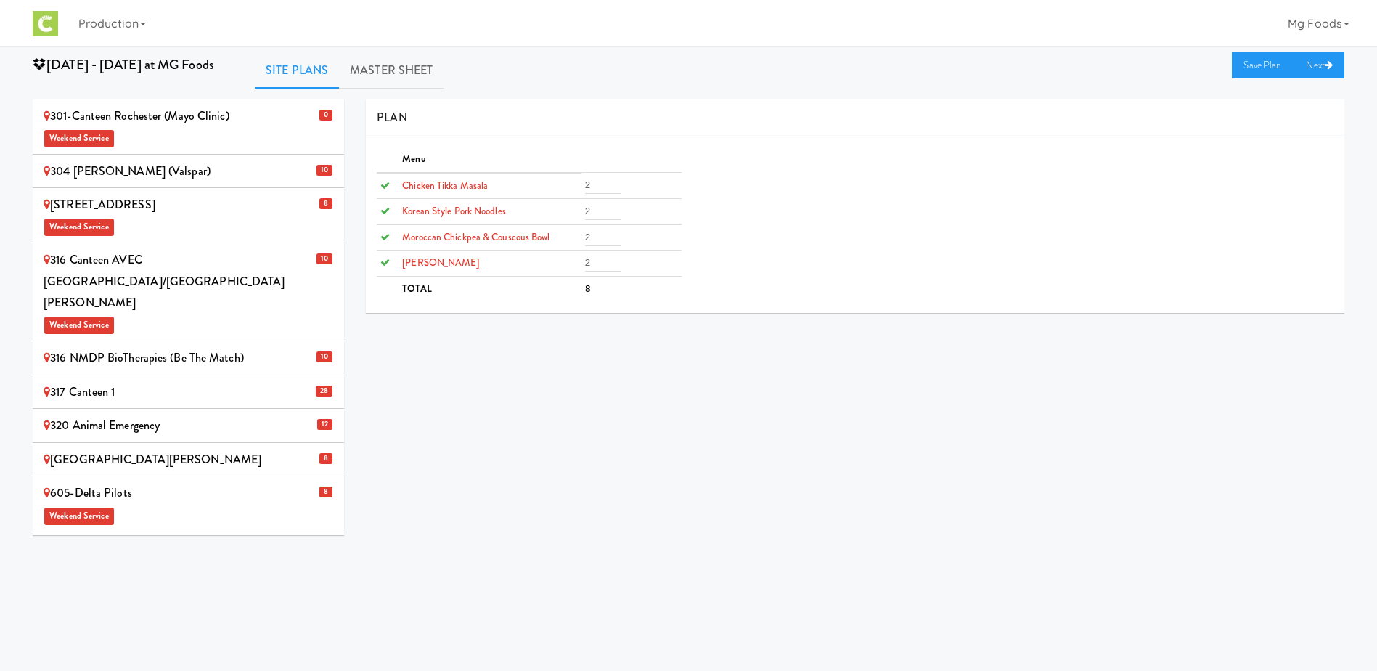
click at [157, 126] on div "301-Canteen Rochester (Mayo Clinic) Weekend Service" at bounding box center [189, 126] width 290 height 43
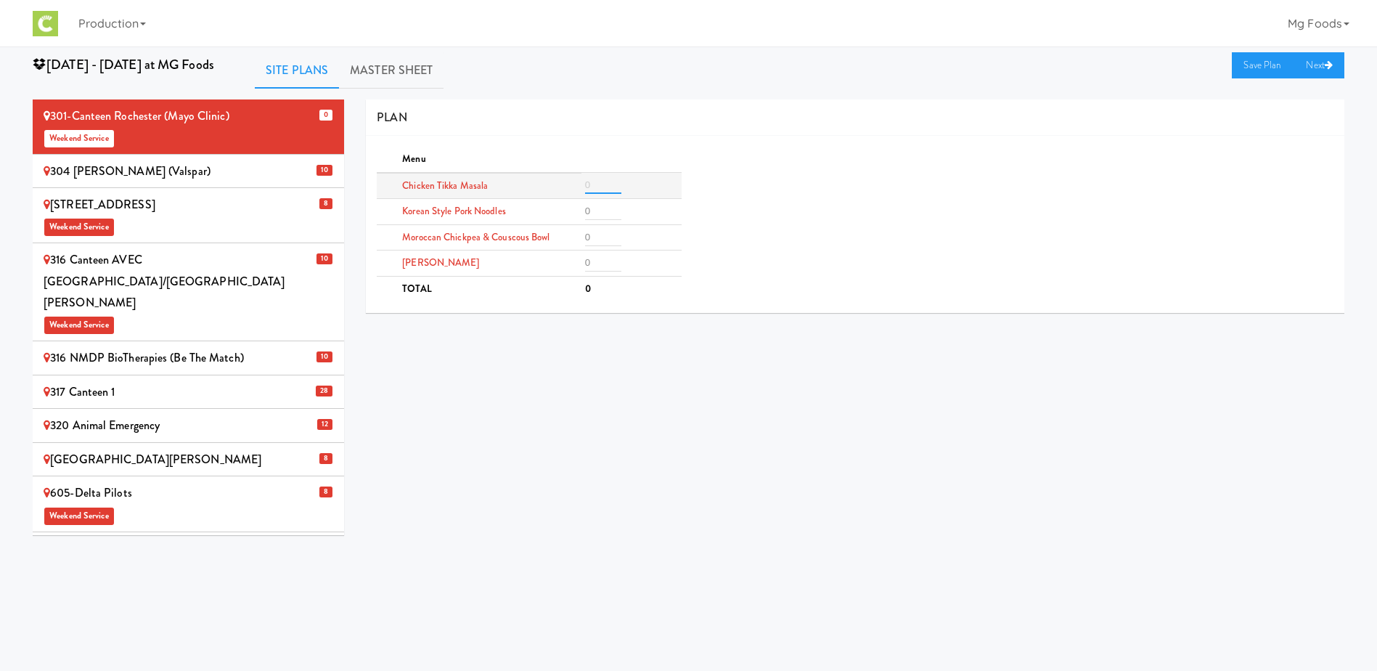
click at [602, 181] on input "number" at bounding box center [603, 184] width 36 height 17
type input "4"
click at [602, 267] on input "number" at bounding box center [603, 262] width 36 height 17
type input "4"
click at [595, 242] on input "number" at bounding box center [603, 237] width 36 height 17
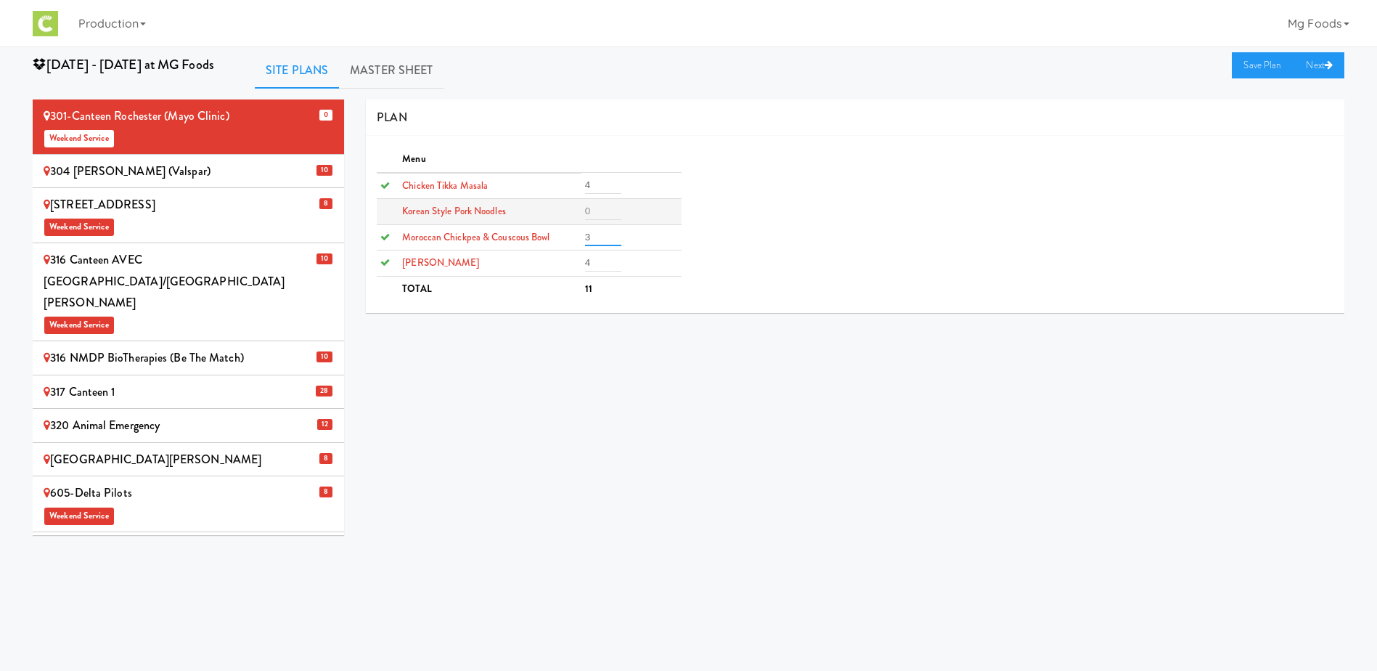
type input "3"
click at [603, 208] on input "number" at bounding box center [603, 210] width 36 height 17
type input "3"
click at [1262, 62] on link "Save Plan" at bounding box center [1263, 65] width 62 height 26
click at [381, 65] on link "Master Sheet" at bounding box center [391, 70] width 105 height 36
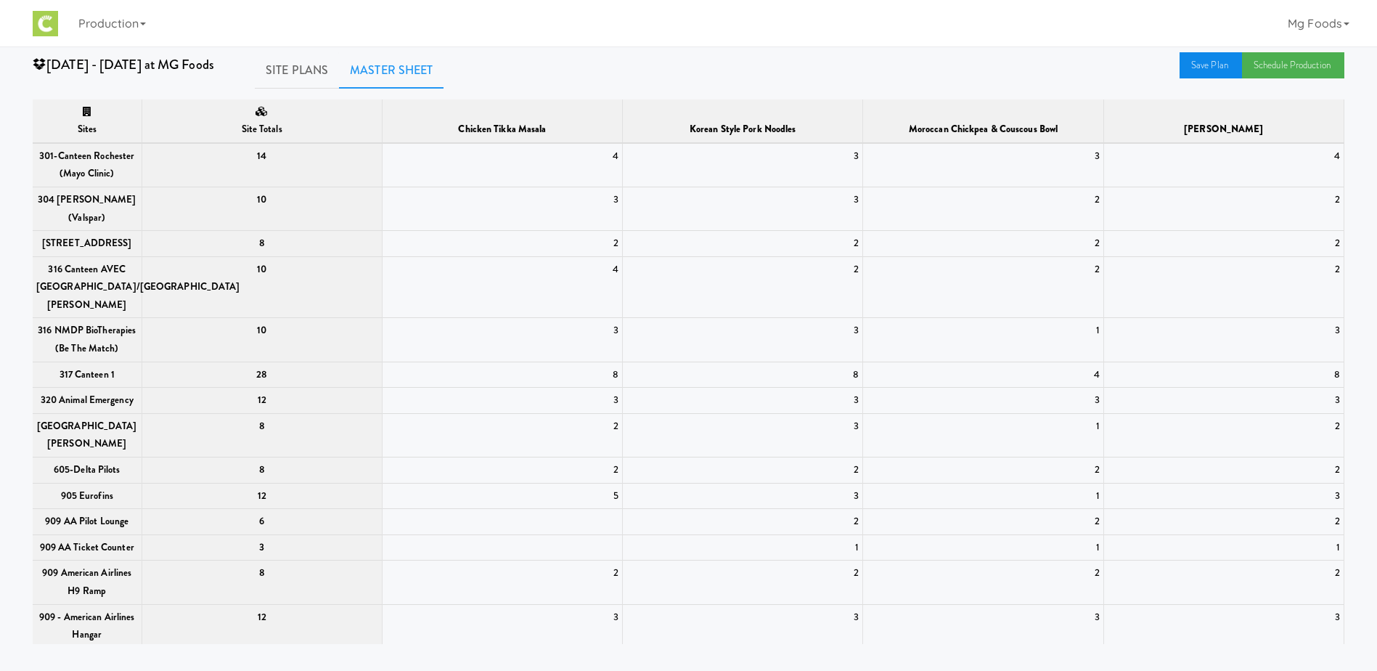
click at [1198, 65] on link "Save Plan" at bounding box center [1210, 65] width 62 height 26
click at [1282, 59] on link "Schedule Production" at bounding box center [1293, 65] width 102 height 26
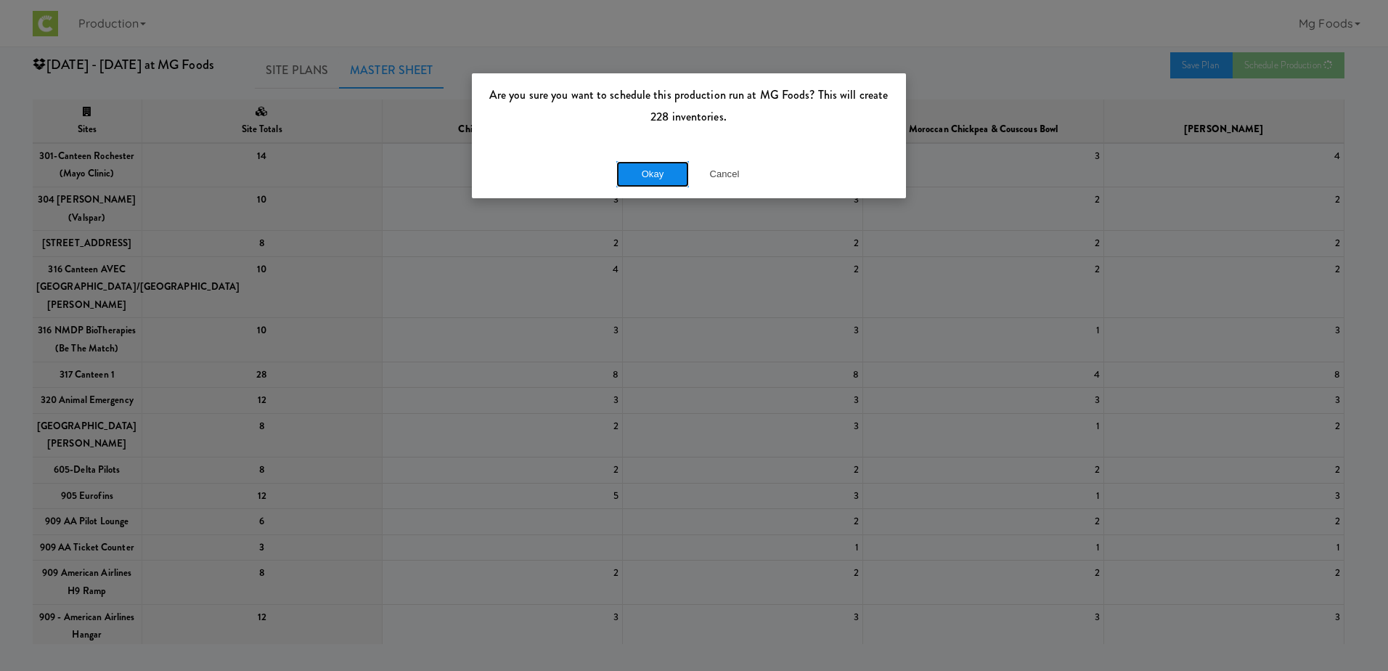
click at [639, 173] on button "Okay" at bounding box center [652, 174] width 73 height 26
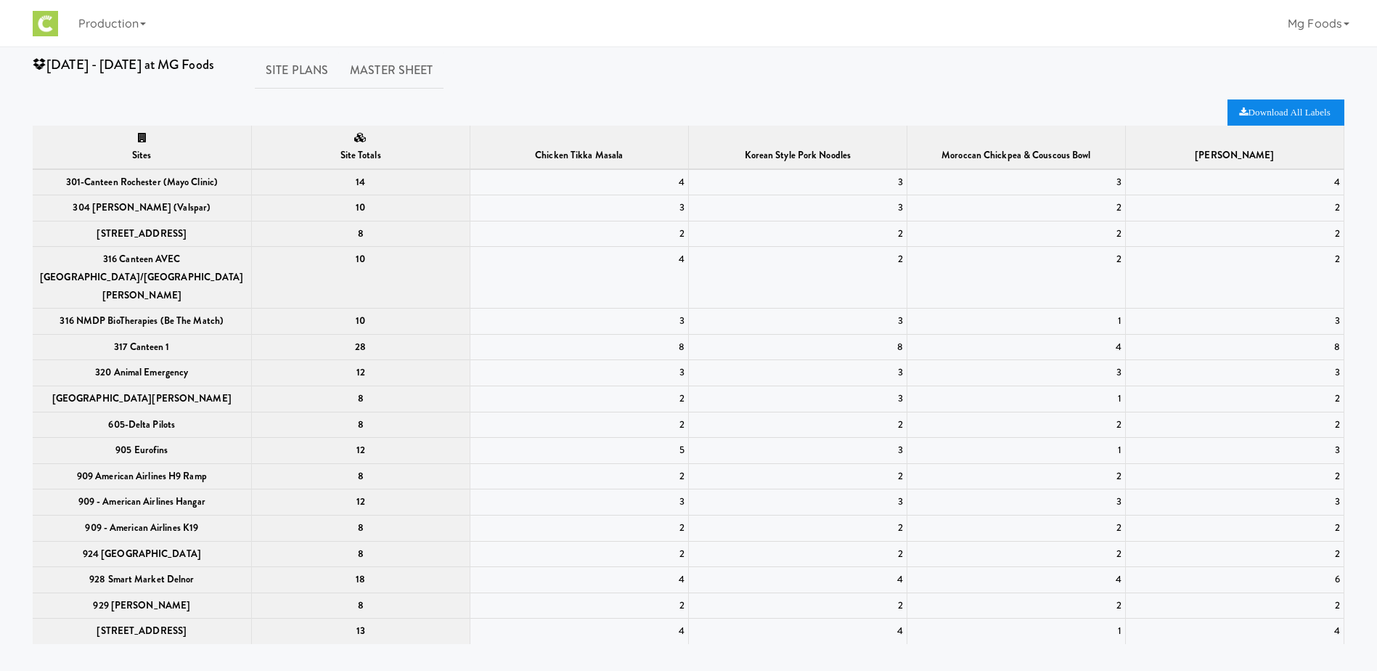
click at [1276, 107] on icon "Download All Labels" at bounding box center [1284, 111] width 91 height 9
